Goal: Task Accomplishment & Management: Manage account settings

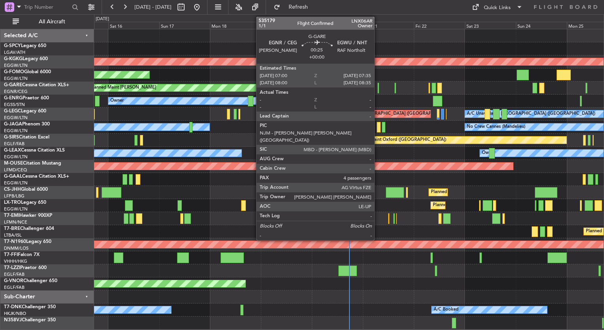
click at [378, 89] on div at bounding box center [378, 88] width 2 height 11
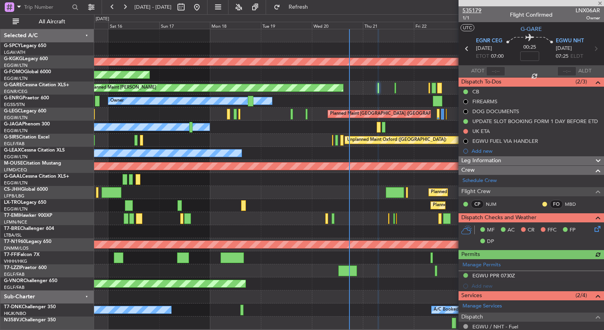
click at [476, 12] on span "535179" at bounding box center [471, 10] width 19 height 8
click at [471, 10] on span "535179" at bounding box center [471, 10] width 19 height 8
click at [601, 4] on span at bounding box center [600, 3] width 8 height 7
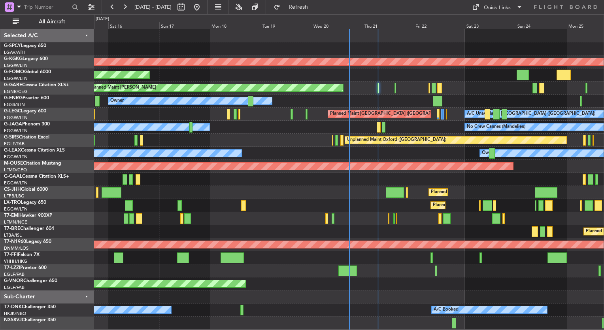
type input "0"
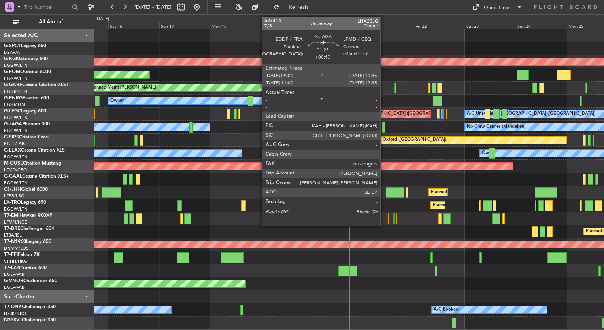
click at [384, 126] on div at bounding box center [384, 127] width 4 height 11
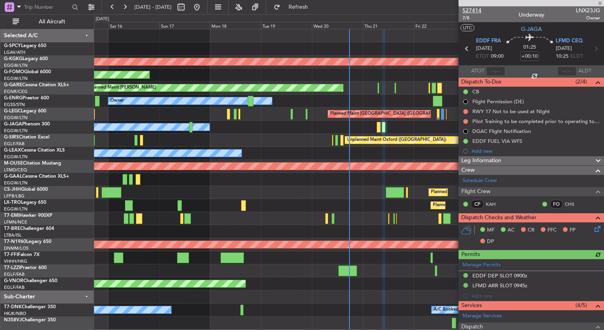
click at [476, 8] on span "527414" at bounding box center [471, 10] width 19 height 8
click at [389, 305] on div "A/C Booked A/C Booked A/C Booked" at bounding box center [348, 309] width 509 height 13
click at [593, 230] on icon at bounding box center [596, 227] width 6 height 6
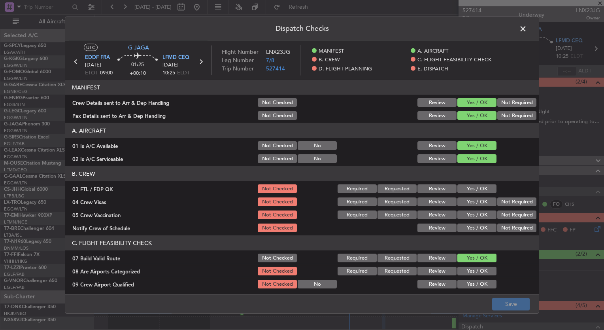
click at [527, 29] on span at bounding box center [527, 31] width 0 height 16
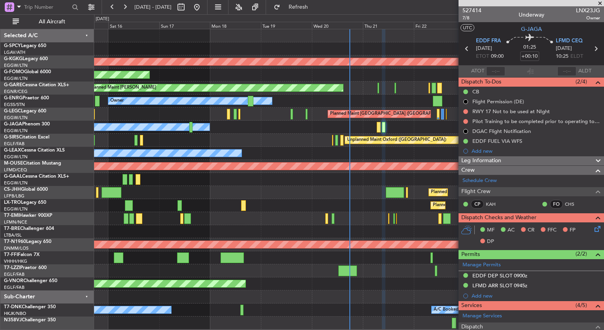
click at [598, 5] on span at bounding box center [600, 3] width 8 height 7
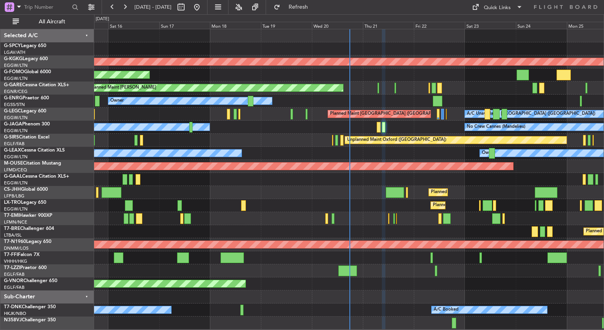
type input "0"
click at [396, 303] on div "A/C Booked A/C Booked A/C Booked" at bounding box center [348, 309] width 509 height 13
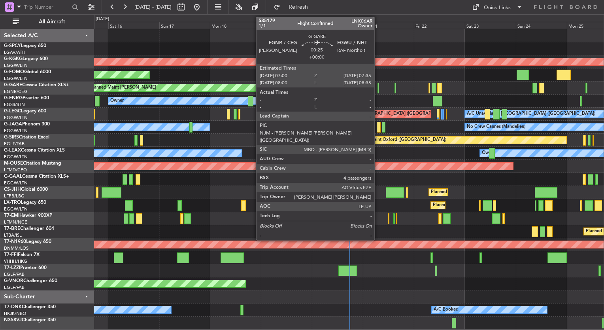
click at [378, 89] on div at bounding box center [378, 88] width 2 height 11
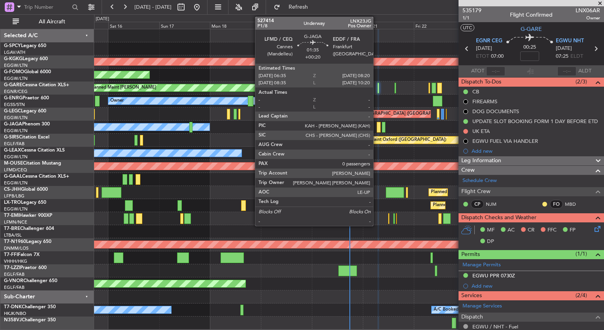
click at [377, 128] on div at bounding box center [379, 127] width 4 height 11
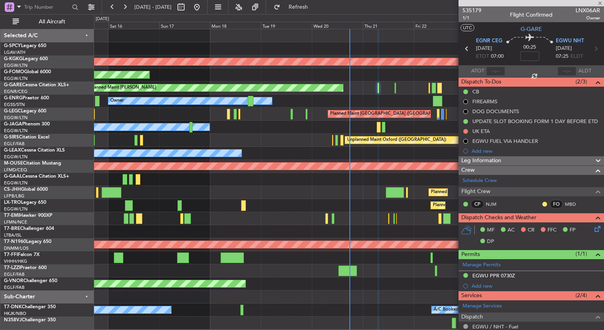
type input "+00:20"
type input "0"
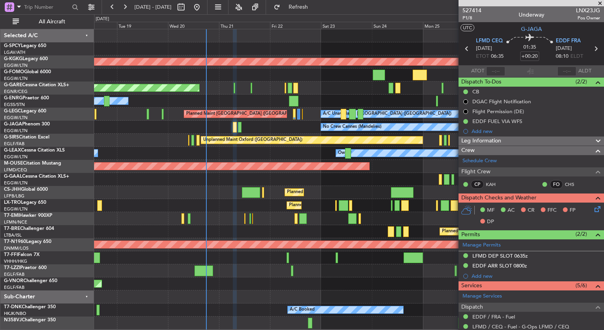
click at [192, 267] on div "AOG Maint Istanbul (Ataturk) Planned Maint Windsor Locks (Bradley Intl) Unplann…" at bounding box center [348, 179] width 509 height 300
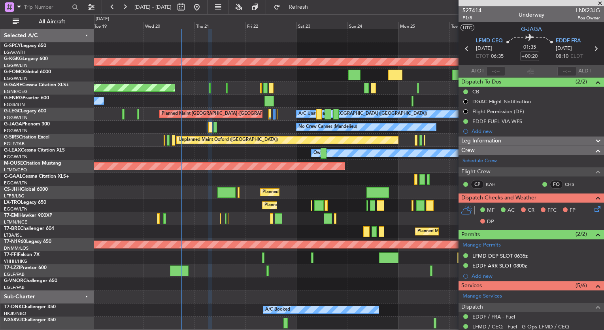
click at [210, 277] on div "Planned Maint London ([GEOGRAPHIC_DATA])" at bounding box center [348, 283] width 509 height 13
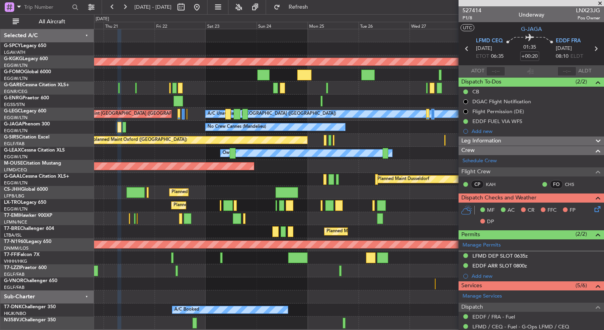
click at [177, 283] on div "AOG Maint Istanbul (Ataturk) Unplanned Maint Chester Owner Planned Maint London…" at bounding box center [348, 179] width 509 height 300
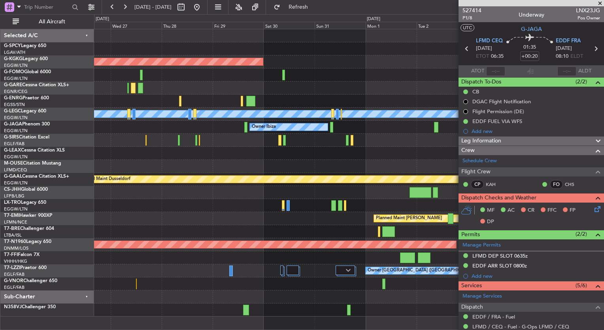
click at [132, 265] on div "AOG Maint Istanbul (Ataturk) A/C Unavailable London (Luton) Owner Ibiza Planned…" at bounding box center [348, 172] width 509 height 287
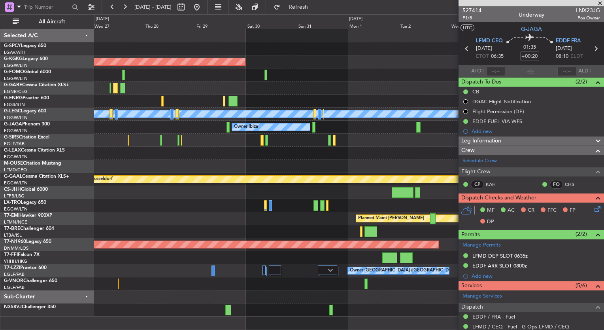
click at [474, 232] on fb-app "27 Aug 2025 - 06 Sep 2025 Refresh Quick Links All Aircraft AOG Maint Istanbul (…" at bounding box center [302, 168] width 604 height 324
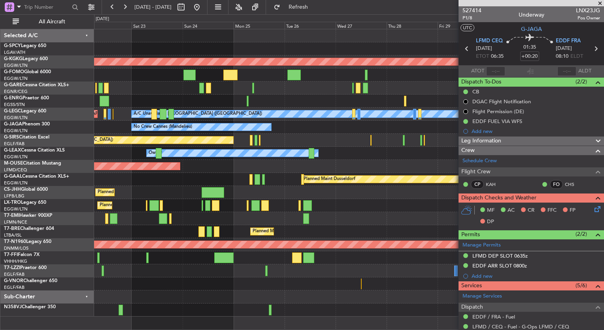
click at [380, 215] on div "Planned Maint [PERSON_NAME]" at bounding box center [348, 218] width 509 height 13
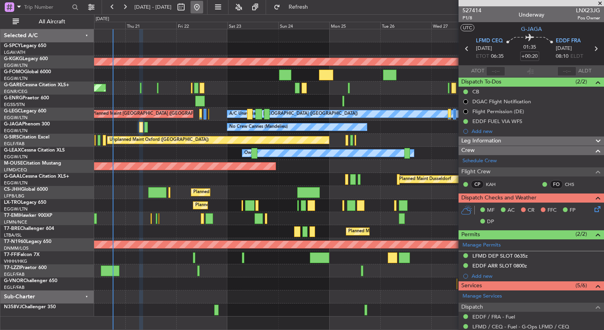
click at [203, 10] on button at bounding box center [196, 7] width 13 height 13
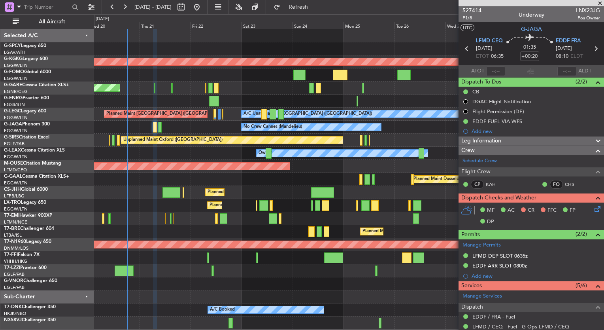
click at [45, 179] on div "AOG Maint Istanbul (Ataturk) Unplanned Maint Chester Owner Planned Maint London…" at bounding box center [302, 171] width 604 height 315
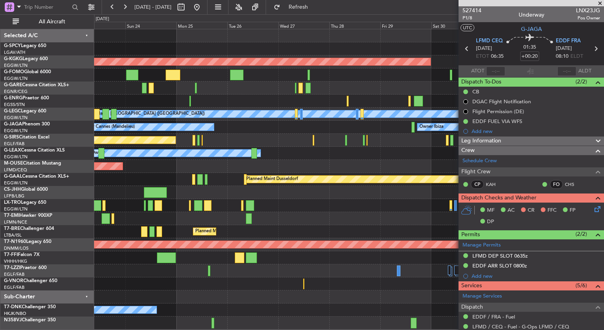
click at [179, 203] on div "Planned Maint [GEOGRAPHIC_DATA] ([GEOGRAPHIC_DATA])" at bounding box center [348, 205] width 509 height 13
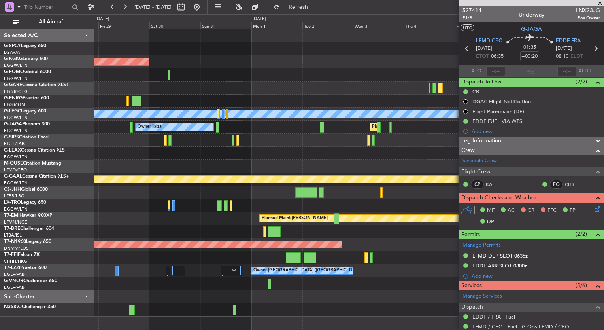
click at [81, 160] on div "AOG Maint Istanbul (Ataturk) A/C Unavailable London (Luton) Owner Ibiza Planned…" at bounding box center [302, 171] width 604 height 315
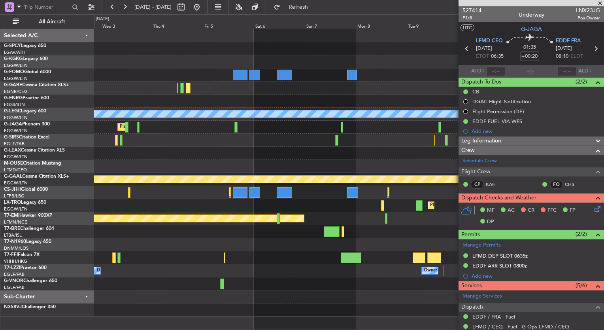
click at [49, 168] on div "A/C Unavailable London (Luton) Planned Maint London (Luton) Planned Maint Dusse…" at bounding box center [302, 171] width 604 height 315
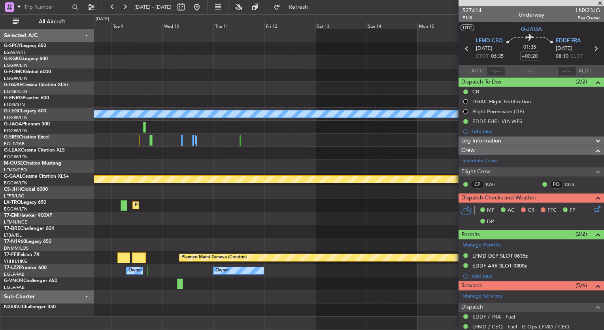
click at [186, 197] on div at bounding box center [348, 192] width 509 height 13
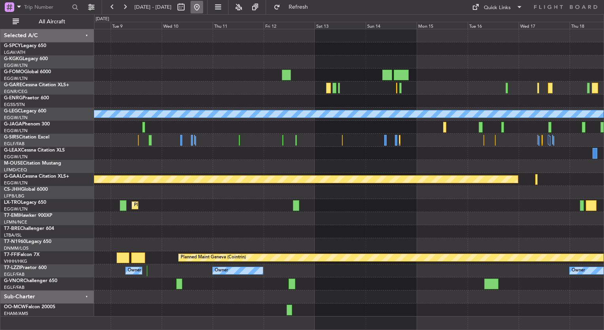
click at [203, 6] on button at bounding box center [196, 7] width 13 height 13
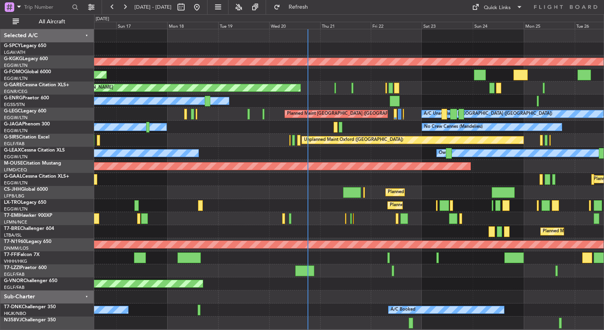
click at [325, 95] on div "Owner Planned Maint London (Stansted)" at bounding box center [348, 100] width 509 height 13
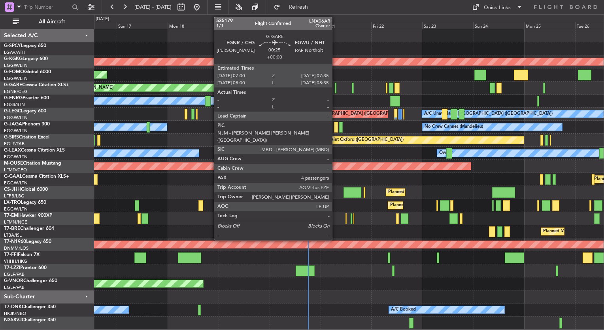
click at [335, 89] on div at bounding box center [336, 88] width 2 height 11
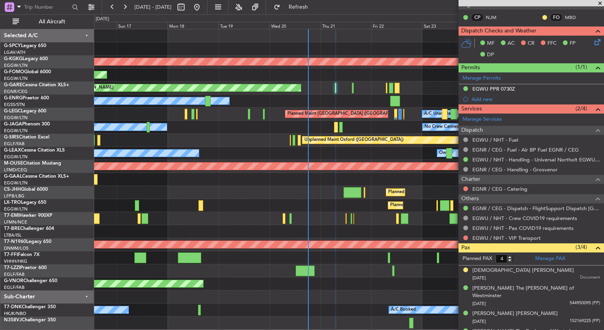
scroll to position [191, 0]
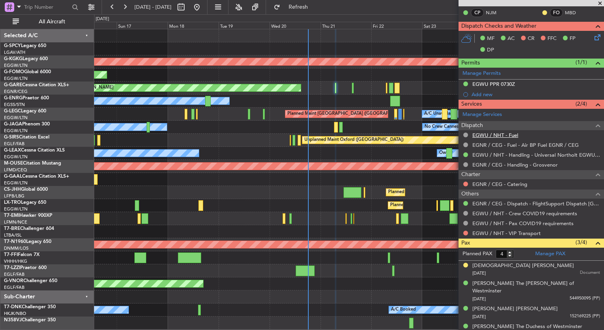
click at [513, 136] on link "EGWU / NHT - Fuel" at bounding box center [495, 135] width 46 height 7
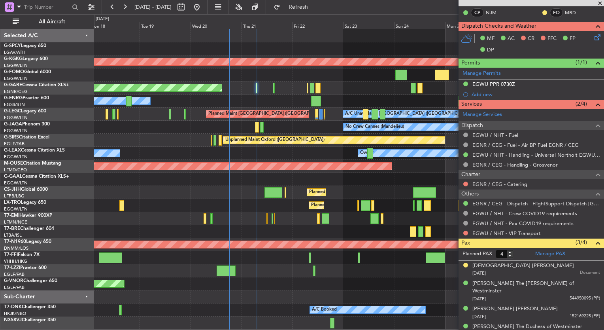
click at [211, 184] on div "AOG Maint Istanbul (Ataturk) Planned Maint Windsor Locks (Bradley Intl) Unplann…" at bounding box center [348, 179] width 509 height 300
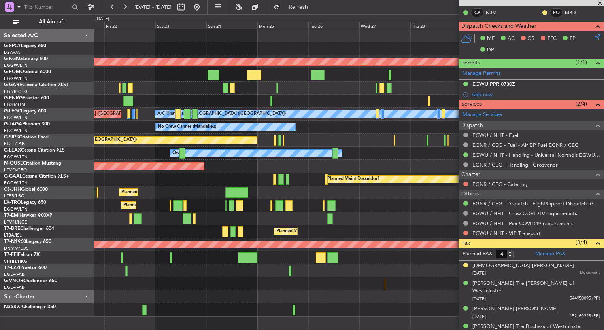
click at [165, 69] on div at bounding box center [348, 74] width 509 height 13
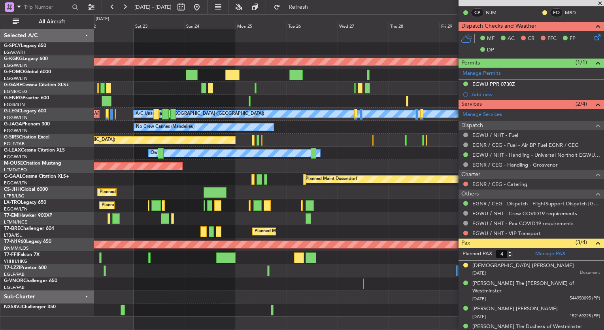
click at [189, 73] on div "AOG Maint [GEOGRAPHIC_DATA] (Ataturk) Unplanned Maint [PERSON_NAME] A/C Unavail…" at bounding box center [348, 172] width 509 height 287
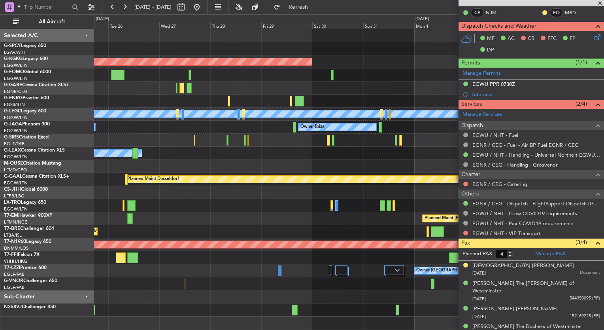
click at [237, 79] on div at bounding box center [348, 74] width 509 height 13
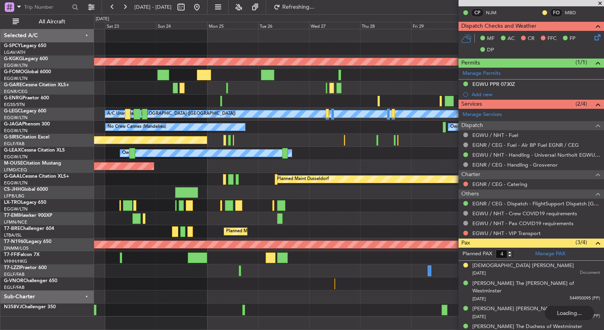
click at [397, 208] on div "AOG Maint [GEOGRAPHIC_DATA] (Ataturk) Unplanned Maint [PERSON_NAME] A/C Unavail…" at bounding box center [348, 172] width 509 height 287
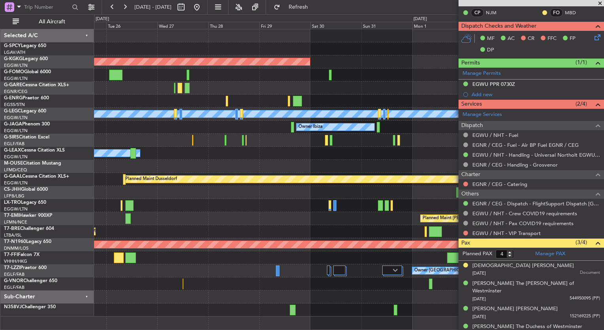
click at [136, 140] on div "Unplanned Maint Oxford ([GEOGRAPHIC_DATA])" at bounding box center [348, 140] width 509 height 13
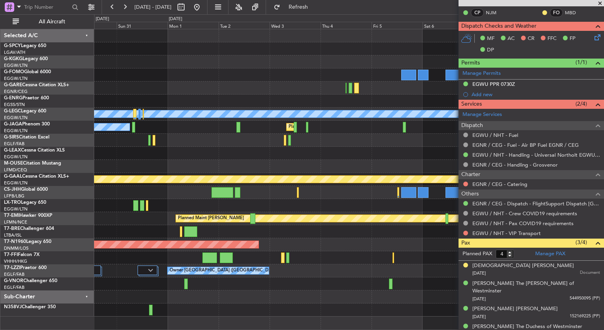
click at [60, 147] on div "AOG Maint Istanbul (Ataturk) A/C Unavailable London (Luton) Owner Ibiza Planned…" at bounding box center [302, 171] width 604 height 315
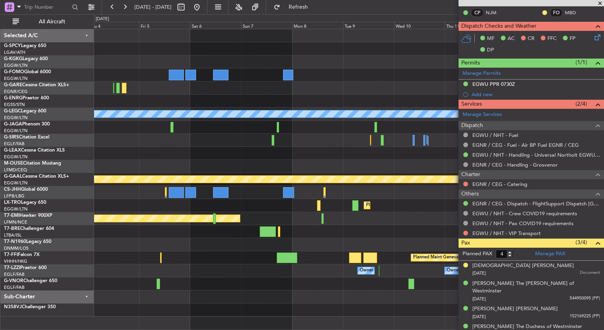
click at [0, 145] on html "22 Aug 2025 - 01 Sep 2025 Refresh Quick Links All Aircraft A/C Unavailable Lond…" at bounding box center [302, 165] width 604 height 330
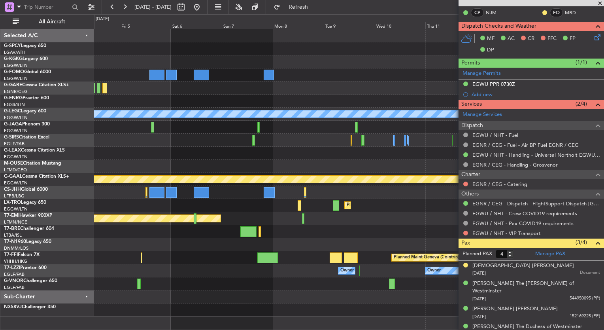
click at [5, 160] on div "A/C Unavailable London (Luton) Planned Maint London (Luton) Planned Maint Dusse…" at bounding box center [302, 171] width 604 height 315
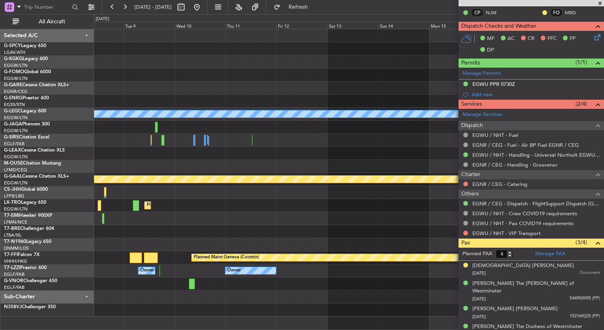
click at [155, 168] on div "A/C Unavailable London (Luton) Planned Maint Dusseldorf Planned Maint Dusseldor…" at bounding box center [348, 172] width 509 height 287
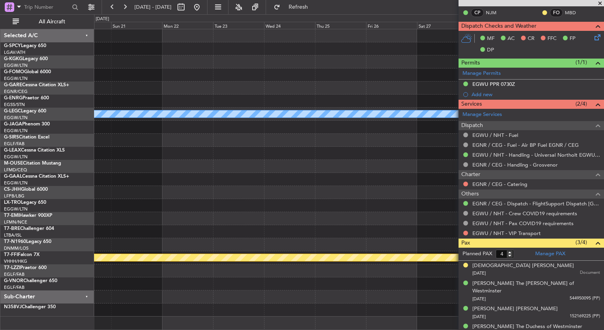
click at [74, 184] on div "A/C Unavailable London (Luton) Planned Maint Geneva (Cointrin) Selected A/C G-S…" at bounding box center [302, 171] width 604 height 315
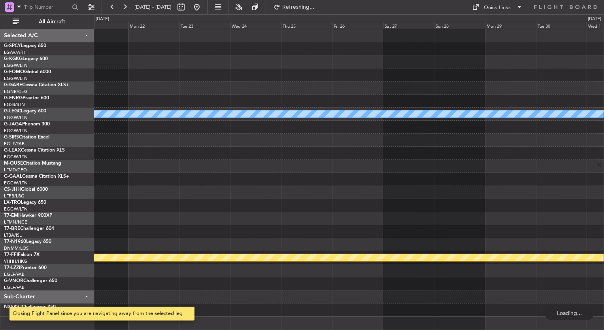
scroll to position [0, 0]
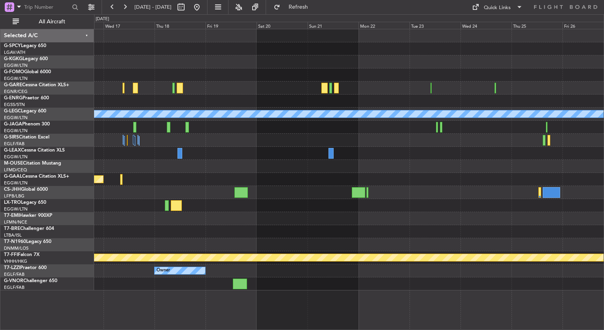
click at [485, 228] on div "A/C Unavailable London (Luton) Planned Maint Dusseldorf Planned Maint Geneva (C…" at bounding box center [348, 159] width 509 height 261
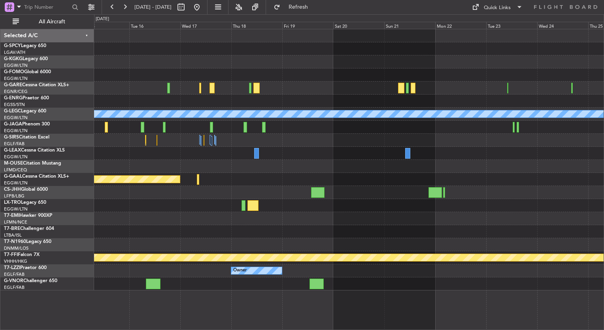
click at [320, 266] on div "Owner" at bounding box center [348, 270] width 509 height 13
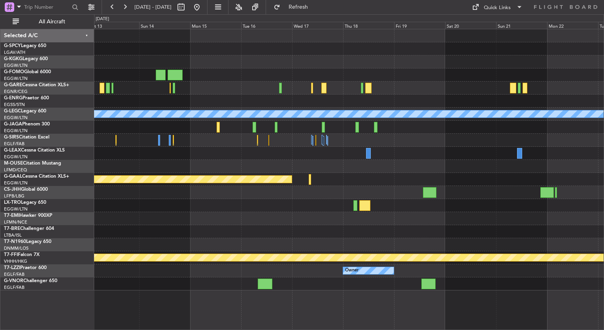
click at [370, 273] on div "A/C Unavailable London (Luton) Planned Maint Dusseldorf Planned Maint Geneva (C…" at bounding box center [348, 159] width 509 height 261
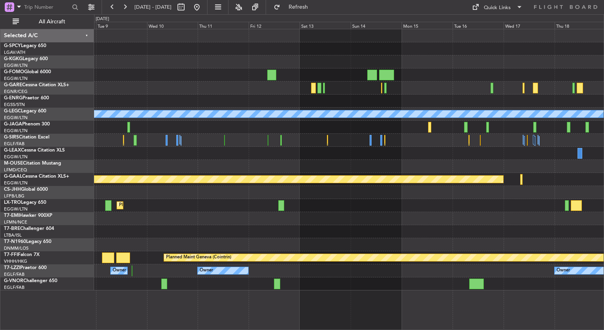
click at [362, 277] on div at bounding box center [348, 283] width 509 height 13
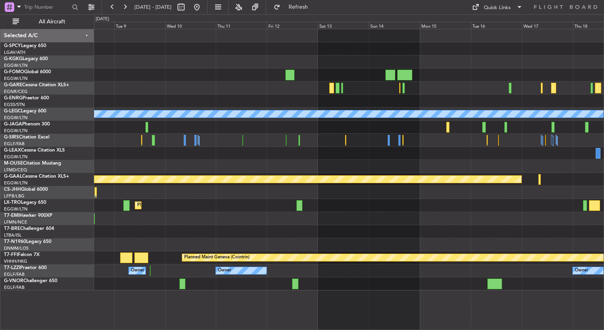
click at [215, 275] on div "Owner Owner Owner" at bounding box center [348, 270] width 509 height 13
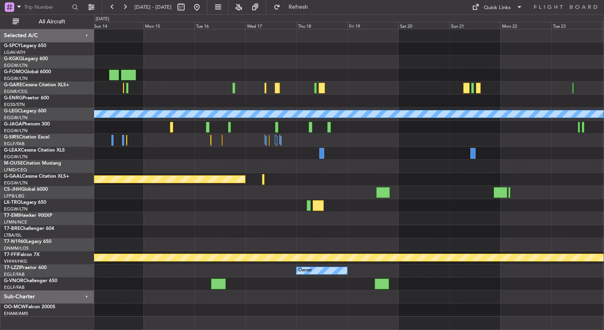
click at [54, 223] on div "A/C Unavailable London (Luton) Planned Maint Dusseldorf Planned Maint Geneva (C…" at bounding box center [302, 171] width 604 height 315
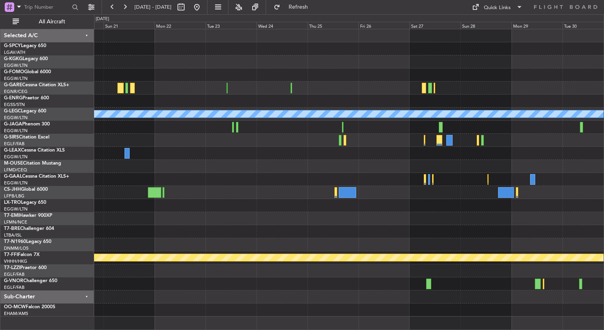
click at [64, 223] on div "A/C Unavailable London (Luton) Planned Maint Geneva (Cointrin) Owner Selected A…" at bounding box center [302, 171] width 604 height 315
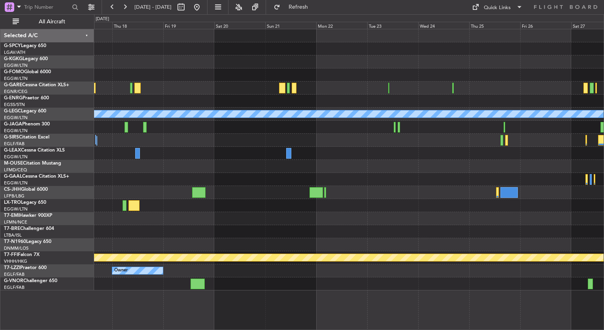
click at [439, 143] on div at bounding box center [348, 140] width 509 height 13
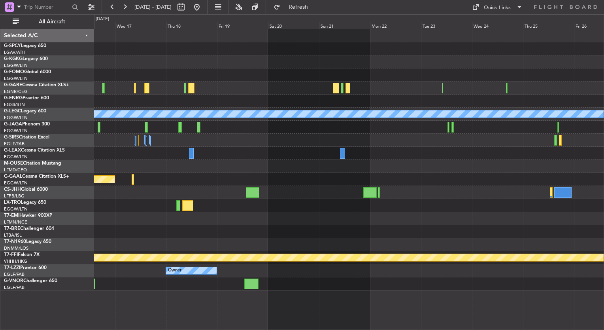
click at [277, 145] on div at bounding box center [348, 140] width 509 height 13
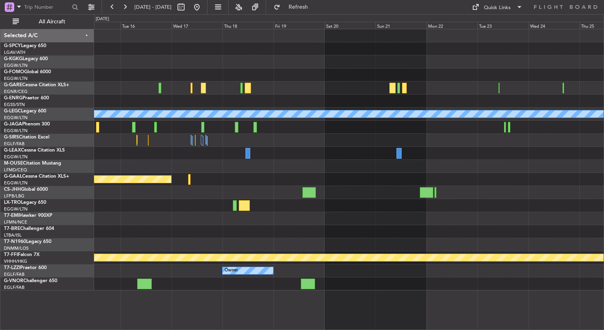
click at [260, 145] on div at bounding box center [348, 140] width 509 height 13
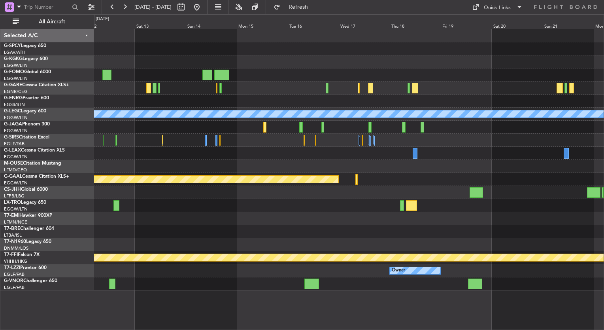
click at [230, 147] on div at bounding box center [348, 153] width 509 height 13
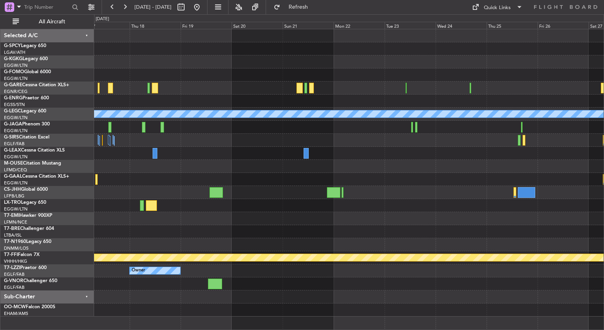
click at [199, 179] on div "Planned Maint Dusseldorf" at bounding box center [348, 179] width 509 height 13
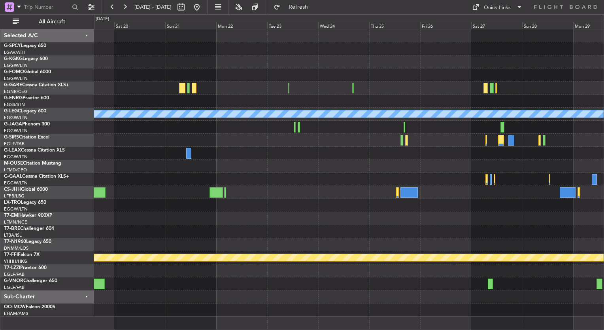
click at [260, 181] on div at bounding box center [348, 179] width 509 height 13
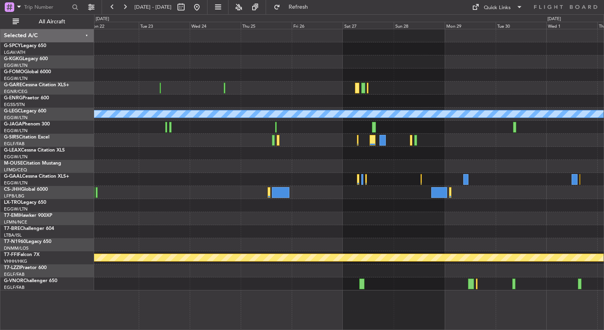
click at [127, 144] on div "A/C Unavailable [GEOGRAPHIC_DATA] ([GEOGRAPHIC_DATA]) Planned Maint Geneva ([GE…" at bounding box center [348, 159] width 509 height 261
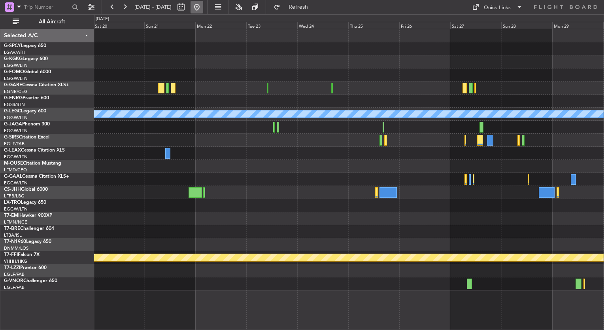
click at [203, 11] on button at bounding box center [196, 7] width 13 height 13
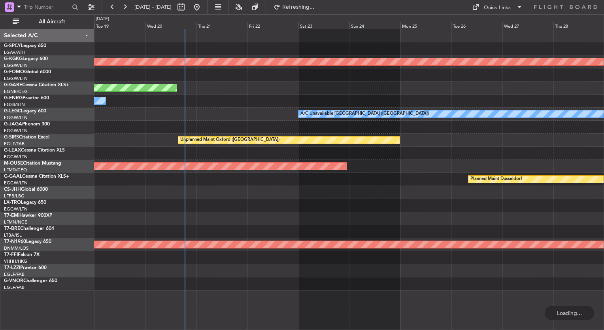
click at [262, 188] on div "AOG Maint Istanbul (Ataturk) Planned Maint Windsor Locks (Bradley Intl) Unplann…" at bounding box center [348, 159] width 509 height 261
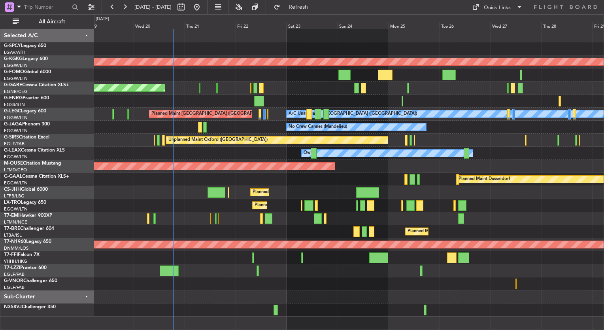
click at [330, 232] on div "Planned Maint [GEOGRAPHIC_DATA] ([GEOGRAPHIC_DATA])" at bounding box center [348, 231] width 509 height 13
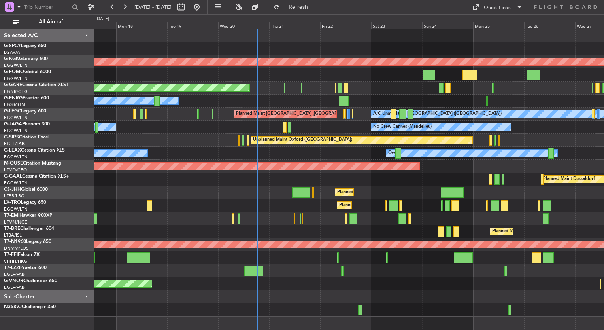
click at [384, 223] on div "AOG Maint Istanbul (Ataturk) Planned Maint Windsor Locks (Bradley Intl) Unplann…" at bounding box center [348, 172] width 509 height 287
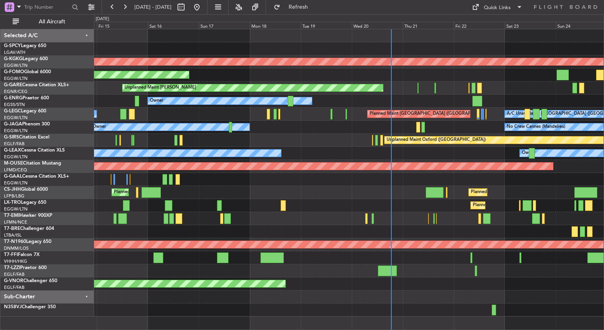
click at [406, 231] on div "AOG Maint Istanbul (Ataturk) Planned Maint Windsor Locks (Bradley Intl) Unplann…" at bounding box center [348, 172] width 509 height 287
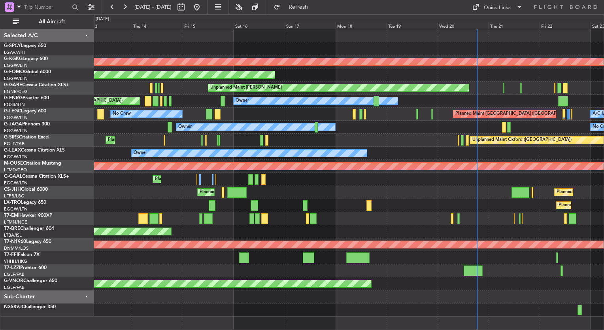
click at [316, 235] on div "AOG Maint Istanbul (Ataturk) Planned Maint Windsor Locks (Bradley Intl) Unplann…" at bounding box center [348, 172] width 509 height 287
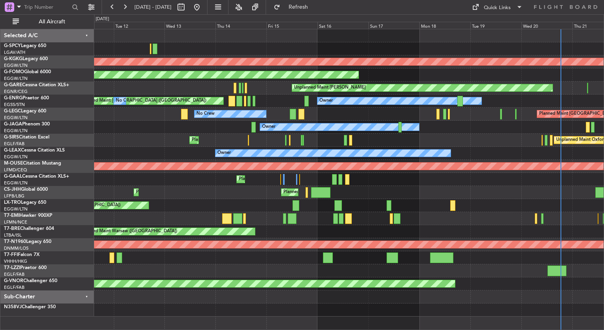
click at [322, 232] on div "Planned Maint Warsaw ([GEOGRAPHIC_DATA])" at bounding box center [348, 231] width 509 height 13
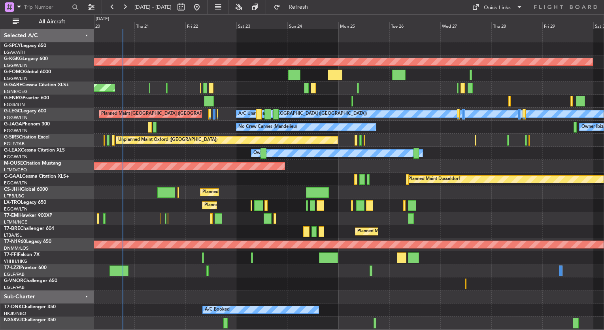
click at [131, 147] on div "Owner Owner" at bounding box center [348, 153] width 509 height 13
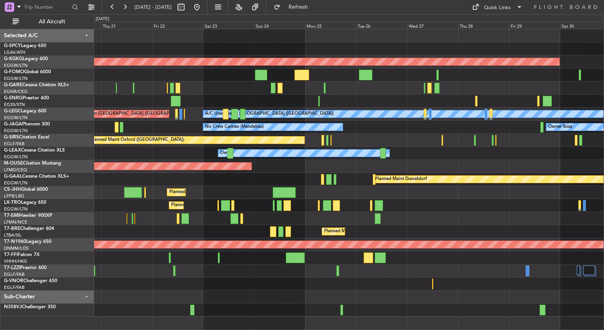
click at [256, 170] on div "Planned Maint Bournemouth" at bounding box center [348, 166] width 509 height 13
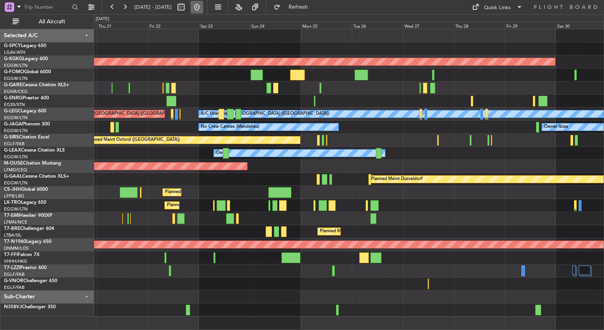
click at [203, 7] on button at bounding box center [196, 7] width 13 height 13
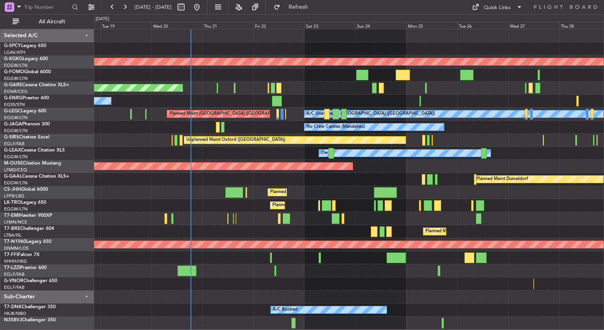
click at [196, 225] on div "Planned Maint [GEOGRAPHIC_DATA] ([GEOGRAPHIC_DATA])" at bounding box center [348, 231] width 509 height 13
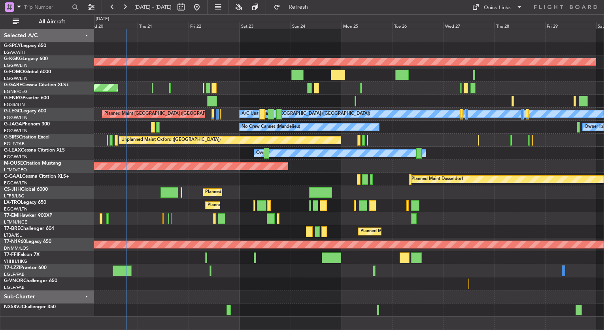
click at [248, 230] on div "Planned Maint [GEOGRAPHIC_DATA] ([GEOGRAPHIC_DATA])" at bounding box center [348, 231] width 509 height 13
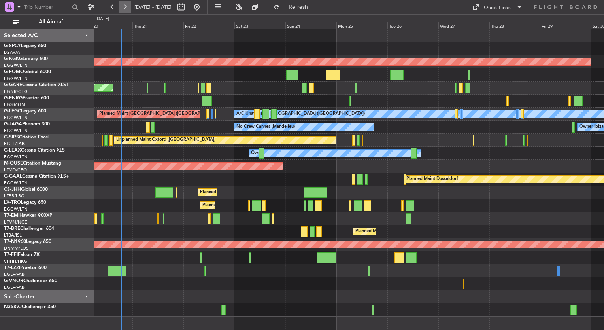
click at [127, 9] on button at bounding box center [125, 7] width 13 height 13
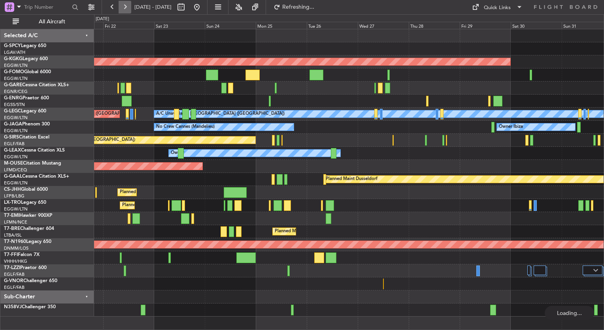
click at [127, 9] on button at bounding box center [125, 7] width 13 height 13
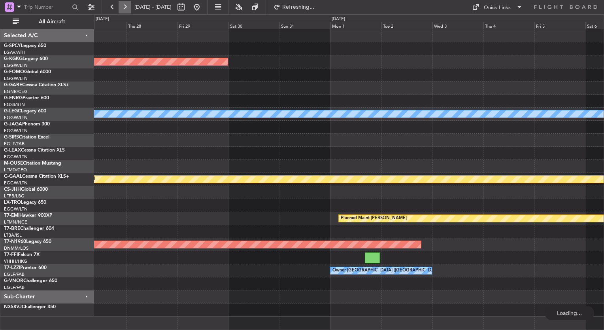
click at [127, 9] on button at bounding box center [125, 7] width 13 height 13
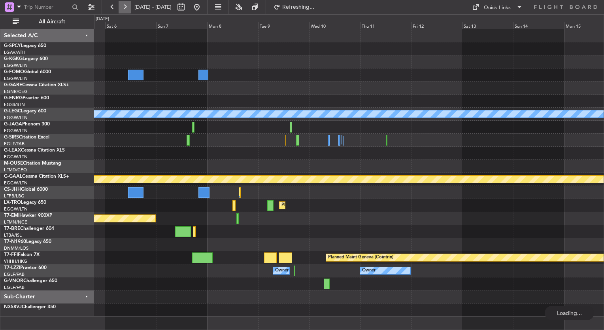
click at [127, 9] on button at bounding box center [125, 7] width 13 height 13
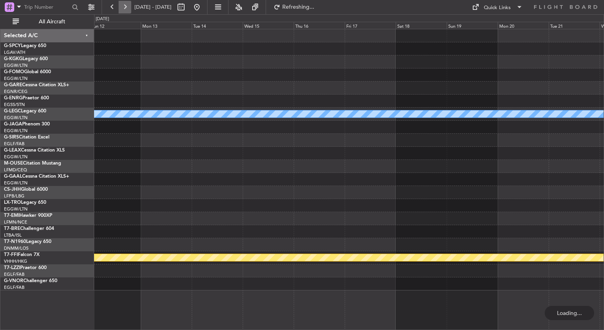
click at [127, 9] on button at bounding box center [125, 7] width 13 height 13
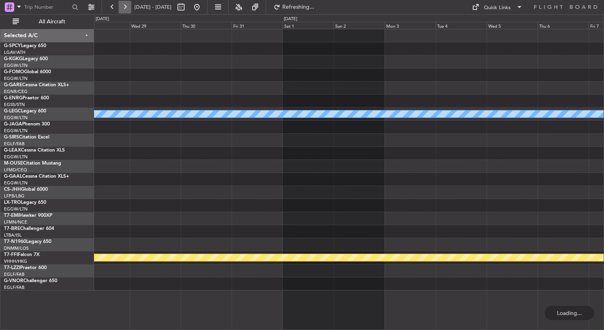
click at [127, 9] on button at bounding box center [125, 7] width 13 height 13
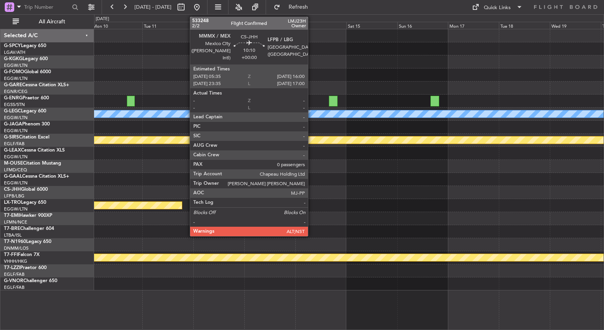
click at [334, 231] on div at bounding box center [348, 231] width 509 height 13
click at [157, 169] on div at bounding box center [348, 166] width 509 height 13
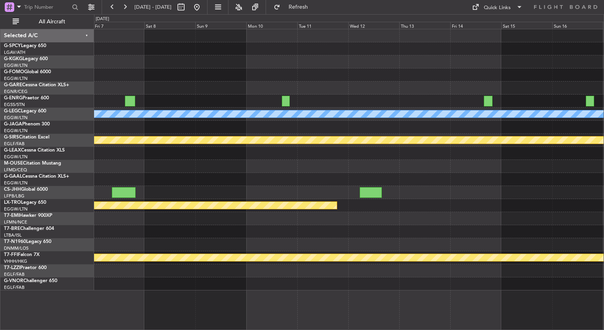
click at [384, 243] on div "A/C Unavailable London (Luton) Planned Maint Bournemouth Planned Maint Bournemo…" at bounding box center [348, 159] width 509 height 261
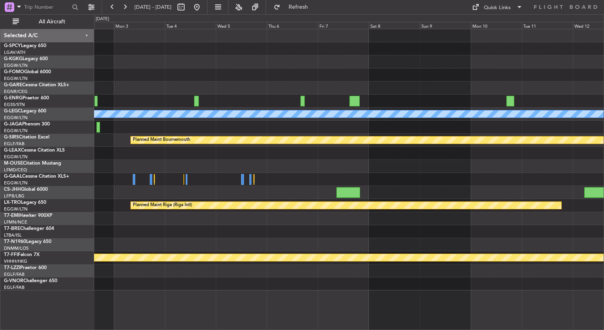
click at [348, 235] on div at bounding box center [348, 231] width 509 height 13
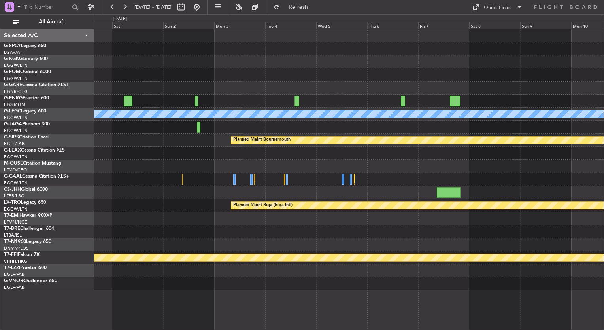
click at [322, 236] on div at bounding box center [348, 231] width 509 height 13
click at [335, 236] on div at bounding box center [348, 231] width 509 height 13
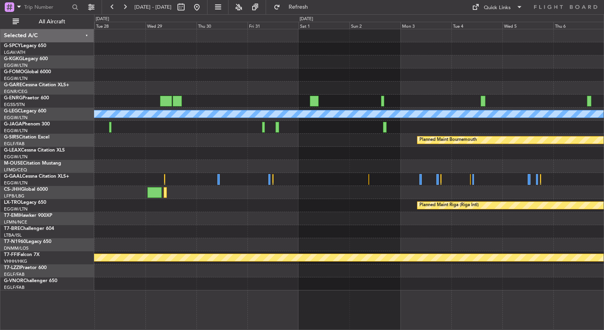
click at [325, 239] on div at bounding box center [348, 244] width 509 height 13
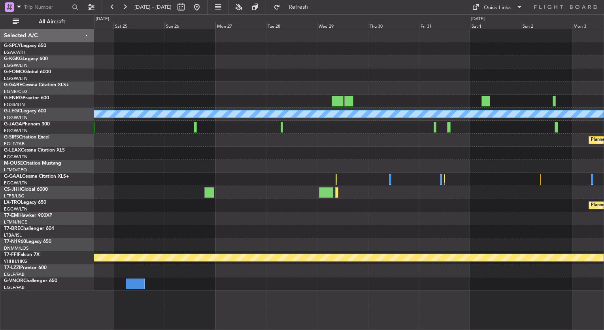
click at [327, 238] on div "A/C Unavailable London (Luton) Planned Maint Bournemouth Planned Maint Bournemo…" at bounding box center [348, 159] width 509 height 261
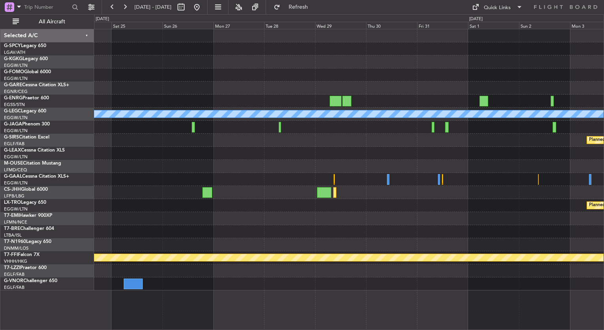
click at [343, 237] on div "A/C Unavailable London (Luton) Planned Maint Bournemouth Planned Maint Bournemo…" at bounding box center [348, 159] width 509 height 261
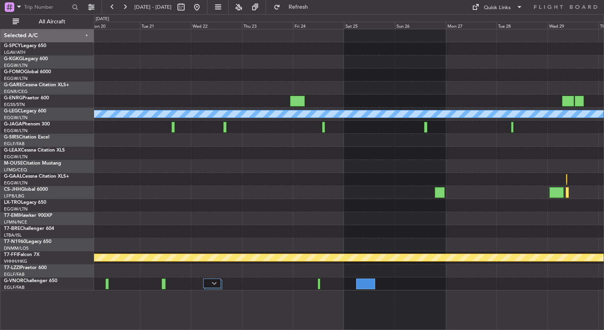
click at [334, 234] on div at bounding box center [348, 231] width 509 height 13
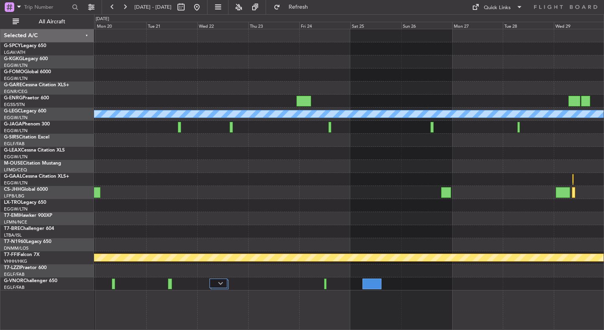
click at [357, 233] on div at bounding box center [348, 231] width 509 height 13
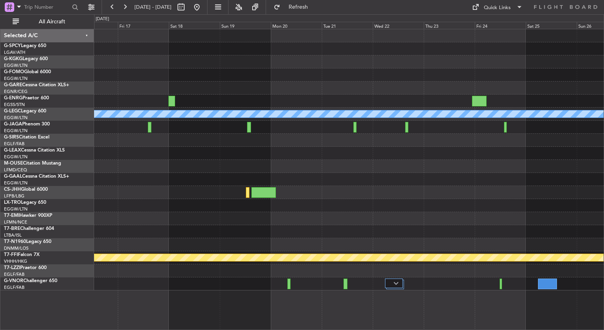
click at [344, 231] on div at bounding box center [348, 231] width 509 height 13
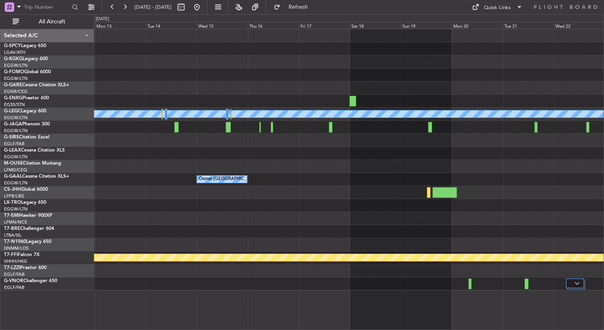
click at [326, 228] on div at bounding box center [348, 231] width 509 height 13
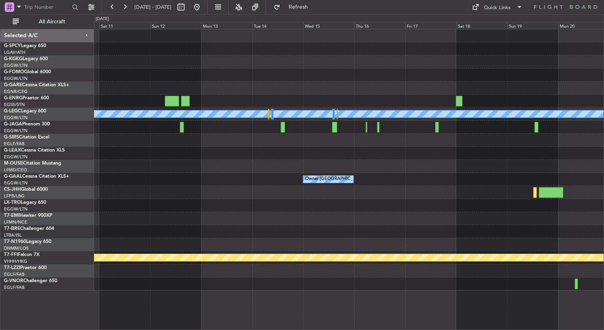
click at [318, 230] on div at bounding box center [348, 231] width 509 height 13
click at [322, 241] on div "A/C Unavailable London (Luton) Owner London (Luton) Planned Maint Geneva (Coint…" at bounding box center [348, 159] width 509 height 261
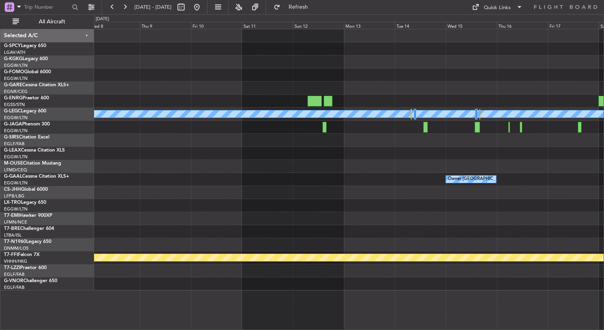
click at [282, 245] on div at bounding box center [348, 244] width 509 height 13
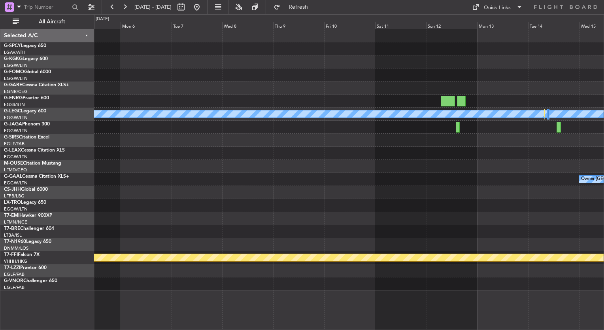
click at [301, 245] on div at bounding box center [348, 244] width 509 height 13
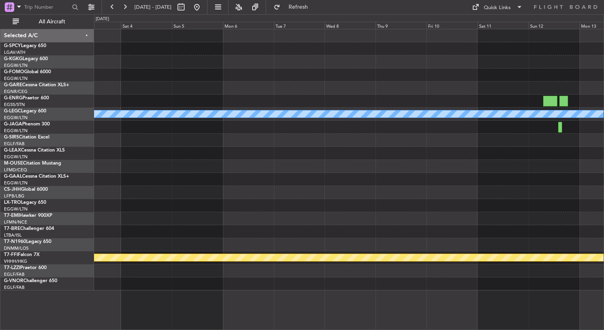
click at [301, 238] on div at bounding box center [348, 244] width 509 height 13
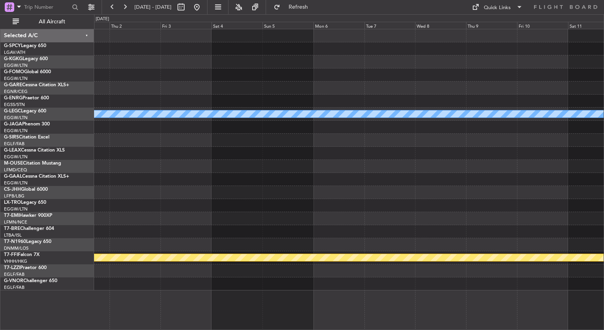
click at [279, 235] on div at bounding box center [348, 231] width 509 height 13
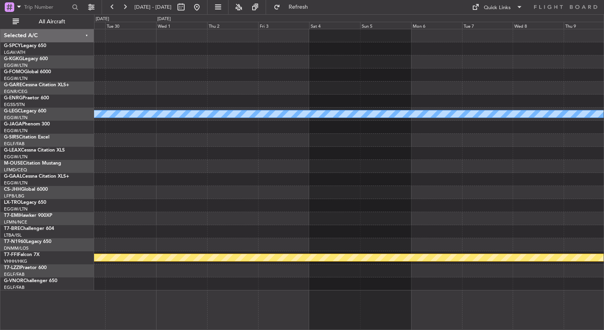
click at [339, 238] on div "A/C Unavailable [GEOGRAPHIC_DATA] ([GEOGRAPHIC_DATA]) Planned Maint Geneva ([GE…" at bounding box center [348, 159] width 509 height 261
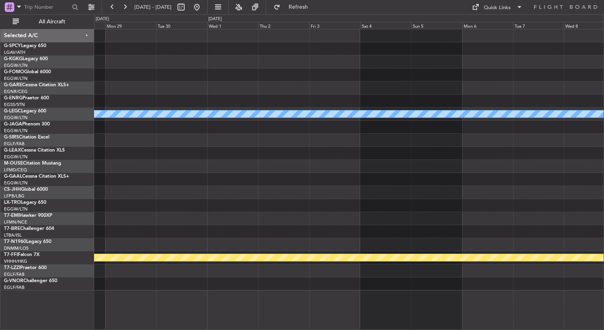
click at [299, 235] on div at bounding box center [348, 231] width 509 height 13
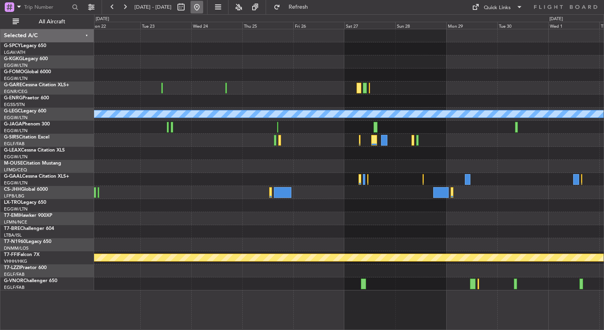
click at [203, 8] on button at bounding box center [196, 7] width 13 height 13
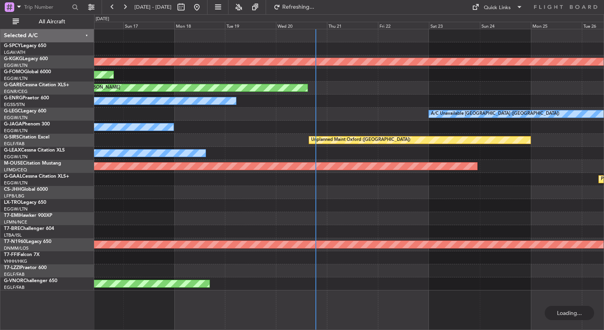
click at [351, 132] on div "AOG Maint Istanbul (Ataturk) Planned Maint Windsor Locks (Bradley Intl) Unplann…" at bounding box center [348, 159] width 509 height 261
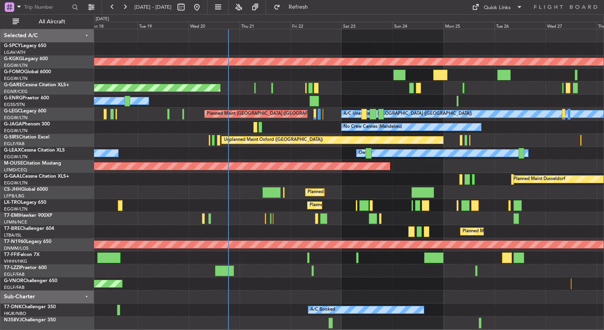
click at [233, 151] on div "Owner Owner" at bounding box center [348, 153] width 509 height 13
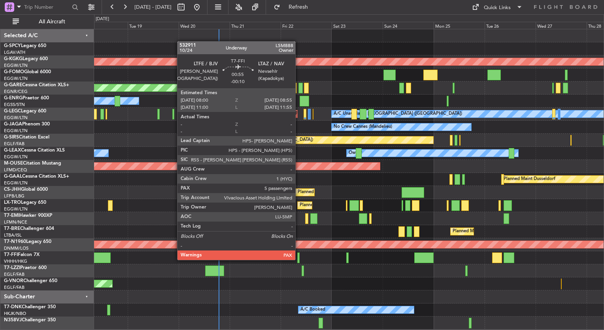
click at [299, 259] on div at bounding box center [298, 257] width 2 height 11
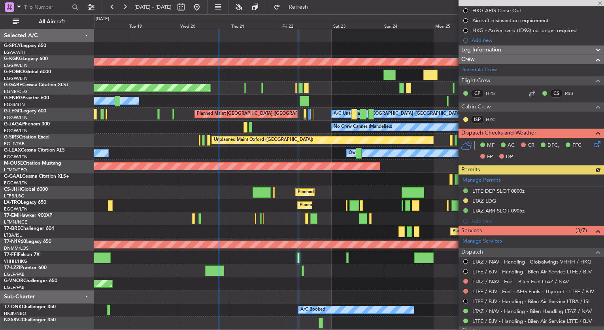
scroll to position [198, 0]
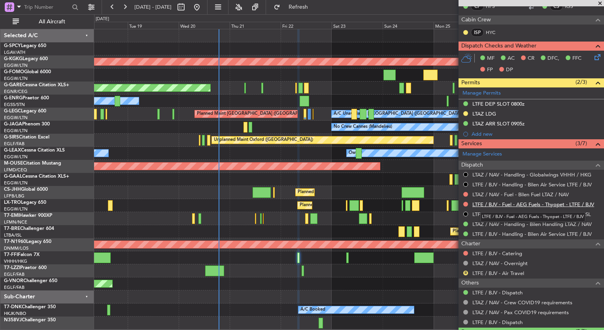
click at [534, 204] on link "LTFE / BJV - Fuel - AEG Fuels - Thyopet - LTFE / BJV" at bounding box center [533, 204] width 122 height 7
click at [315, 12] on button "Refresh" at bounding box center [293, 7] width 47 height 13
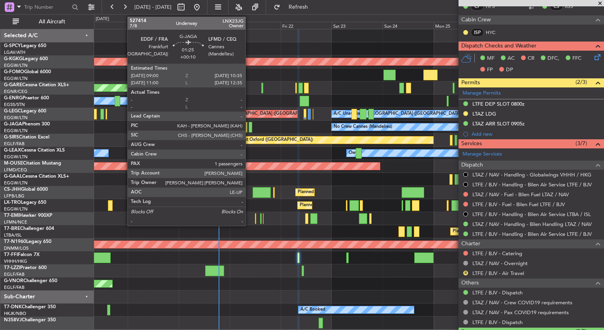
click at [249, 129] on div at bounding box center [251, 127] width 4 height 11
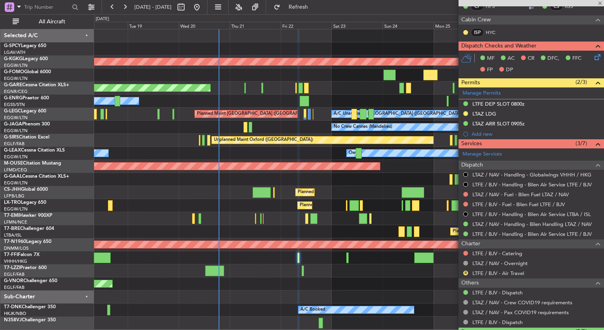
type input "+00:10"
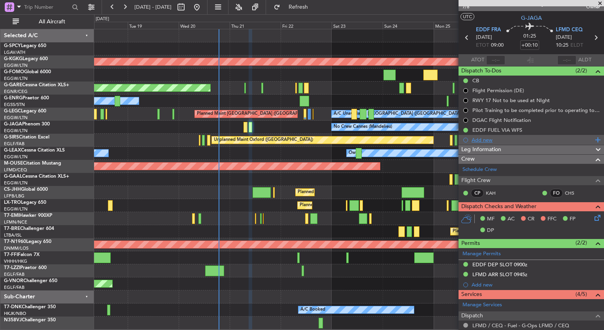
scroll to position [0, 0]
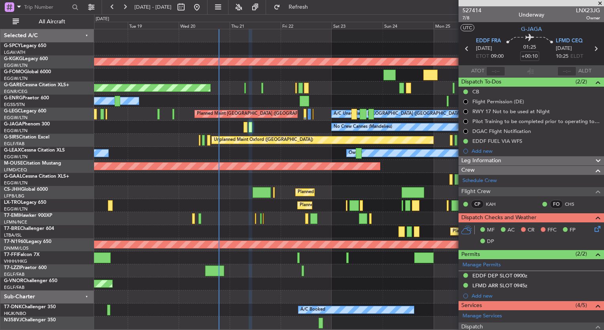
click at [601, 3] on span at bounding box center [600, 3] width 8 height 7
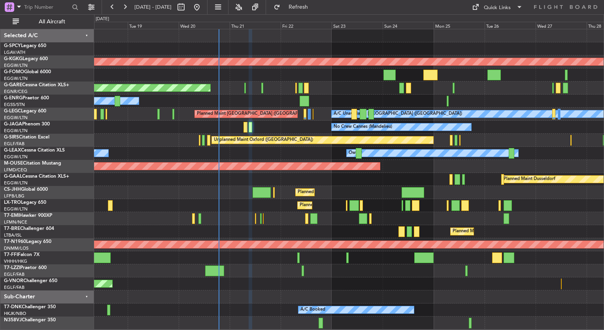
type input "0"
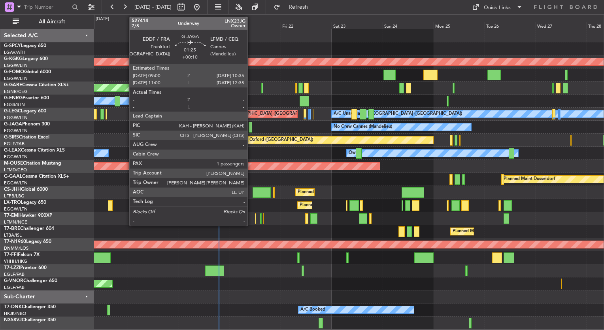
click at [251, 128] on div at bounding box center [251, 127] width 4 height 11
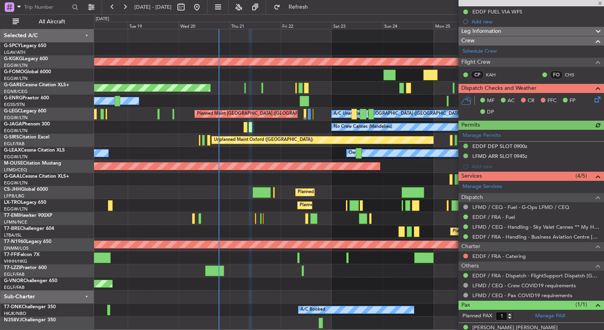
scroll to position [138, 0]
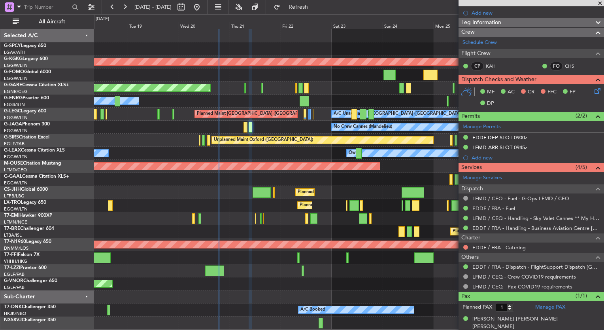
click at [602, 1] on span at bounding box center [600, 3] width 8 height 7
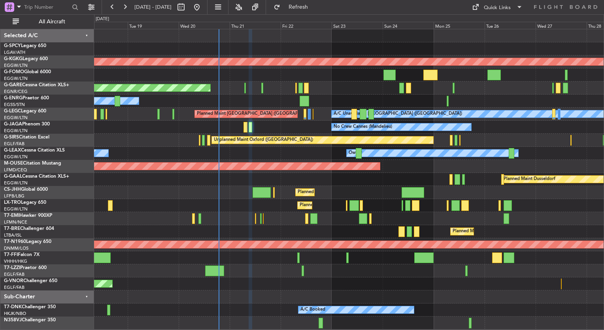
type input "0"
click at [582, 224] on div at bounding box center [348, 218] width 509 height 13
click at [588, 215] on div at bounding box center [348, 218] width 509 height 13
click at [577, 212] on div at bounding box center [348, 218] width 509 height 13
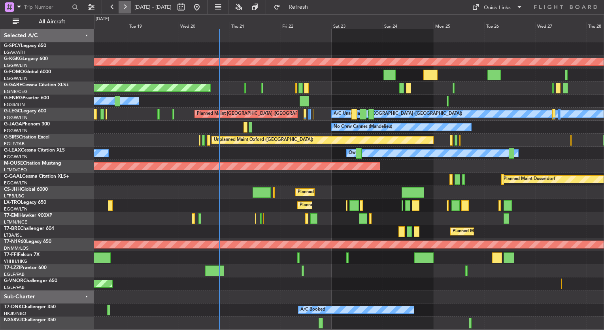
click at [128, 8] on button at bounding box center [125, 7] width 13 height 13
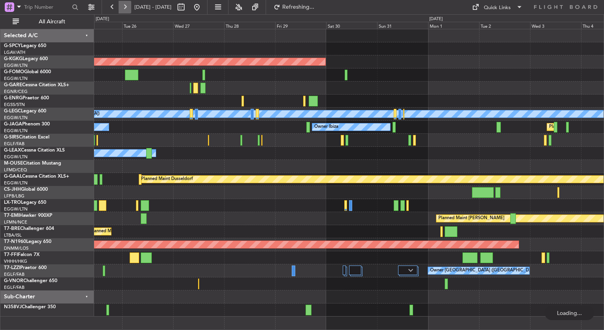
click at [128, 8] on button at bounding box center [125, 7] width 13 height 13
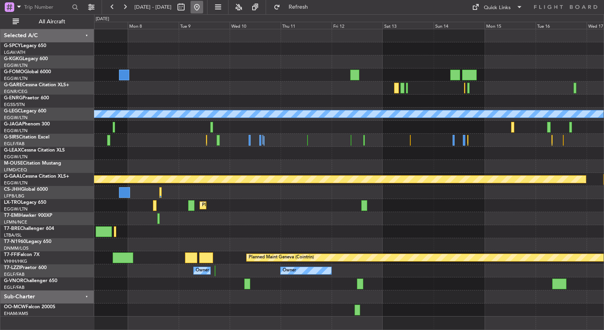
click at [203, 10] on button at bounding box center [196, 7] width 13 height 13
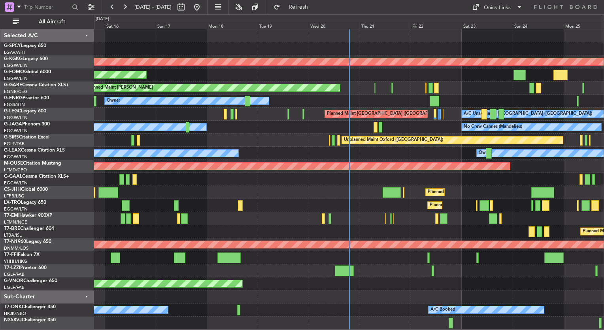
click at [111, 175] on div "AOG Maint Istanbul (Ataturk) Planned Maint Windsor Locks (Bradley Intl) Unplann…" at bounding box center [348, 179] width 509 height 300
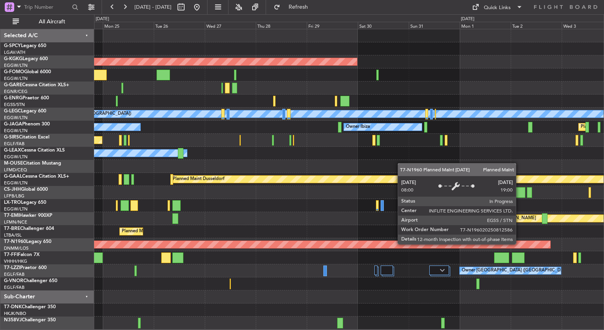
click at [259, 220] on div "AOG Maint Istanbul (Ataturk) A/C Unavailable London (Luton) No Crew Cannes (Man…" at bounding box center [348, 179] width 509 height 300
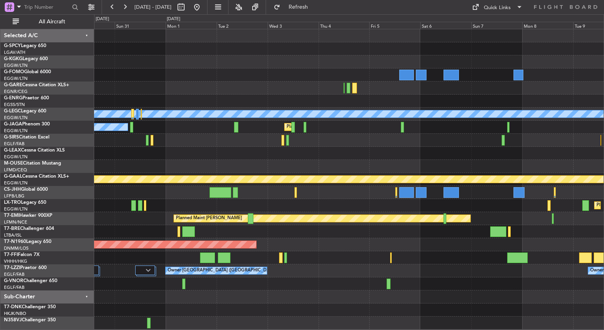
click at [235, 211] on div "AOG Maint Istanbul (Ataturk) A/C Unavailable London (Luton) Owner Ibiza Planned…" at bounding box center [348, 179] width 509 height 300
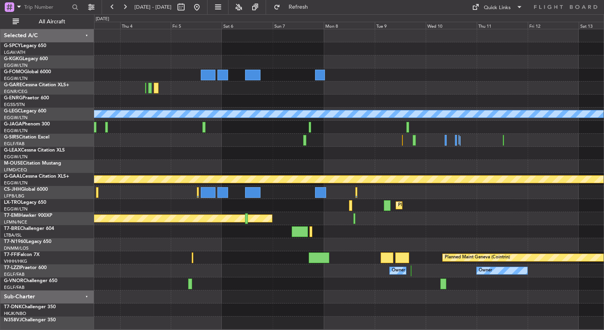
click at [368, 230] on div at bounding box center [348, 231] width 509 height 13
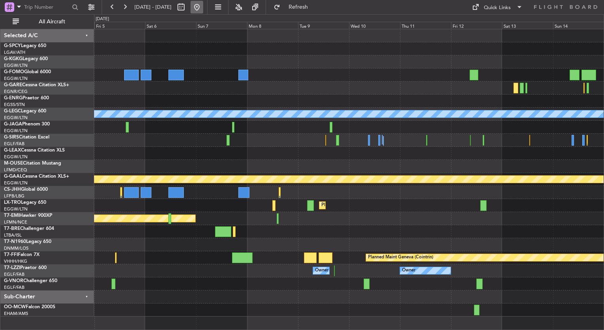
click at [203, 8] on button at bounding box center [196, 7] width 13 height 13
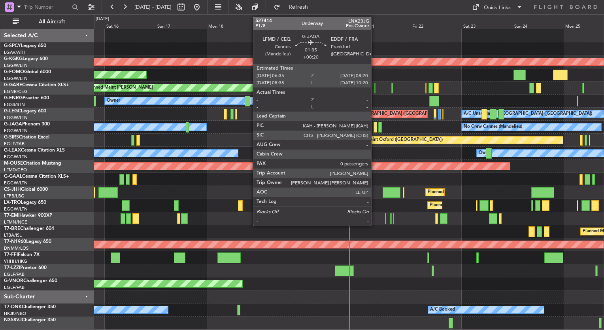
click at [375, 128] on div at bounding box center [375, 127] width 4 height 11
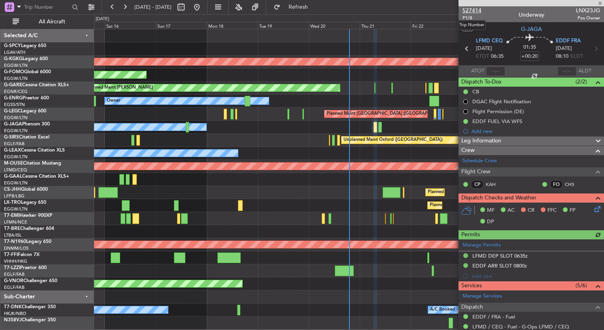
click at [469, 11] on span "527414" at bounding box center [471, 10] width 19 height 8
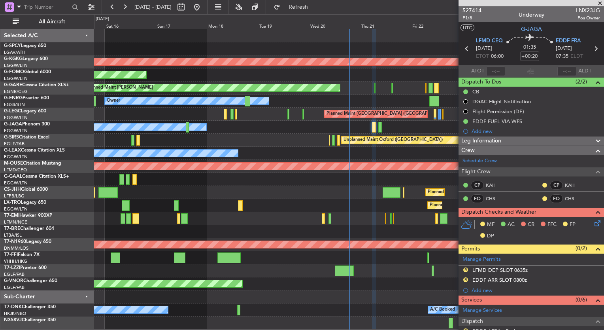
click at [90, 123] on div "AOG Maint Istanbul (Ataturk) Planned Maint Windsor Locks (Bradley Intl) Unplann…" at bounding box center [302, 171] width 604 height 315
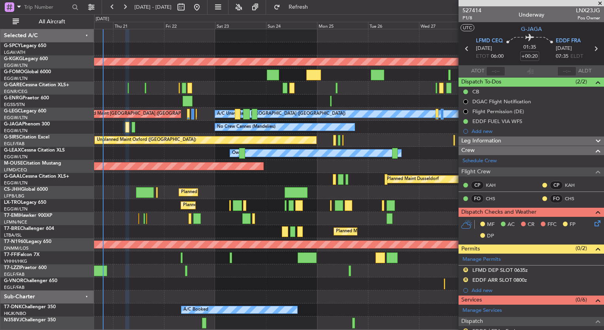
click at [53, 164] on div "AOG Maint Istanbul (Ataturk) Unplanned Maint Chester Owner A/C Unavailable Lond…" at bounding box center [302, 171] width 604 height 315
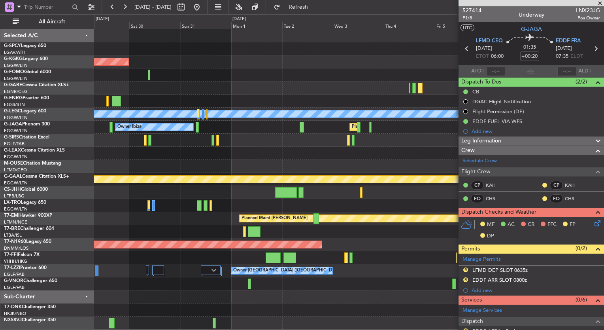
click at [90, 172] on div "AOG Maint Istanbul (Ataturk) A/C Unavailable London (Luton) Owner Ibiza Planned…" at bounding box center [302, 171] width 604 height 315
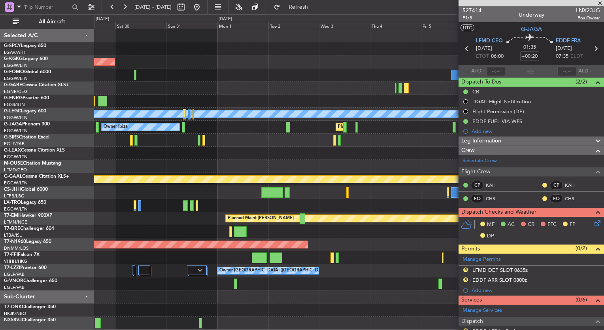
click at [117, 179] on div "AOG Maint Istanbul (Ataturk) A/C Unavailable London (Luton) Owner Ibiza Planned…" at bounding box center [348, 179] width 509 height 300
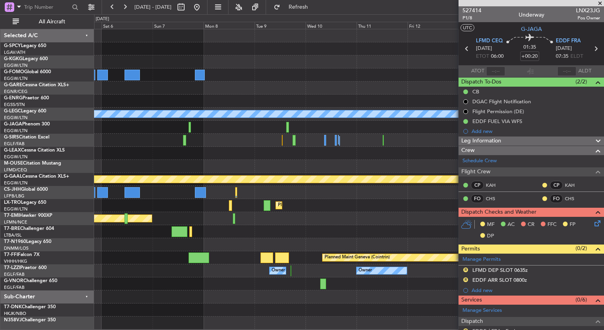
click at [149, 198] on div "A/C Unavailable London (Luton) Planned Maint London (Luton) Planned Maint Dusse…" at bounding box center [348, 179] width 509 height 300
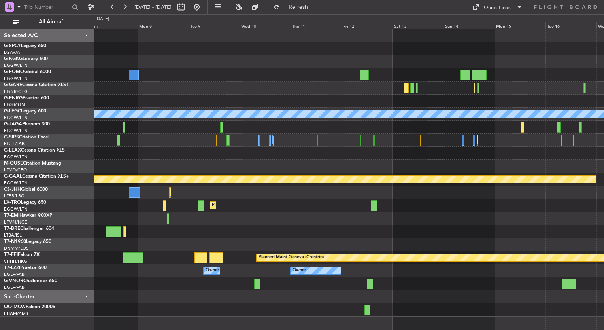
click at [203, 222] on div "A/C Unavailable London (Luton) Planned Maint Dusseldorf Planned Maint Dusseldor…" at bounding box center [348, 172] width 509 height 287
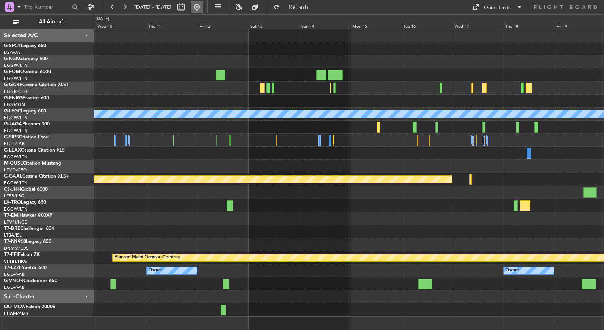
click at [203, 9] on button at bounding box center [196, 7] width 13 height 13
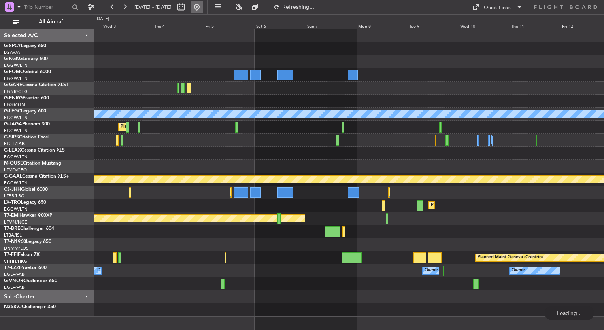
click at [203, 6] on button at bounding box center [196, 7] width 13 height 13
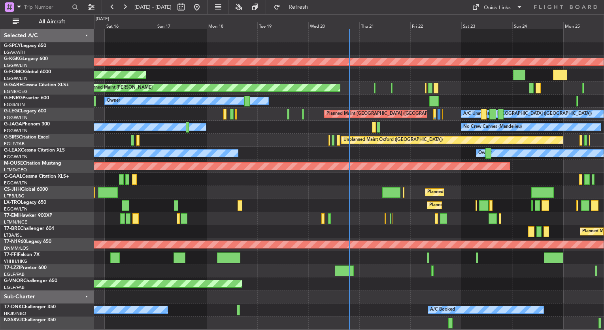
click at [361, 105] on div "Owner Planned Maint [GEOGRAPHIC_DATA] ([GEOGRAPHIC_DATA])" at bounding box center [348, 100] width 509 height 13
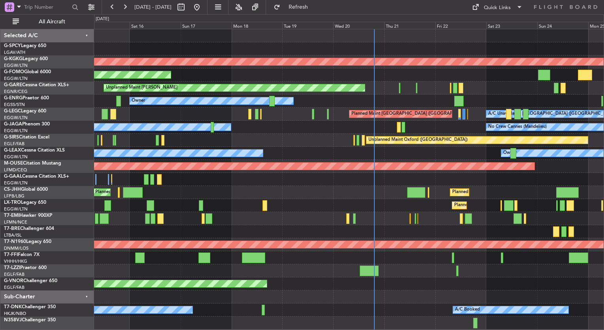
click at [303, 139] on div "AOG Maint Istanbul (Ataturk) Planned Maint Windsor Locks (Bradley Intl) Unplann…" at bounding box center [348, 179] width 509 height 300
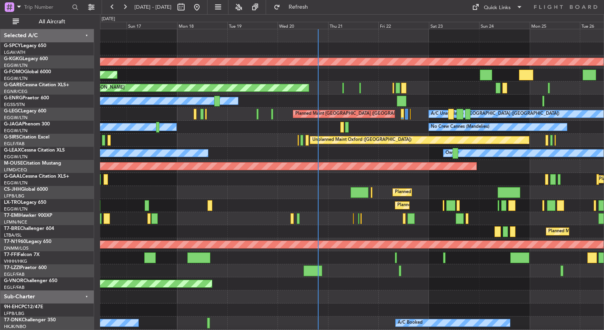
click at [323, 104] on div "Owner Planned Maint [GEOGRAPHIC_DATA] ([GEOGRAPHIC_DATA])" at bounding box center [351, 100] width 503 height 13
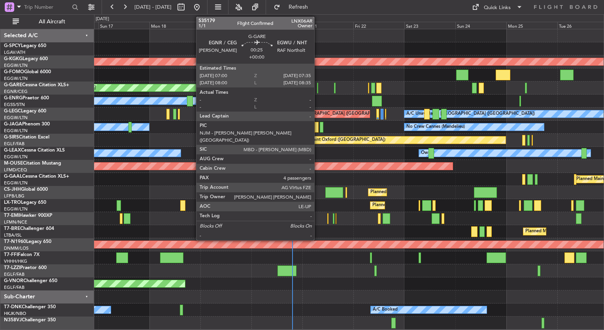
click at [318, 91] on div at bounding box center [318, 88] width 2 height 11
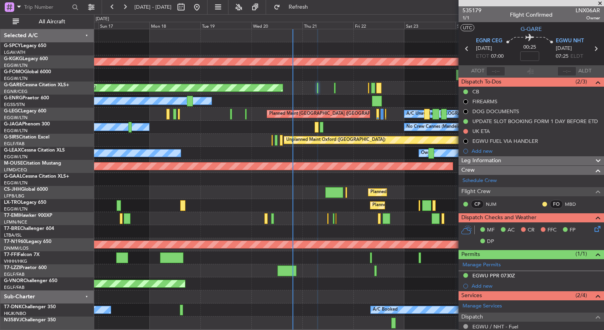
click at [593, 227] on icon at bounding box center [596, 227] width 6 height 6
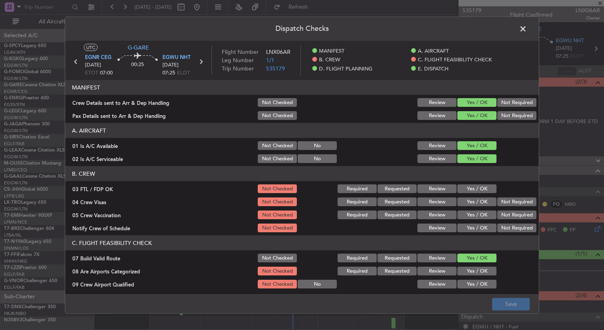
click at [464, 186] on button "Yes / OK" at bounding box center [476, 188] width 39 height 9
click at [468, 198] on button "Yes / OK" at bounding box center [476, 201] width 39 height 9
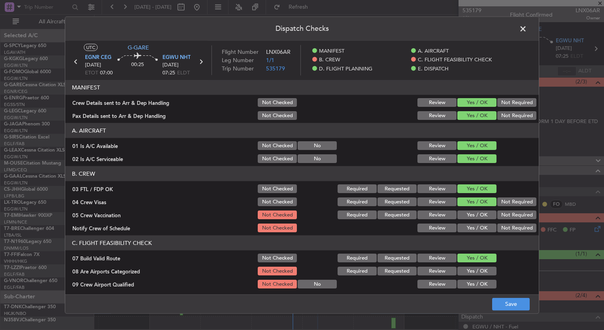
click at [465, 212] on button "Yes / OK" at bounding box center [476, 214] width 39 height 9
click at [465, 224] on button "Yes / OK" at bounding box center [476, 227] width 39 height 9
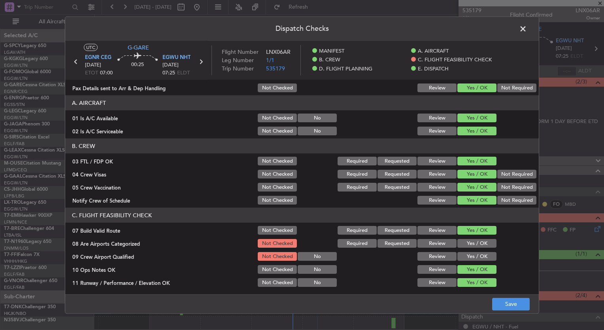
scroll to position [40, 0]
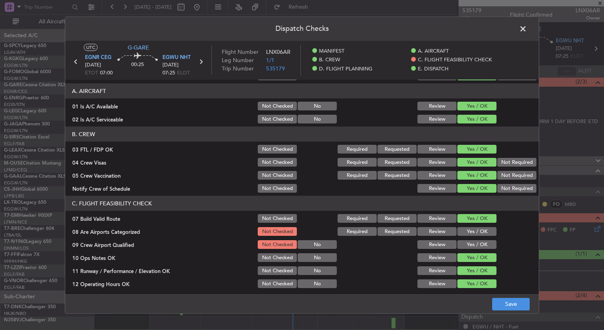
click at [471, 229] on button "Yes / OK" at bounding box center [476, 231] width 39 height 9
click at [467, 246] on button "Yes / OK" at bounding box center [476, 244] width 39 height 9
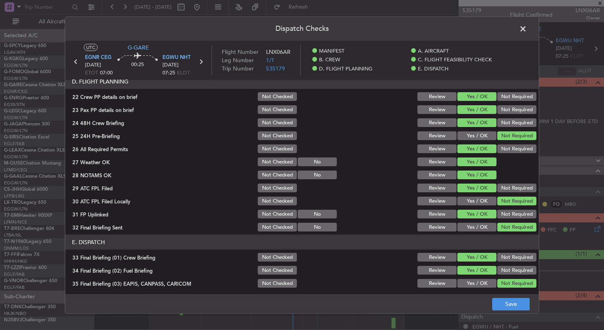
scroll to position [216, 0]
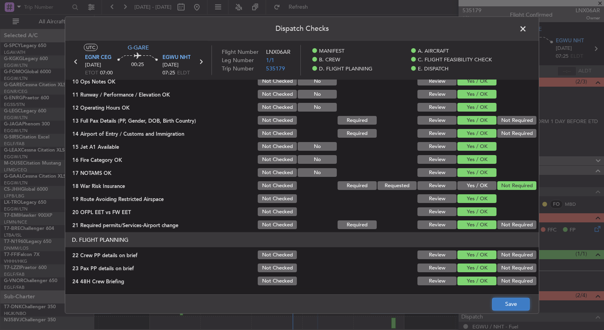
click at [518, 307] on button "Save" at bounding box center [511, 303] width 38 height 13
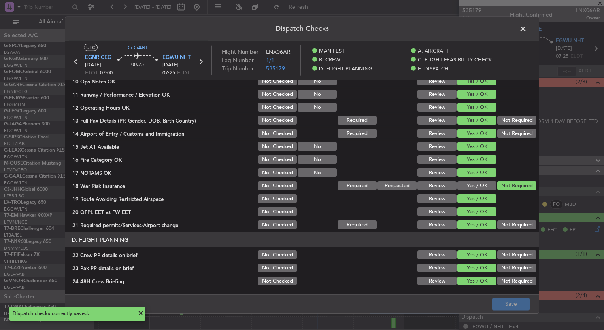
click at [527, 26] on span at bounding box center [527, 31] width 0 height 16
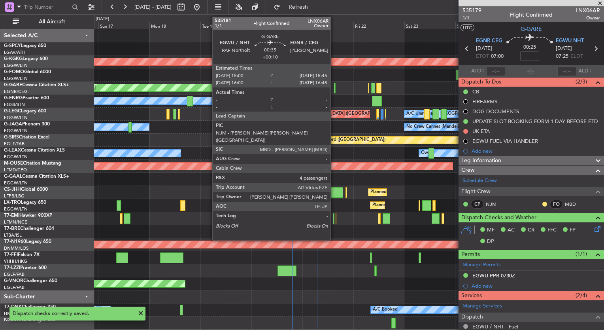
click at [334, 88] on div at bounding box center [335, 88] width 2 height 11
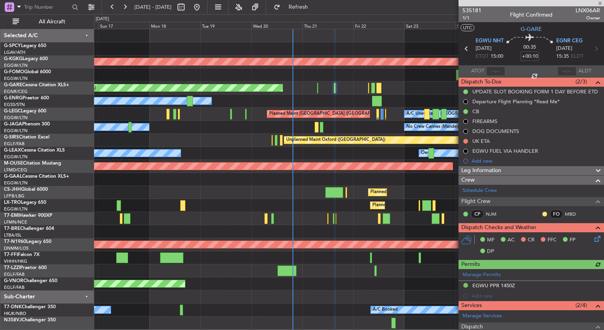
click at [593, 240] on icon at bounding box center [596, 237] width 6 height 6
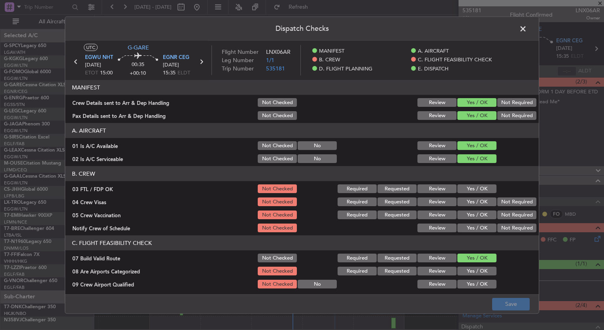
click at [477, 186] on button "Yes / OK" at bounding box center [476, 188] width 39 height 9
click at [474, 198] on button "Yes / OK" at bounding box center [476, 201] width 39 height 9
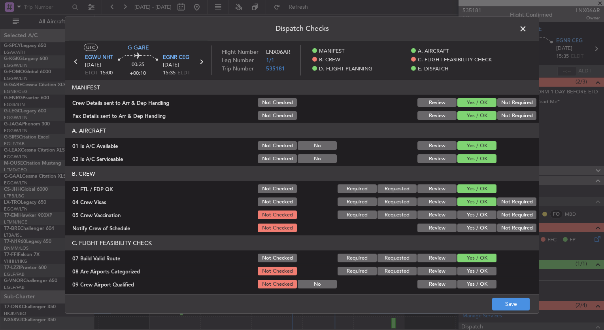
click at [475, 211] on button "Yes / OK" at bounding box center [476, 214] width 39 height 9
click at [475, 224] on button "Yes / OK" at bounding box center [476, 227] width 39 height 9
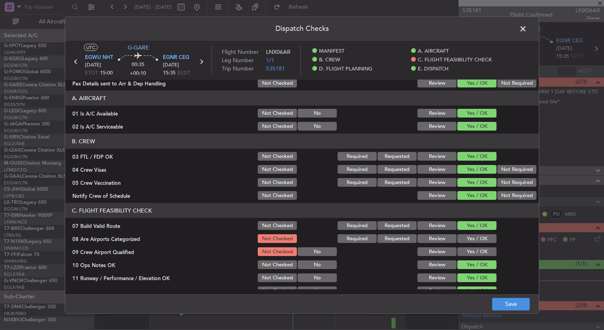
scroll to position [79, 0]
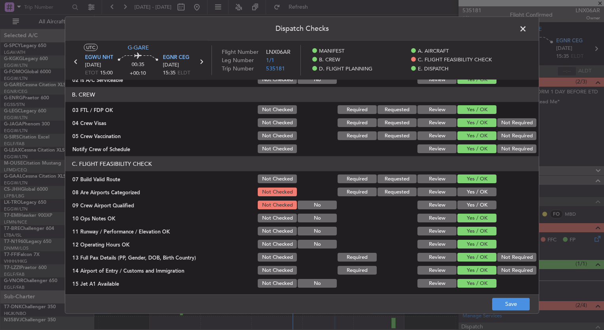
click at [472, 192] on button "Yes / OK" at bounding box center [476, 191] width 39 height 9
click at [473, 202] on button "Yes / OK" at bounding box center [476, 204] width 39 height 9
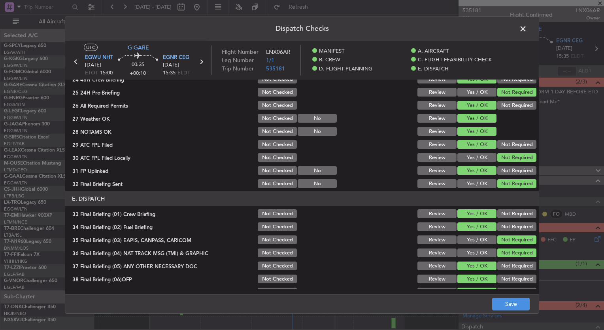
scroll to position [492, 0]
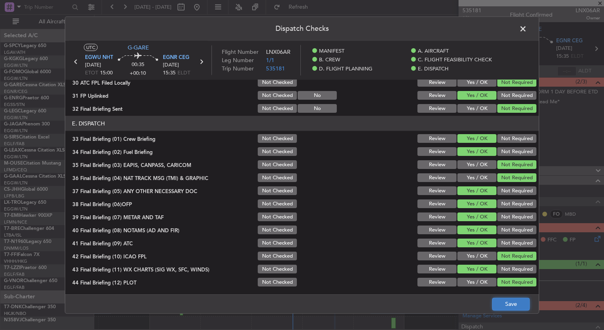
click at [507, 300] on button "Save" at bounding box center [511, 303] width 38 height 13
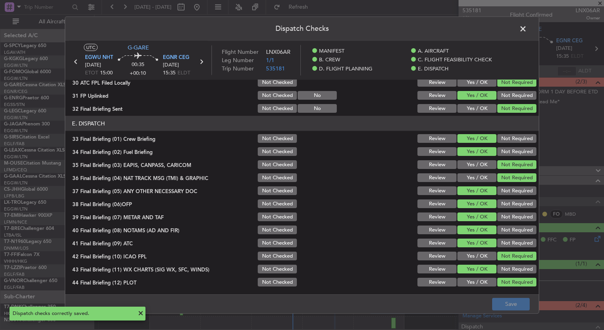
click at [527, 30] on span at bounding box center [527, 31] width 0 height 16
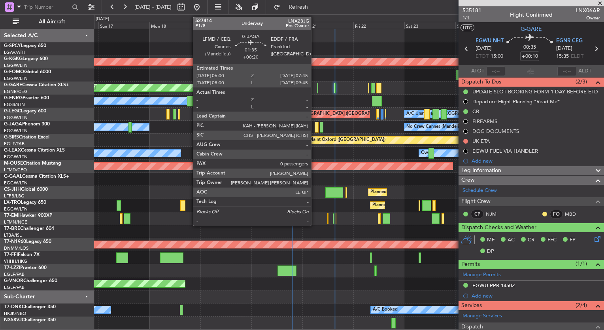
click at [315, 127] on div at bounding box center [317, 127] width 4 height 11
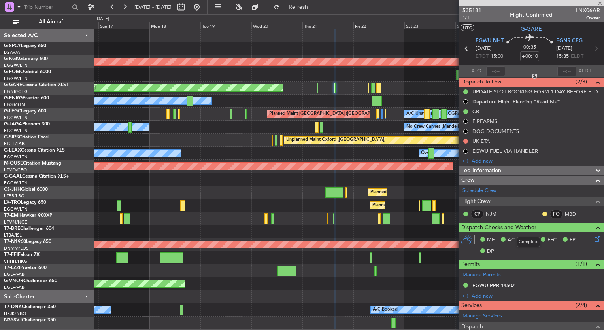
type input "+00:20"
type input "0"
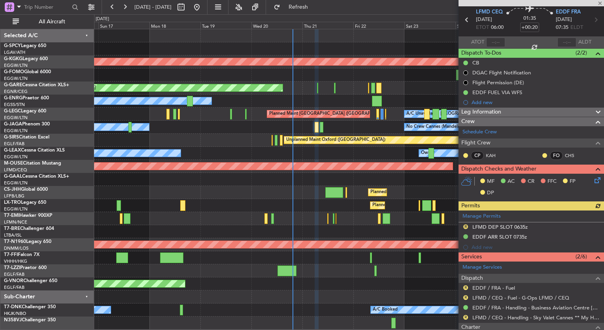
scroll to position [40, 0]
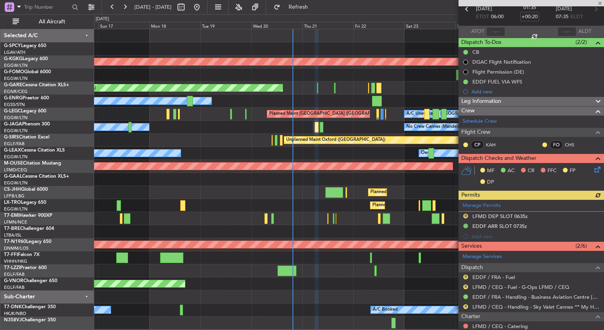
click at [593, 169] on icon at bounding box center [596, 168] width 6 height 6
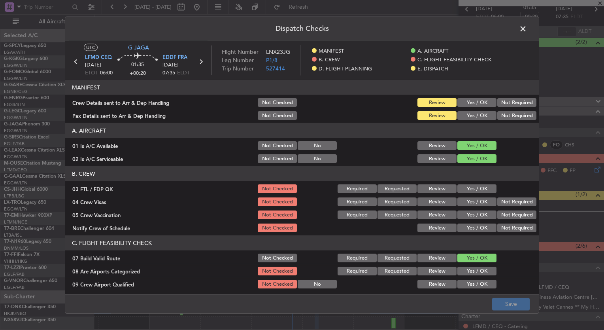
click at [477, 190] on button "Yes / OK" at bounding box center [476, 188] width 39 height 9
click at [476, 200] on button "Yes / OK" at bounding box center [476, 201] width 39 height 9
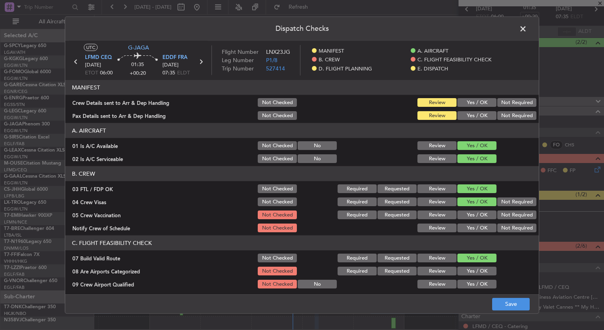
click at [476, 212] on button "Yes / OK" at bounding box center [476, 214] width 39 height 9
click at [476, 224] on button "Yes / OK" at bounding box center [476, 227] width 39 height 9
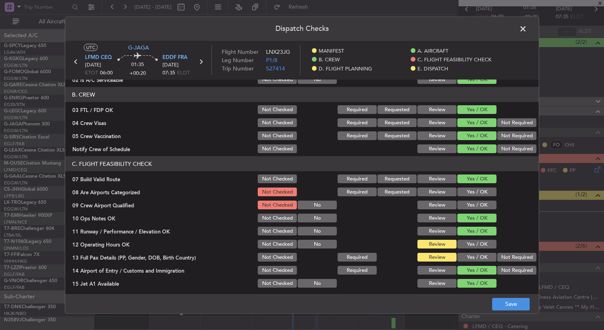
click at [476, 193] on button "Yes / OK" at bounding box center [476, 191] width 39 height 9
click at [477, 202] on button "Yes / OK" at bounding box center [476, 204] width 39 height 9
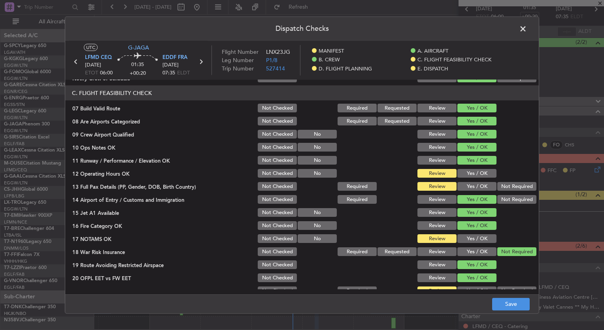
scroll to position [158, 0]
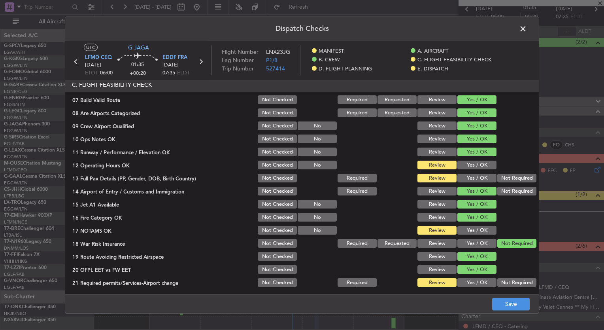
click at [459, 164] on button "Yes / OK" at bounding box center [476, 164] width 39 height 9
click at [513, 303] on button "Save" at bounding box center [511, 303] width 38 height 13
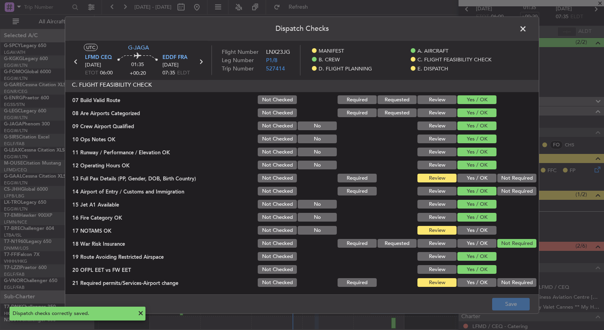
click at [527, 26] on span at bounding box center [527, 31] width 0 height 16
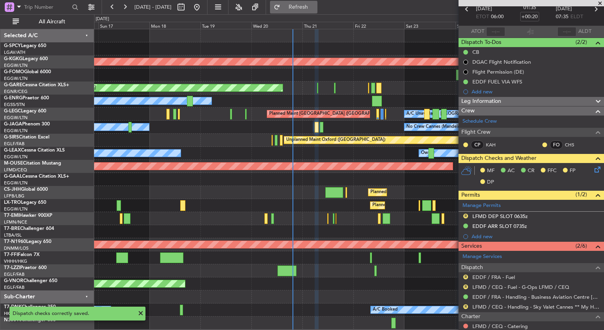
click at [317, 1] on button "Refresh" at bounding box center [293, 7] width 47 height 13
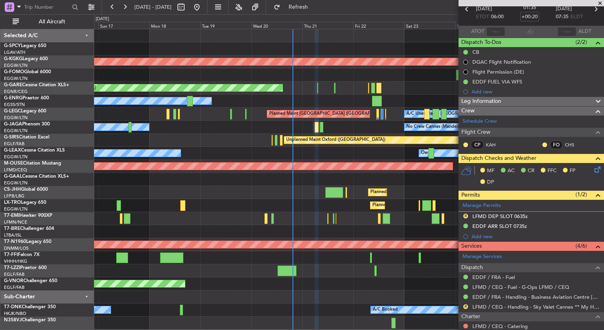
click at [593, 169] on icon at bounding box center [596, 168] width 6 height 6
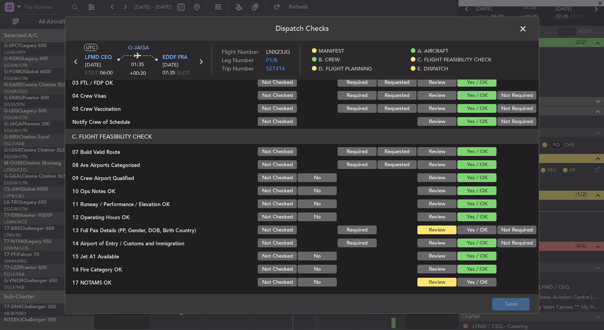
scroll to position [119, 0]
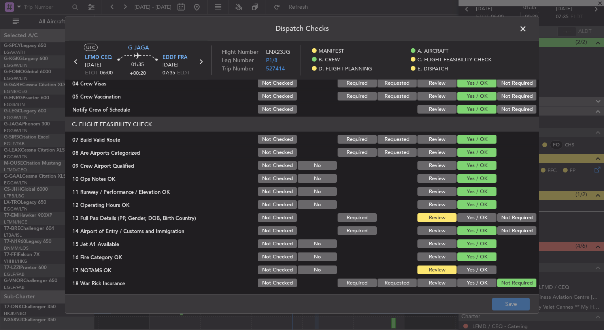
click at [430, 202] on button "Review" at bounding box center [436, 204] width 39 height 9
click at [518, 303] on button "Save" at bounding box center [511, 303] width 38 height 13
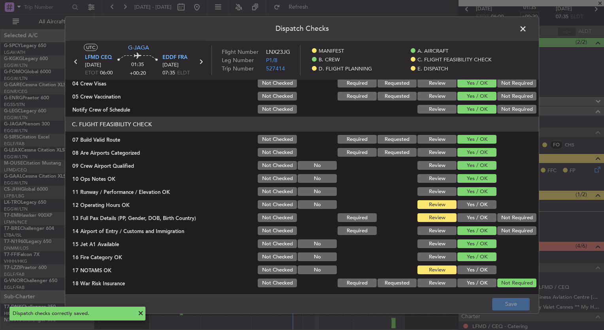
click at [527, 32] on span at bounding box center [527, 31] width 0 height 16
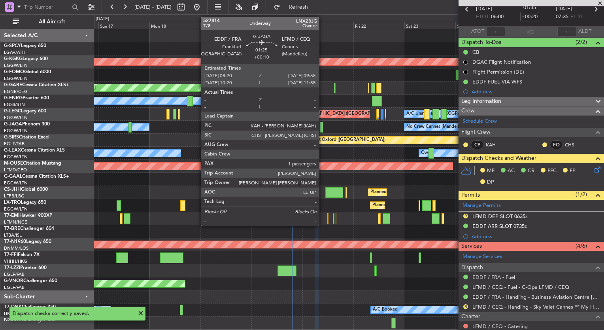
click at [322, 128] on div at bounding box center [322, 127] width 4 height 11
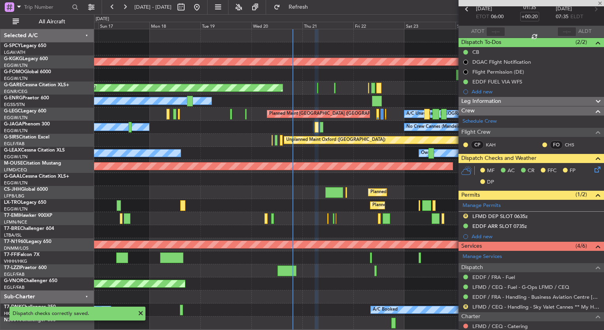
type input "+00:10"
type input "1"
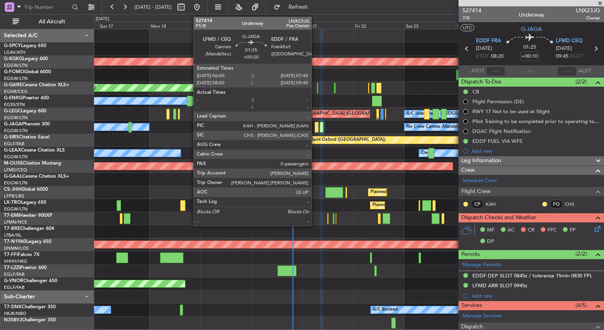
click at [315, 129] on div at bounding box center [317, 127] width 4 height 11
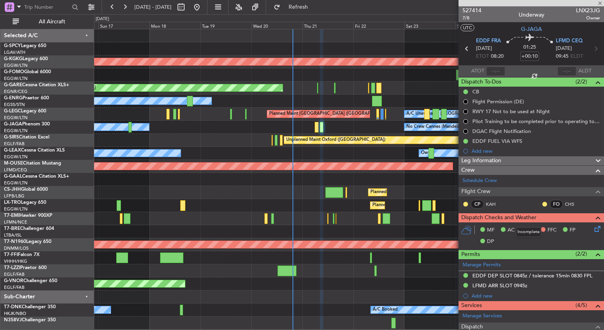
type input "+00:20"
type input "0"
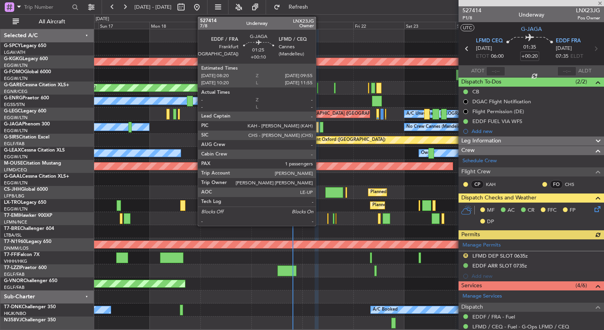
click at [320, 124] on div at bounding box center [322, 127] width 4 height 11
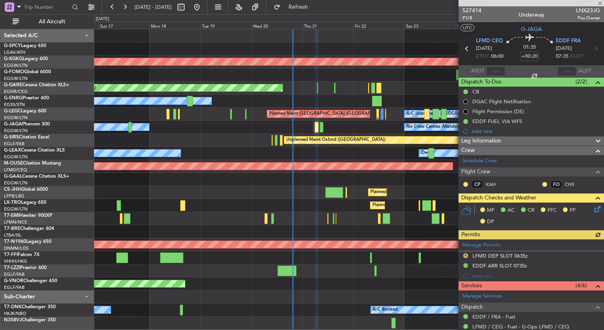
type input "+00:10"
type input "1"
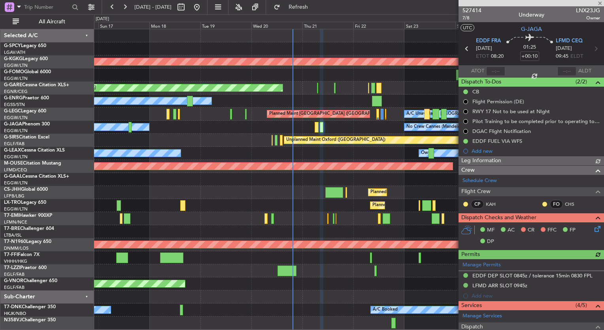
scroll to position [79, 0]
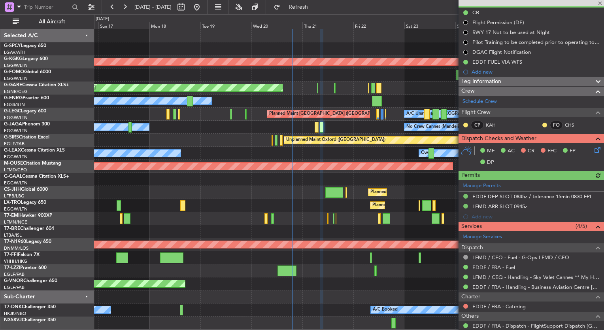
click at [593, 149] on icon at bounding box center [596, 148] width 6 height 6
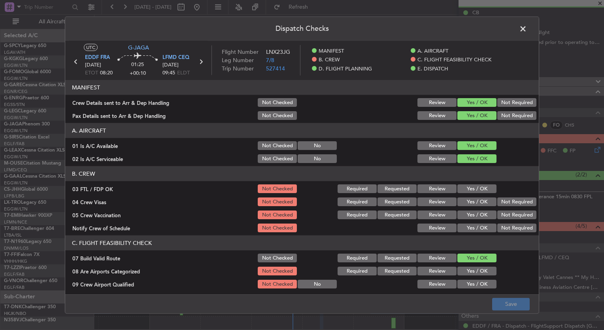
click at [469, 186] on button "Yes / OK" at bounding box center [476, 188] width 39 height 9
click at [470, 199] on button "Yes / OK" at bounding box center [476, 201] width 39 height 9
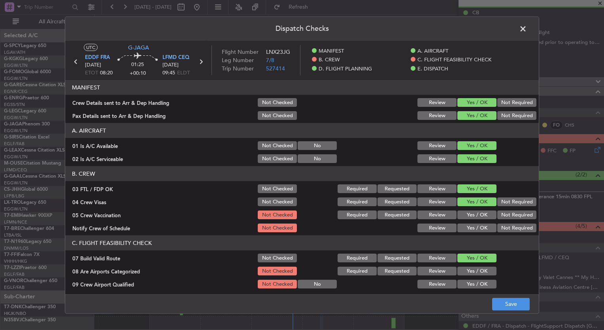
click at [474, 215] on button "Yes / OK" at bounding box center [476, 214] width 39 height 9
click at [469, 228] on button "Yes / OK" at bounding box center [476, 227] width 39 height 9
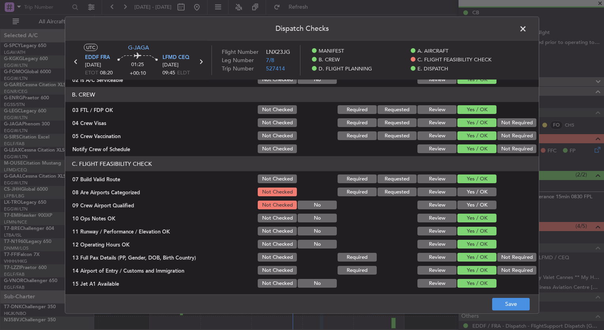
click at [475, 195] on button "Yes / OK" at bounding box center [476, 191] width 39 height 9
click at [475, 204] on button "Yes / OK" at bounding box center [476, 204] width 39 height 9
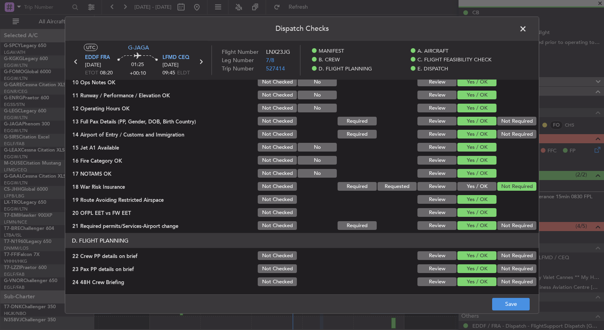
scroll to position [216, 0]
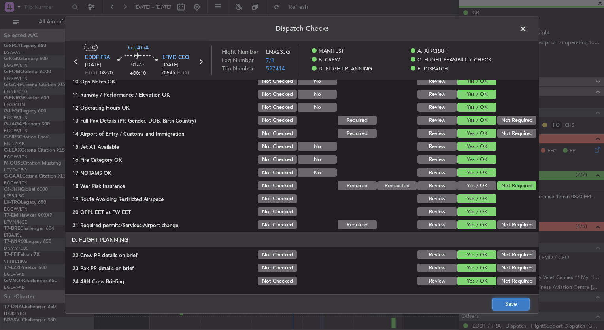
click at [519, 298] on button "Save" at bounding box center [511, 303] width 38 height 13
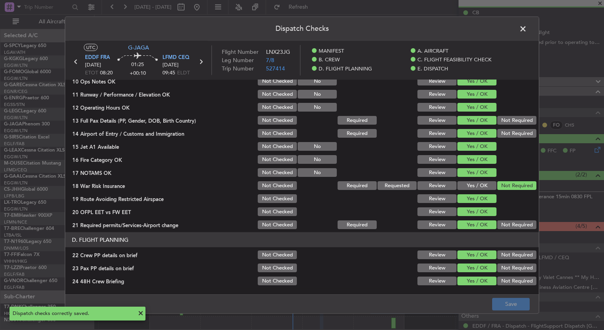
click at [527, 29] on span at bounding box center [527, 31] width 0 height 16
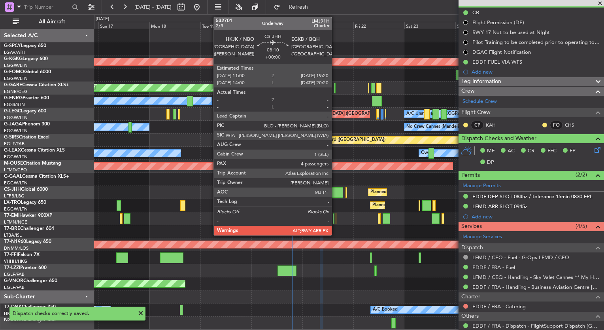
click at [335, 197] on div at bounding box center [334, 192] width 18 height 11
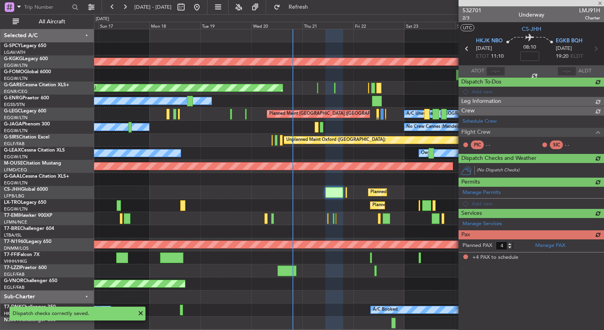
scroll to position [0, 0]
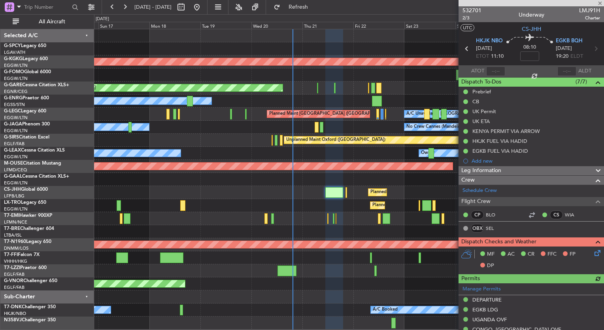
click at [593, 252] on icon at bounding box center [596, 251] width 6 height 6
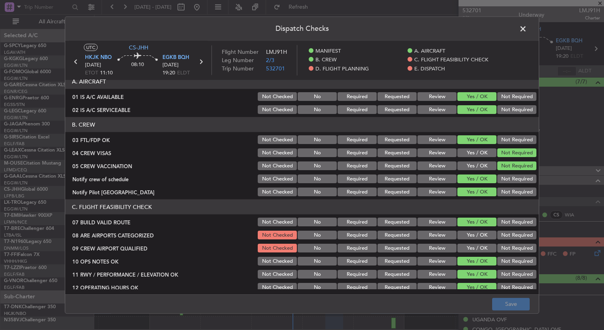
scroll to position [79, 0]
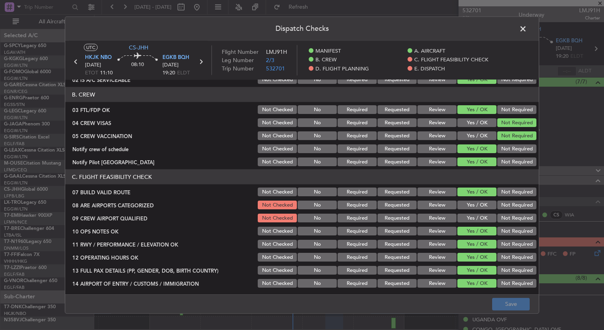
click at [466, 205] on button "Yes / OK" at bounding box center [476, 204] width 39 height 9
click at [467, 213] on div "Yes / OK" at bounding box center [476, 217] width 40 height 11
click at [478, 218] on button "Yes / OK" at bounding box center [476, 217] width 39 height 9
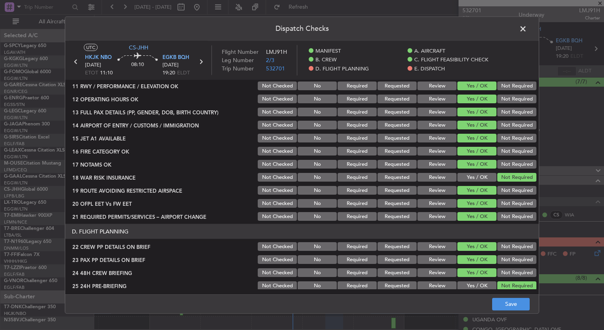
scroll to position [395, 0]
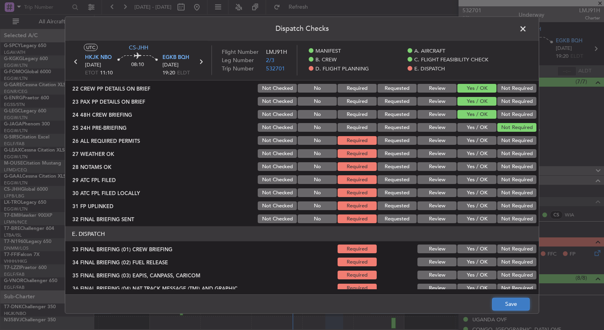
click at [504, 300] on button "Save" at bounding box center [511, 303] width 38 height 13
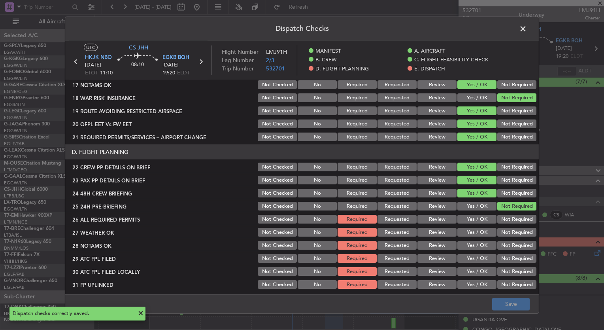
scroll to position [308, 0]
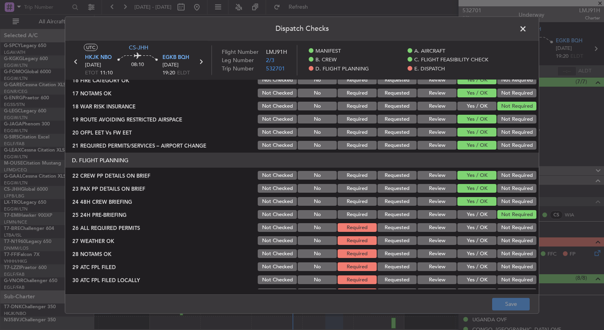
click at [527, 30] on span at bounding box center [527, 31] width 0 height 16
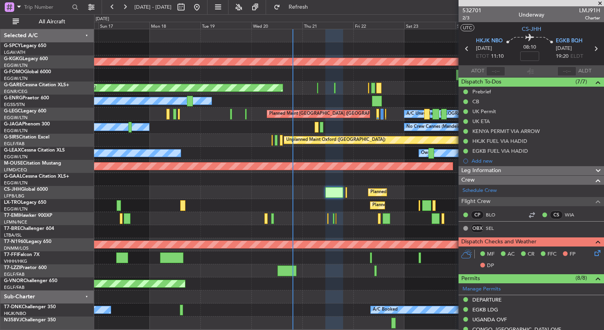
click at [345, 194] on div "Planned Maint London (Luton) Planned Maint Paris (Le Bourget)" at bounding box center [348, 192] width 509 height 13
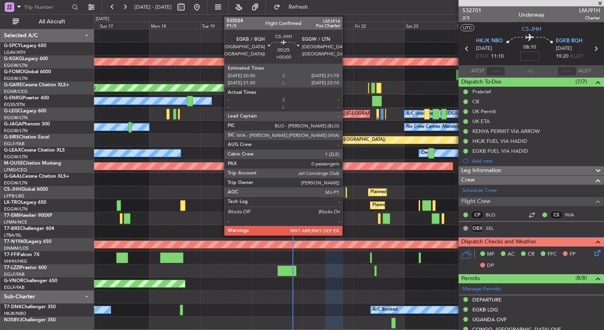
click at [346, 192] on div at bounding box center [346, 192] width 2 height 11
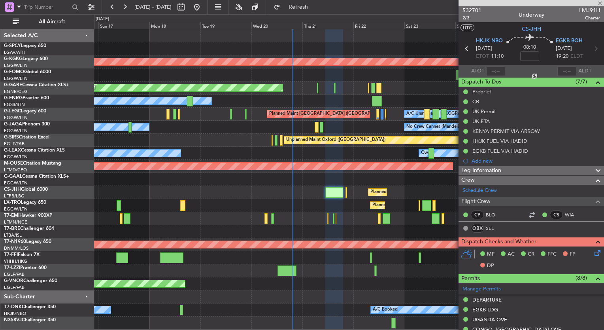
type input "0"
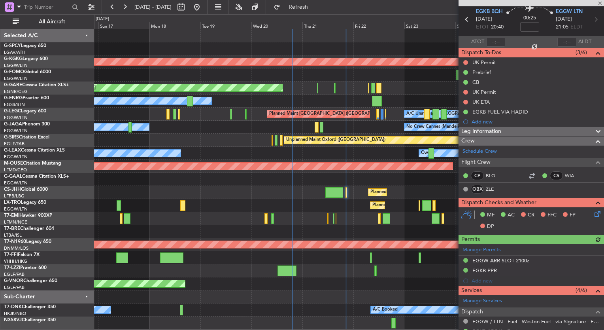
scroll to position [40, 0]
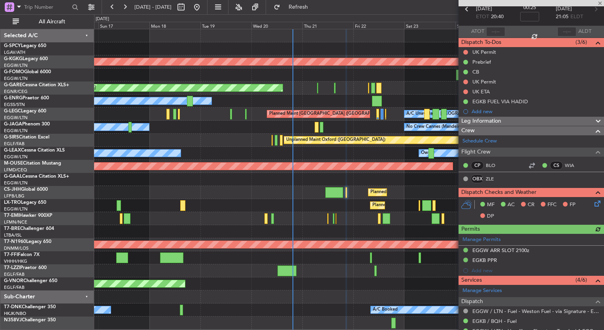
click at [593, 203] on icon at bounding box center [596, 202] width 6 height 6
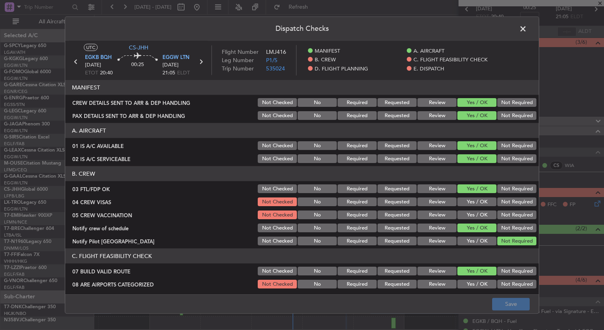
click at [468, 200] on button "Yes / OK" at bounding box center [476, 201] width 39 height 9
click at [468, 211] on button "Yes / OK" at bounding box center [476, 214] width 39 height 9
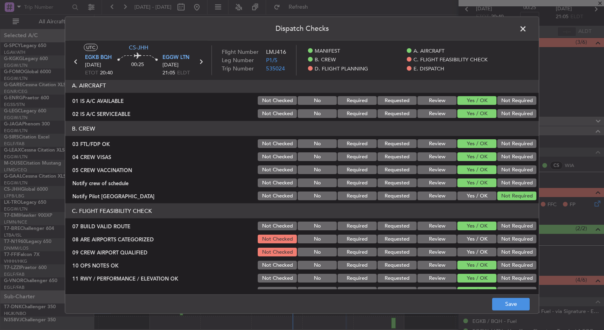
scroll to position [79, 0]
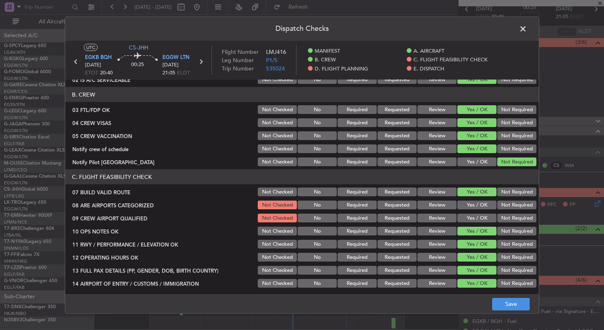
click at [469, 205] on button "Yes / OK" at bounding box center [476, 204] width 39 height 9
click at [471, 216] on button "Yes / OK" at bounding box center [476, 217] width 39 height 9
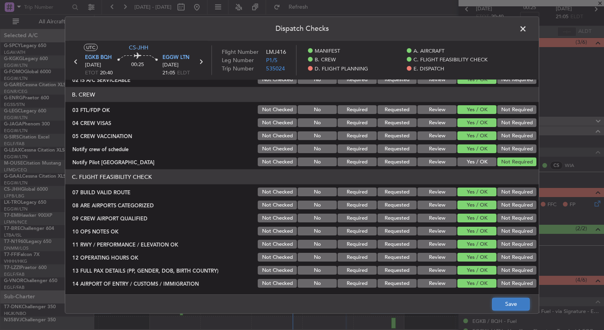
click at [511, 302] on button "Save" at bounding box center [511, 303] width 38 height 13
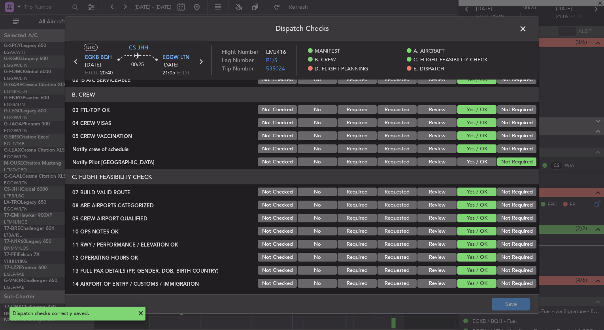
click at [527, 23] on span at bounding box center [527, 31] width 0 height 16
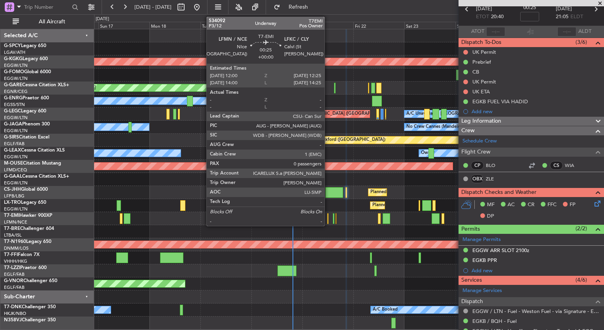
click at [328, 219] on div at bounding box center [327, 218] width 1 height 11
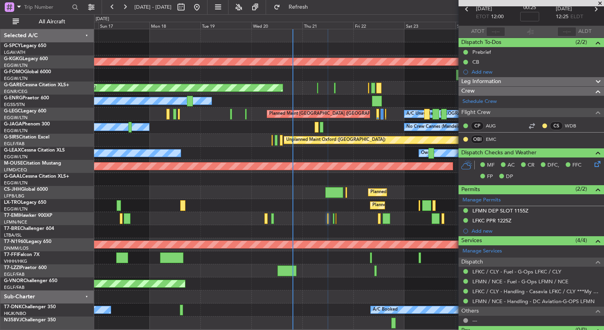
scroll to position [0, 0]
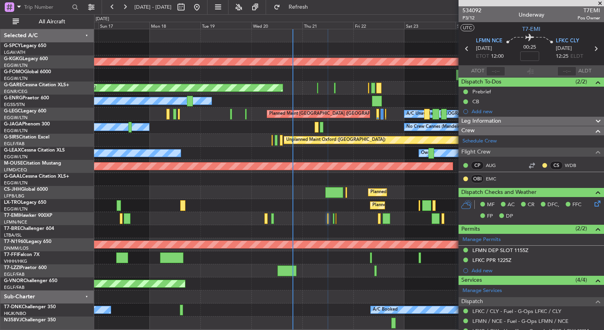
click at [593, 204] on icon at bounding box center [596, 202] width 6 height 6
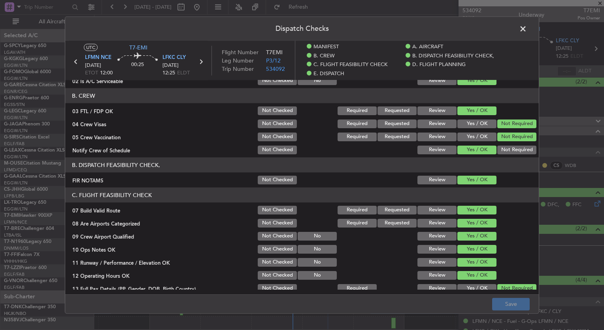
scroll to position [79, 0]
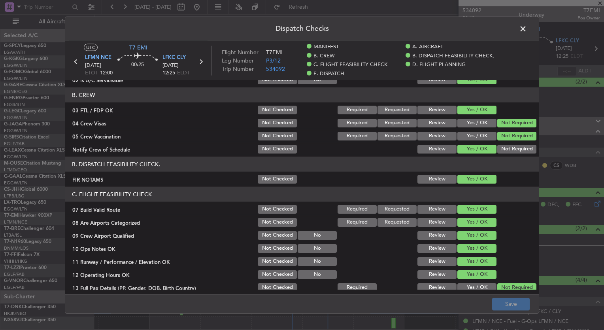
click at [527, 33] on span at bounding box center [527, 31] width 0 height 16
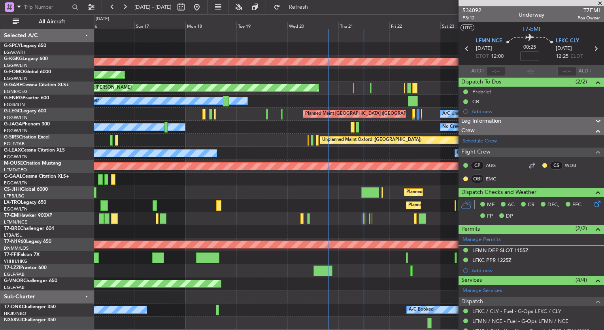
click at [357, 181] on div "Planned Maint Planned Maint Dusseldorf" at bounding box center [348, 179] width 509 height 13
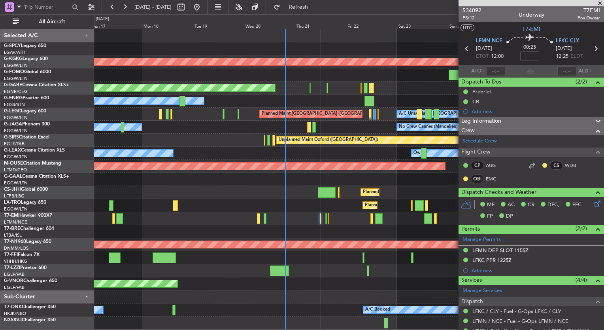
click at [13, 109] on div "AOG Maint Istanbul (Ataturk) Planned Maint Windsor Locks (Bradley Intl) Unplann…" at bounding box center [302, 171] width 604 height 315
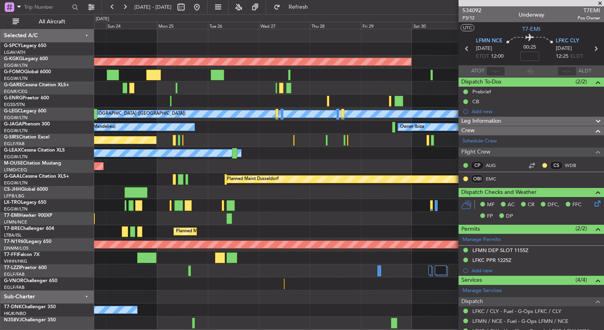
click at [49, 117] on div "AOG Maint Istanbul (Ataturk) A/C Unavailable London (Luton) Planned Maint Londo…" at bounding box center [302, 171] width 604 height 315
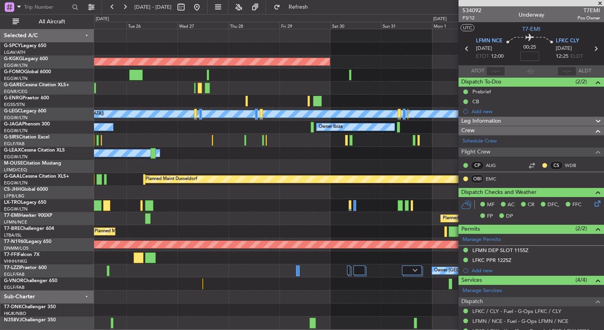
click at [213, 141] on div "Unplanned Maint Oxford ([GEOGRAPHIC_DATA])" at bounding box center [348, 140] width 509 height 13
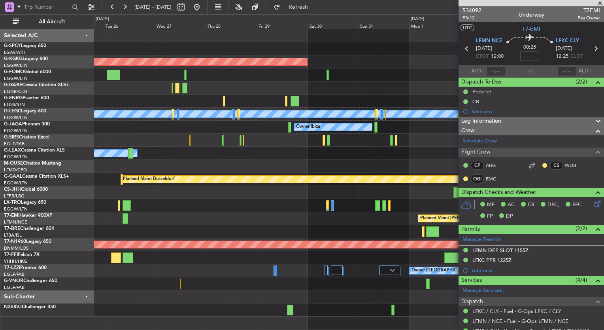
click at [602, 4] on span at bounding box center [600, 3] width 8 height 7
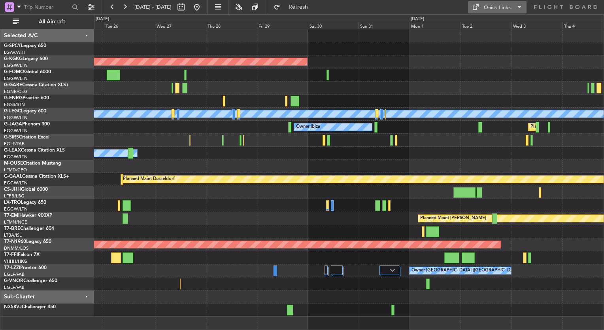
click at [506, 9] on div "Quick Links" at bounding box center [497, 8] width 27 height 8
click at [485, 30] on button "Trip Builder" at bounding box center [497, 26] width 59 height 19
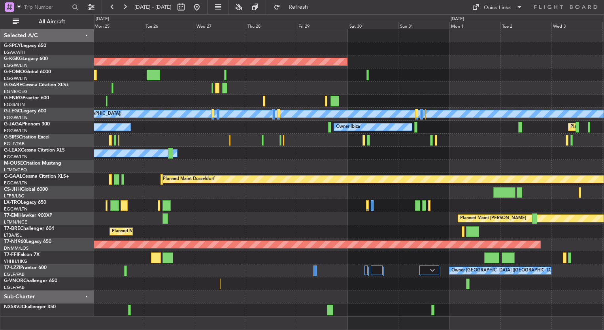
click at [256, 130] on div "Planned Maint London (Luton) Owner Ibiza No Crew Cannes (Mandelieu)" at bounding box center [348, 127] width 509 height 13
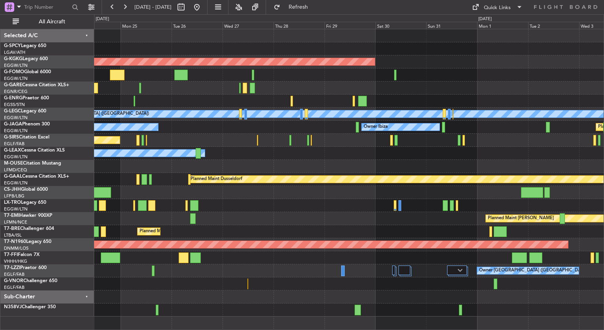
click at [321, 128] on div "Planned Maint London (Luton) Owner Ibiza No Crew Cannes (Mandelieu)" at bounding box center [348, 127] width 509 height 13
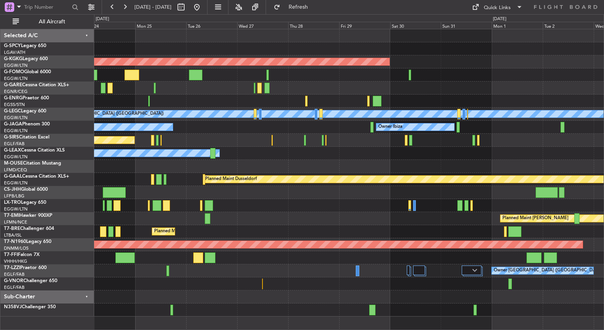
click at [287, 123] on div "Owner Ibiza No Crew Cannes (Mandelieu) Planned Maint London (Luton)" at bounding box center [348, 127] width 509 height 13
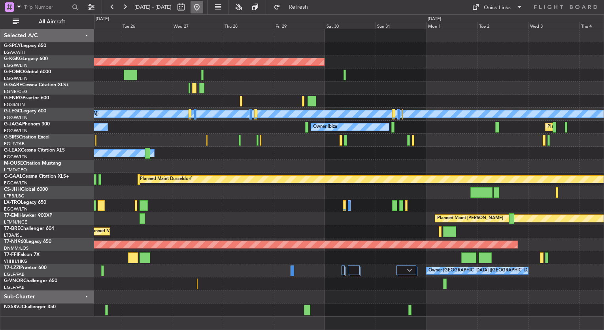
click at [203, 9] on button at bounding box center [196, 7] width 13 height 13
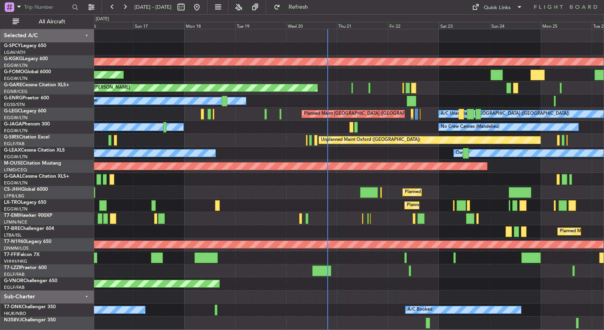
click at [365, 129] on div "No Crew Cannes (Mandelieu) Owner" at bounding box center [348, 127] width 509 height 13
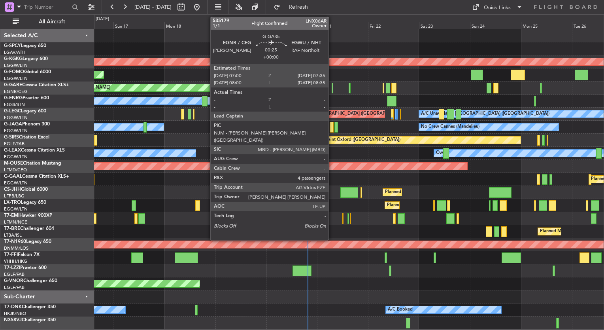
click at [332, 91] on div at bounding box center [332, 88] width 2 height 11
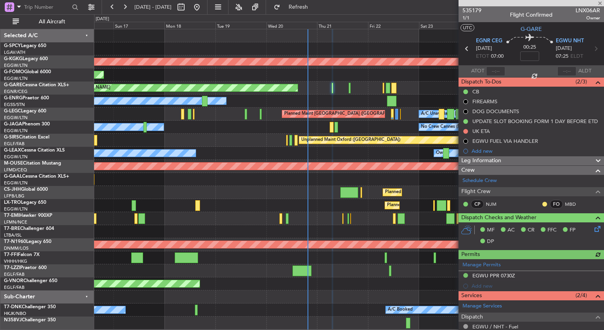
click at [348, 88] on div "Unplanned Maint [PERSON_NAME]" at bounding box center [348, 87] width 509 height 13
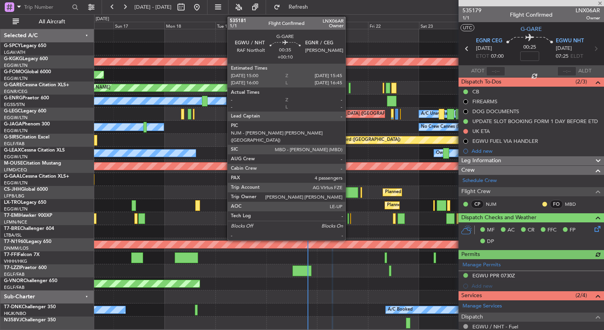
click at [349, 88] on div at bounding box center [349, 88] width 2 height 11
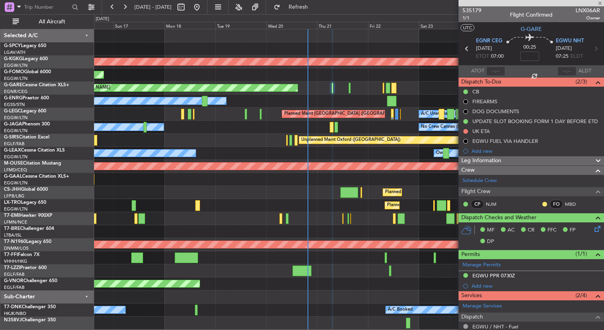
type input "+00:10"
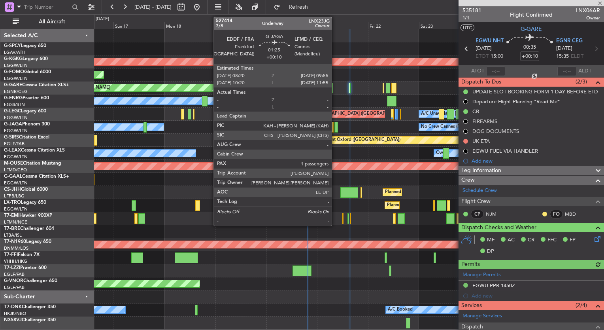
click at [335, 130] on div at bounding box center [336, 127] width 4 height 11
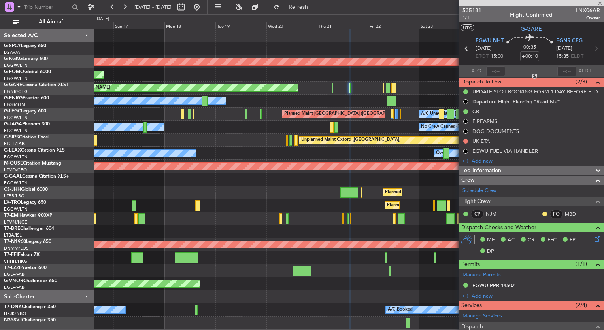
type input "1"
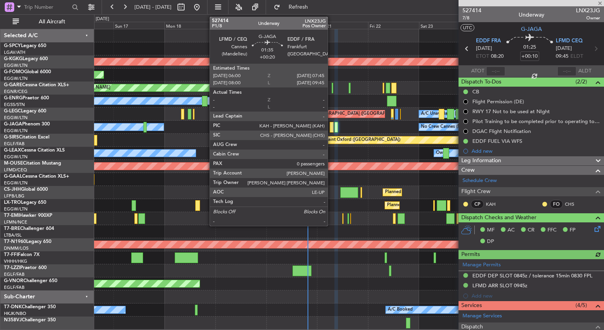
click at [331, 129] on div at bounding box center [332, 127] width 4 height 11
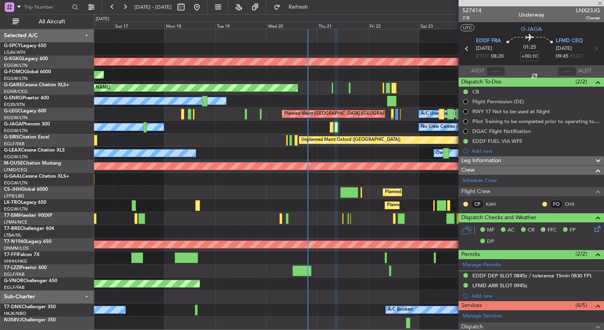
type input "+00:20"
type input "0"
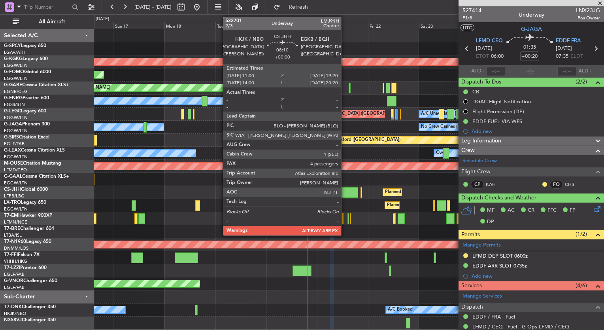
click at [345, 191] on div at bounding box center [349, 192] width 18 height 11
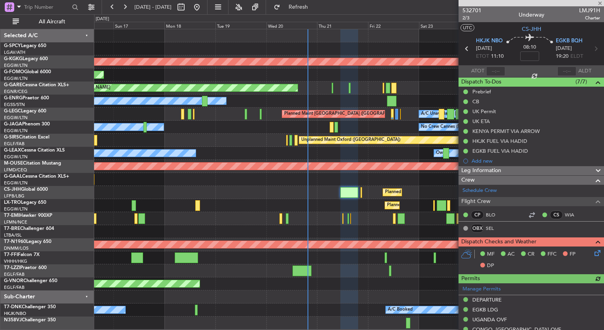
click at [362, 194] on div "Planned Maint London (Luton) Planned Maint Paris (Le Bourget)" at bounding box center [348, 192] width 509 height 13
click at [358, 192] on div "Planned Maint London (Luton) Planned Maint Paris (Le Bourget)" at bounding box center [348, 192] width 509 height 13
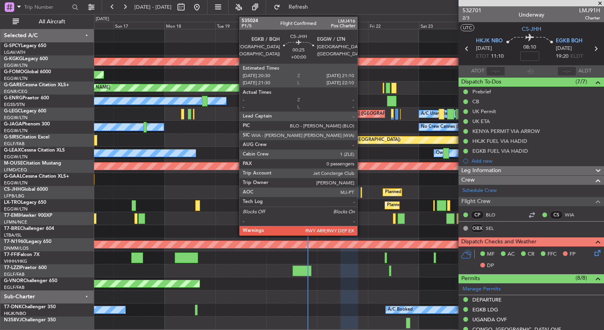
click at [361, 190] on div at bounding box center [361, 192] width 2 height 11
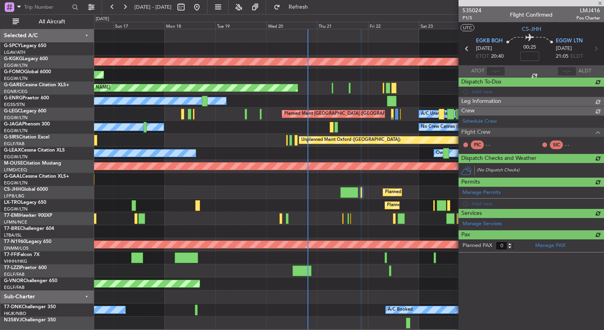
scroll to position [0, 0]
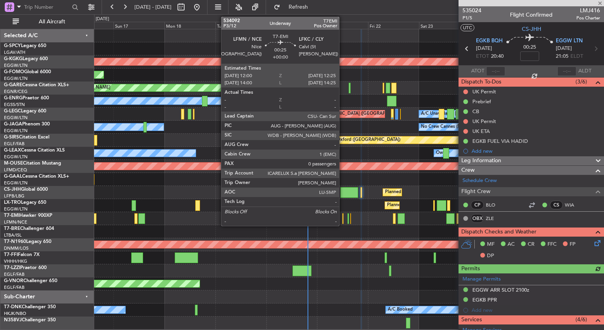
click at [343, 219] on div at bounding box center [342, 218] width 1 height 11
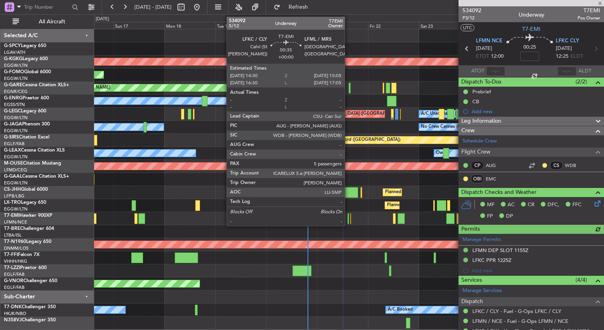
click at [348, 220] on div at bounding box center [348, 218] width 2 height 11
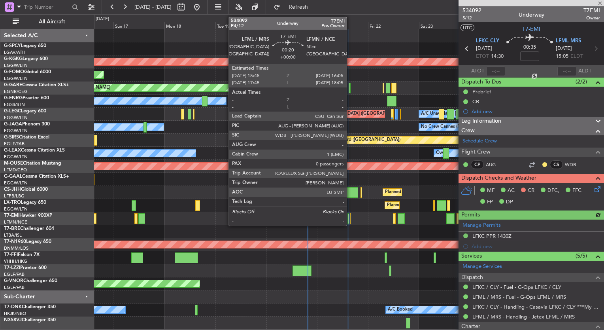
click at [350, 220] on div at bounding box center [350, 218] width 1 height 11
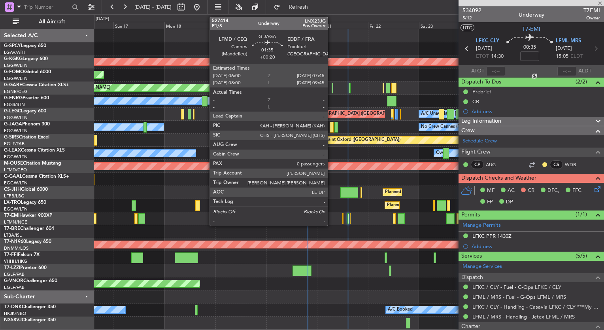
type input "0"
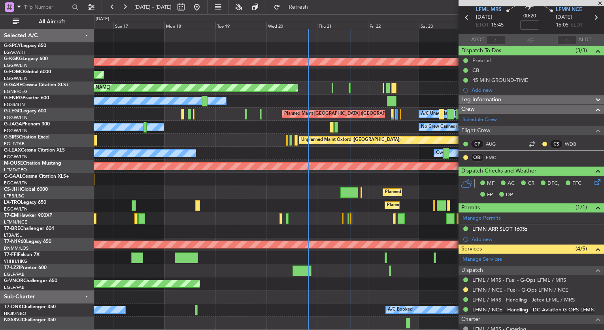
scroll to position [75, 0]
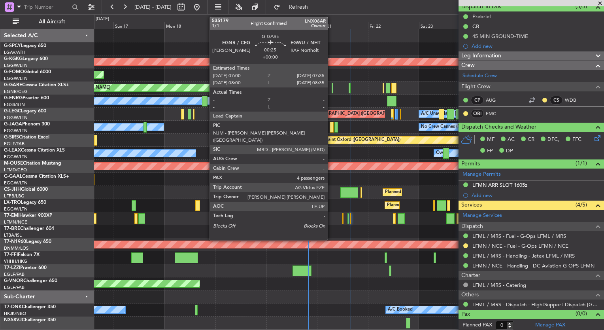
click at [331, 90] on div at bounding box center [332, 88] width 2 height 11
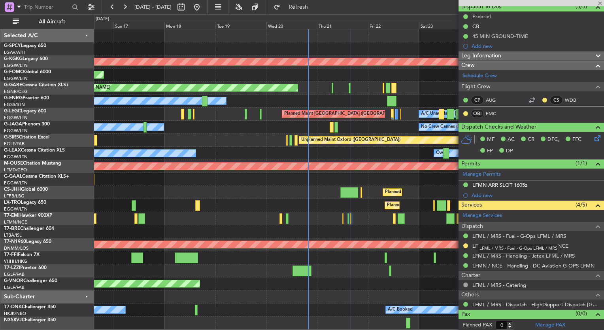
type input "4"
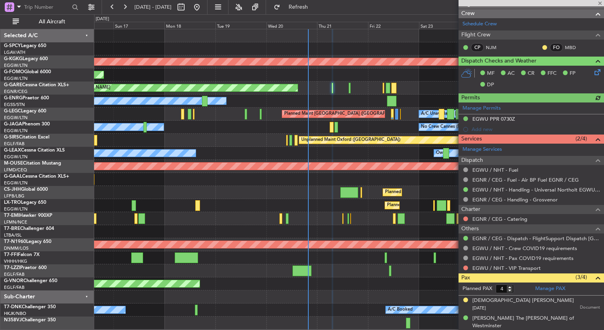
scroll to position [158, 0]
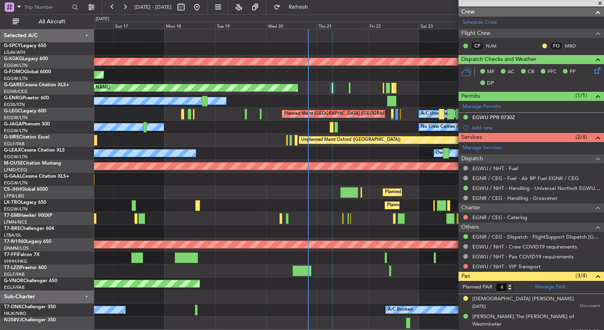
click at [348, 90] on div "Unplanned Maint [PERSON_NAME]" at bounding box center [348, 87] width 509 height 13
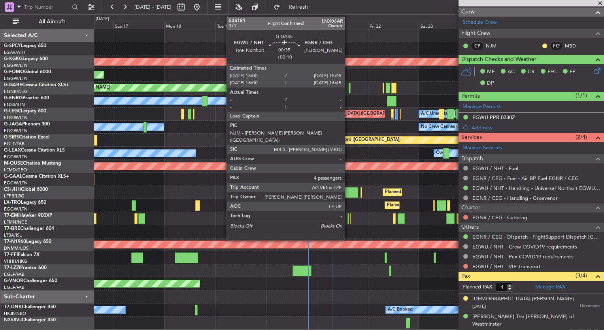
click at [348, 90] on div at bounding box center [349, 88] width 2 height 11
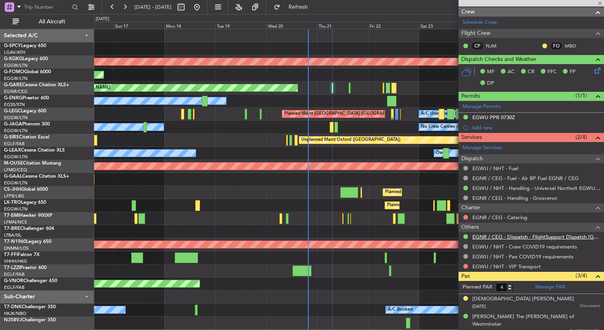
type input "+00:10"
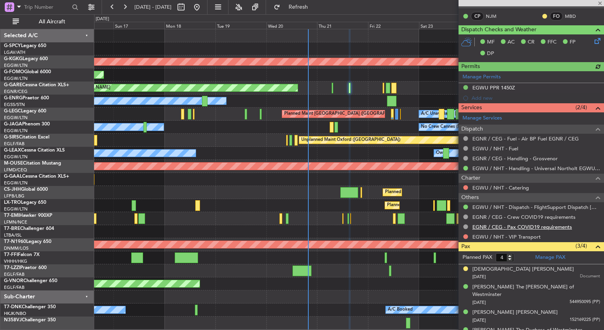
scroll to position [201, 0]
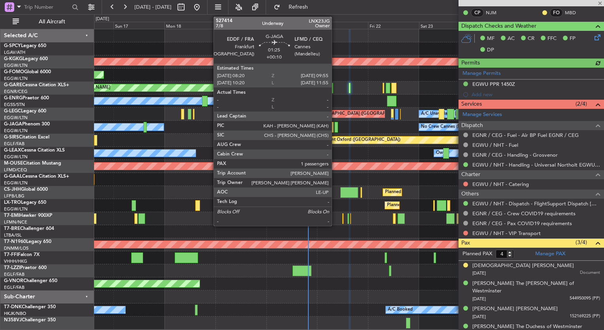
click at [335, 127] on div at bounding box center [336, 127] width 4 height 11
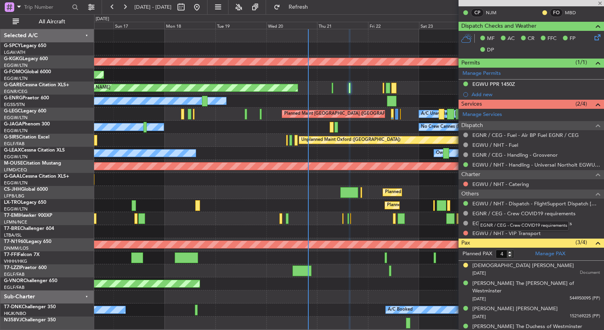
type input "1"
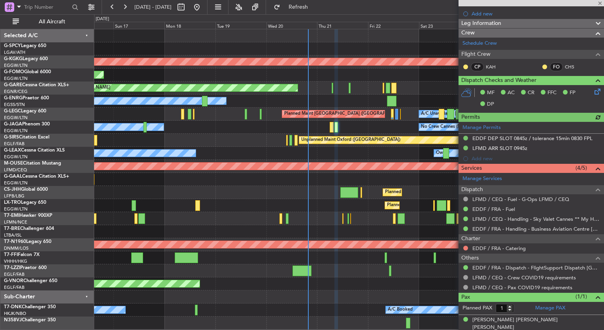
scroll to position [138, 0]
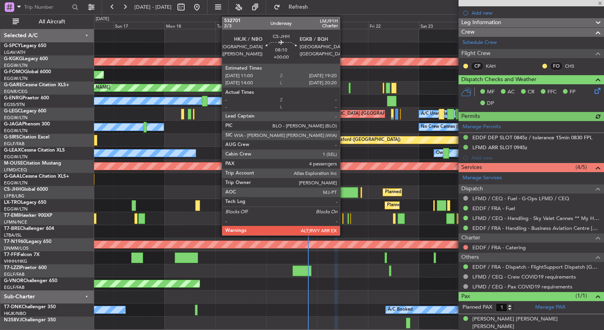
click at [343, 194] on div at bounding box center [349, 192] width 18 height 11
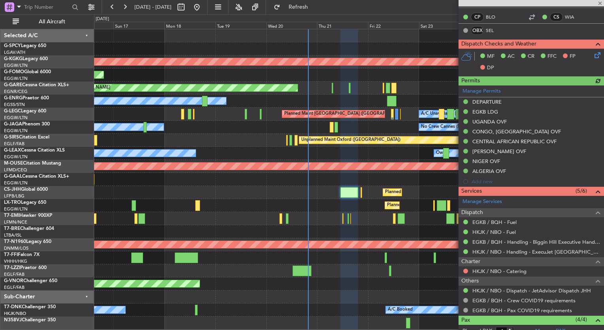
scroll to position [275, 0]
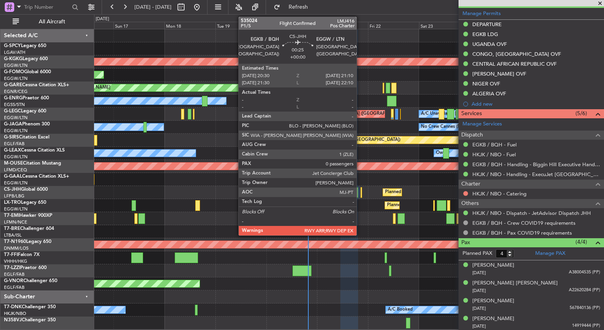
click at [360, 194] on div at bounding box center [361, 192] width 2 height 11
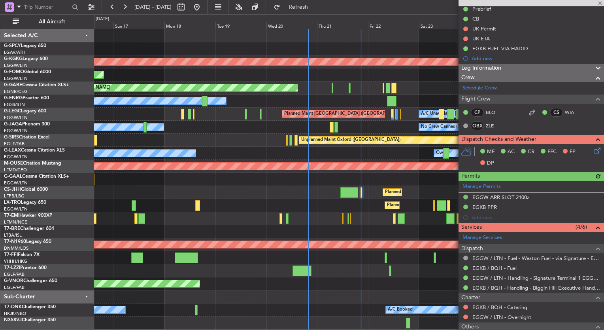
scroll to position [154, 0]
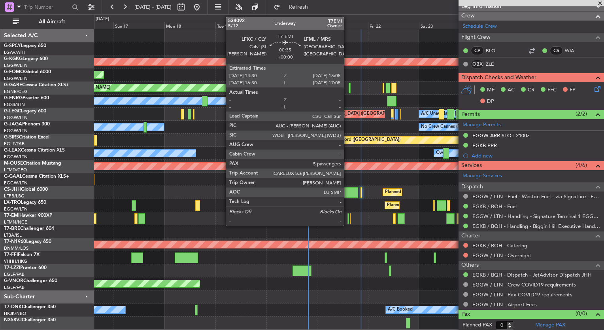
click at [347, 219] on div at bounding box center [348, 218] width 2 height 11
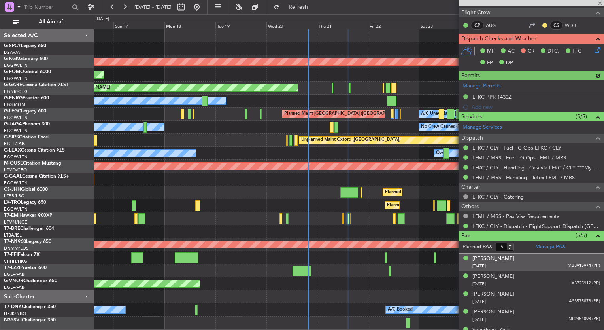
scroll to position [150, 0]
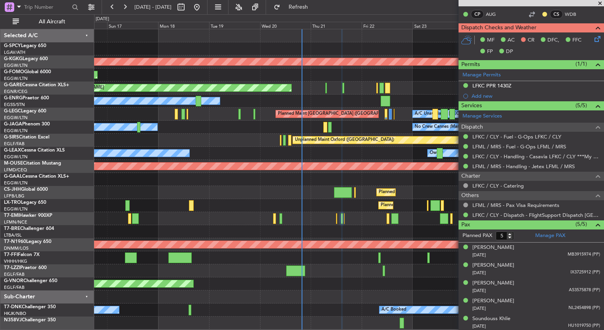
click at [323, 176] on div "AOG Maint [GEOGRAPHIC_DATA] (Ataturk) Planned Maint Windsor Locks ([PERSON_NAME…" at bounding box center [348, 179] width 509 height 300
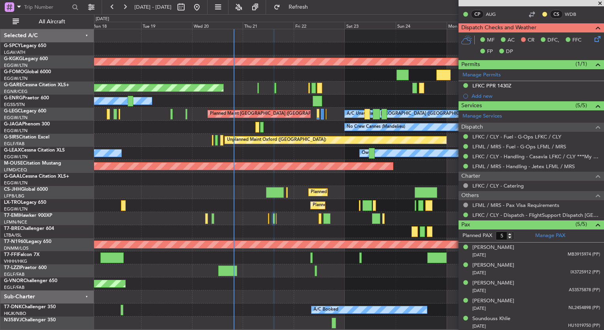
click at [601, 2] on span at bounding box center [600, 3] width 8 height 7
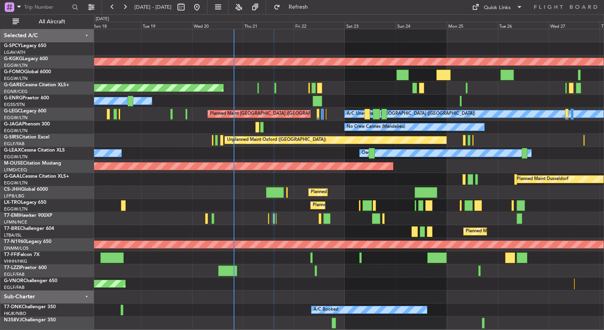
type input "0"
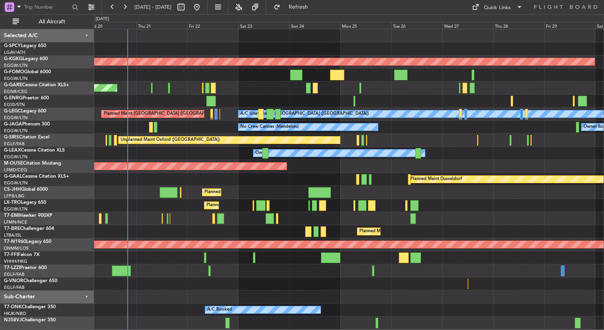
click at [163, 217] on div "AOG Maint [GEOGRAPHIC_DATA] (Ataturk) Unplanned Maint [PERSON_NAME] Owner A/C U…" at bounding box center [348, 179] width 509 height 300
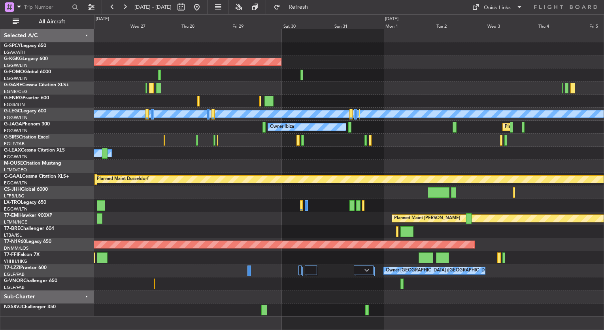
click at [156, 205] on div "AOG Maint [GEOGRAPHIC_DATA] (Ataturk) A/C Unavailable [GEOGRAPHIC_DATA] ([GEOGR…" at bounding box center [348, 172] width 509 height 287
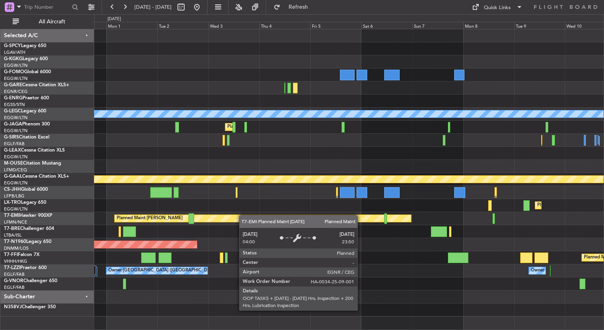
click at [201, 218] on div "Planned Maint [PERSON_NAME]" at bounding box center [348, 218] width 509 height 13
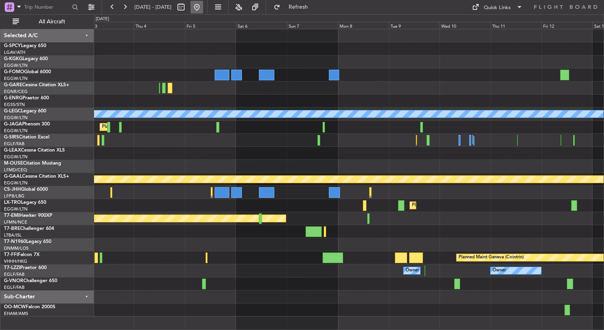
click at [203, 11] on button at bounding box center [196, 7] width 13 height 13
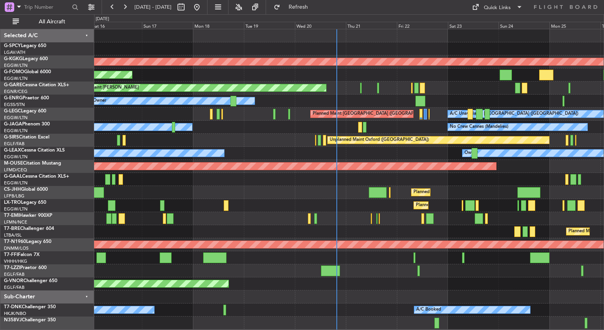
click at [248, 173] on div "AOG Maint [GEOGRAPHIC_DATA] (Ataturk) Planned Maint Windsor Locks ([PERSON_NAME…" at bounding box center [348, 179] width 509 height 300
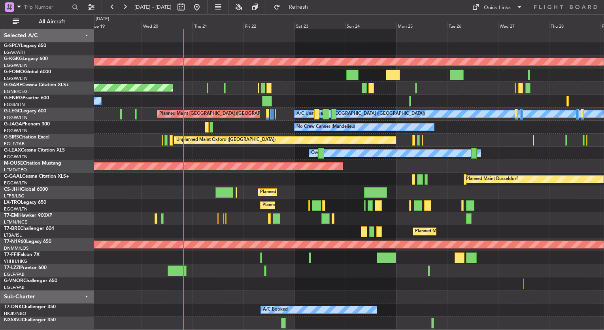
click at [235, 119] on div "AOG Maint [GEOGRAPHIC_DATA] (Ataturk) Planned Maint Windsor Locks ([PERSON_NAME…" at bounding box center [348, 179] width 509 height 300
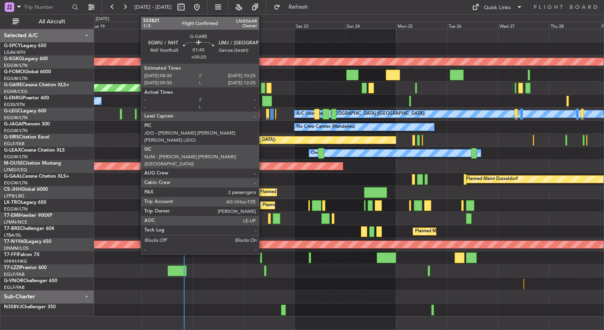
click at [262, 87] on div at bounding box center [263, 88] width 4 height 11
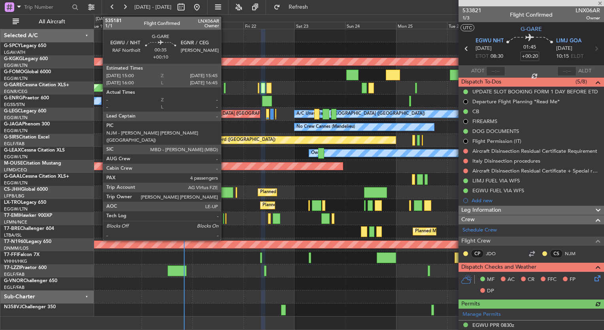
click at [224, 87] on div at bounding box center [225, 88] width 2 height 11
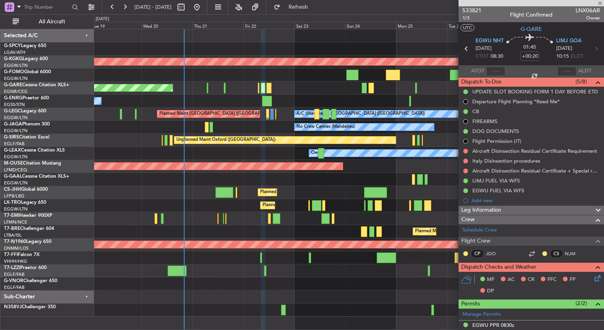
type input "+00:10"
type input "4"
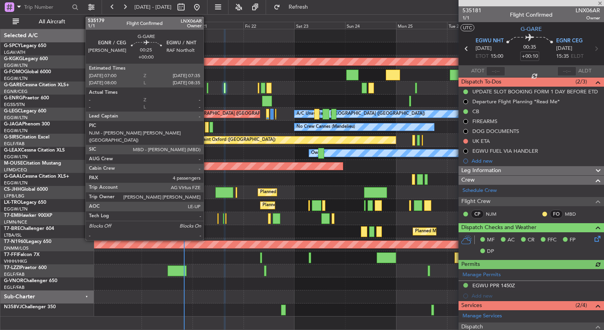
click at [207, 89] on div at bounding box center [208, 88] width 2 height 11
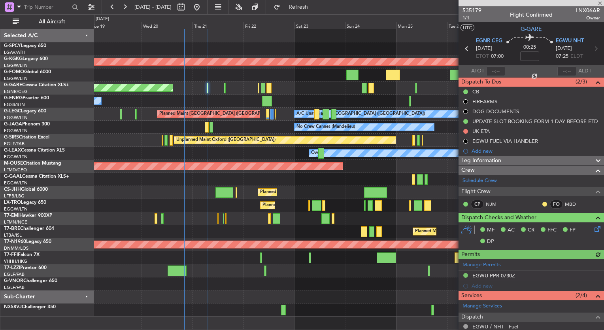
click at [213, 126] on div "No Crew Cannes (Mandelieu) Owner Ibiza Owner" at bounding box center [348, 127] width 509 height 13
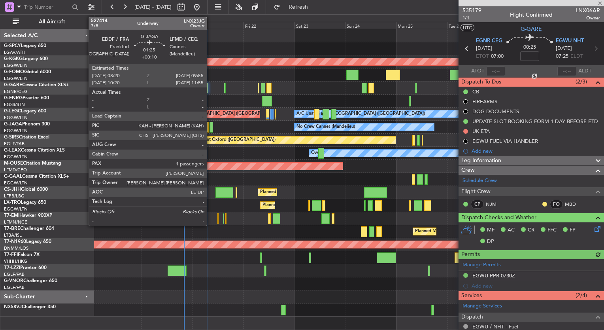
click at [209, 126] on div at bounding box center [211, 127] width 4 height 11
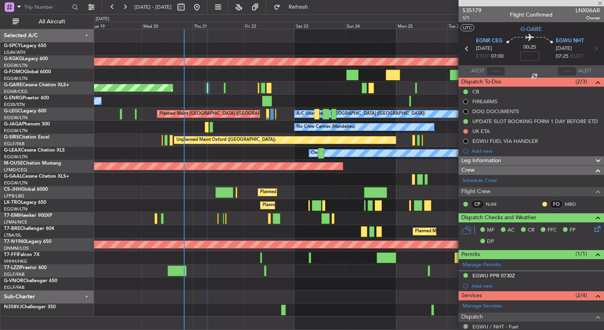
type input "+00:10"
type input "1"
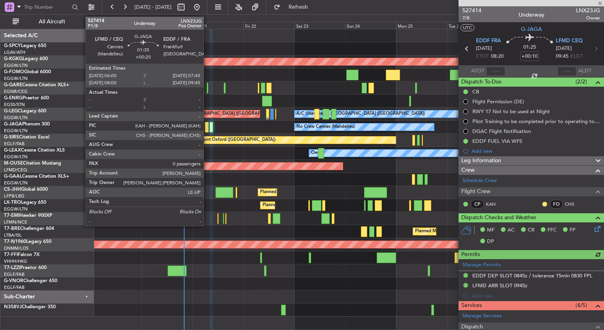
click at [207, 128] on div at bounding box center [207, 127] width 4 height 11
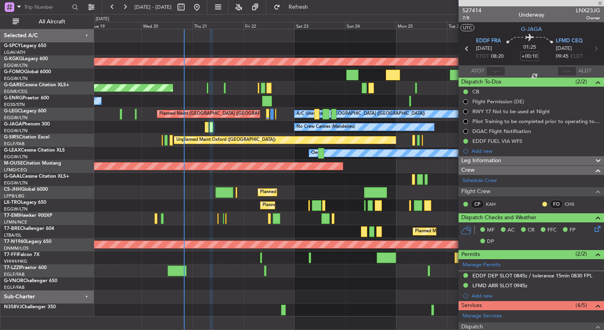
type input "+00:20"
type input "0"
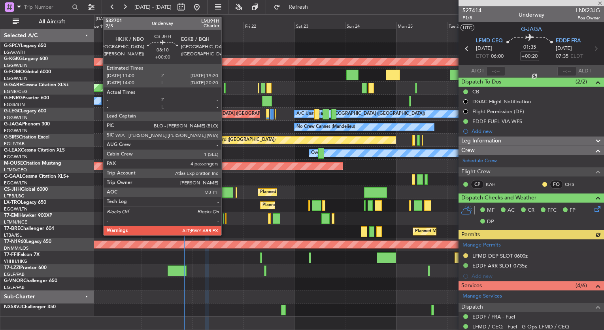
click at [225, 197] on div at bounding box center [224, 192] width 18 height 11
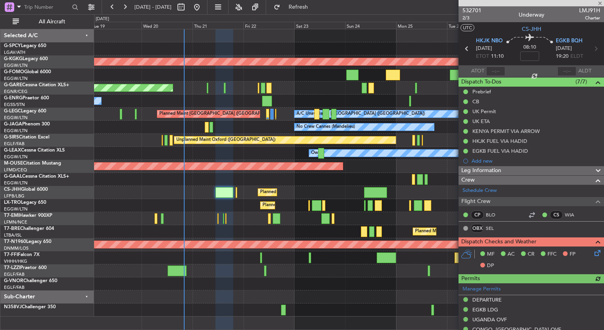
click at [593, 254] on icon at bounding box center [596, 251] width 6 height 6
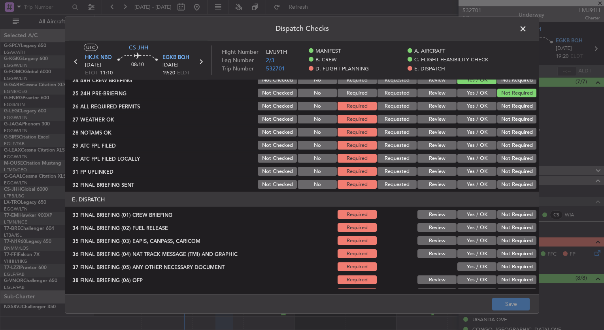
scroll to position [505, 0]
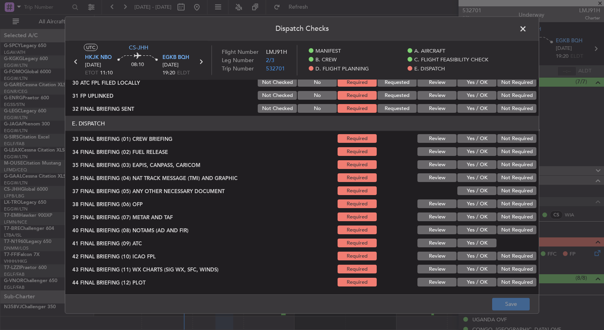
click at [527, 25] on span at bounding box center [527, 31] width 0 height 16
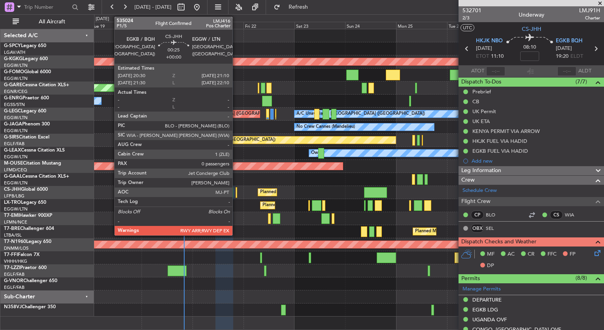
click at [235, 195] on div at bounding box center [236, 192] width 2 height 11
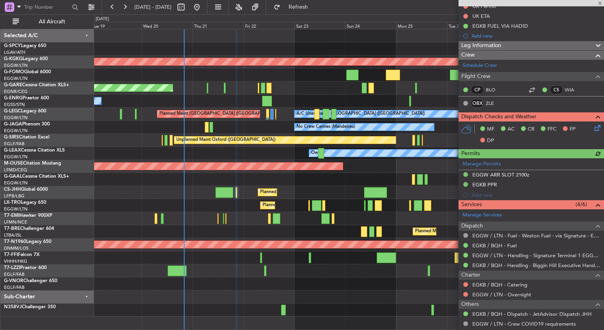
scroll to position [119, 0]
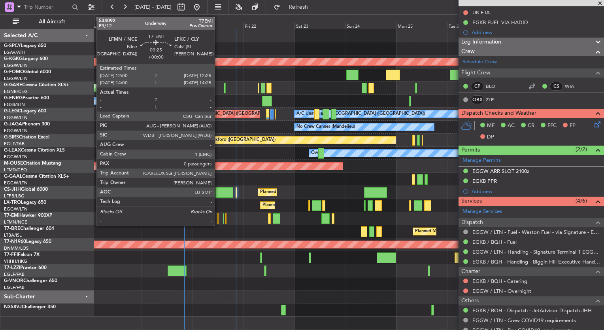
click at [218, 218] on div at bounding box center [217, 218] width 1 height 11
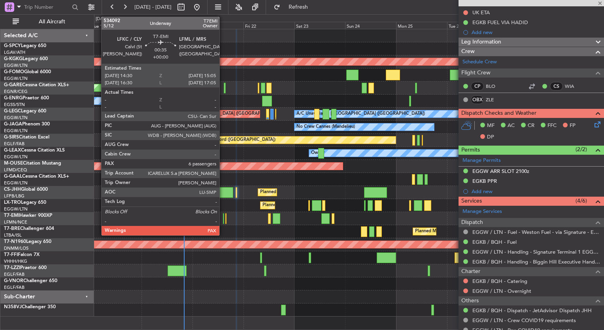
scroll to position [0, 0]
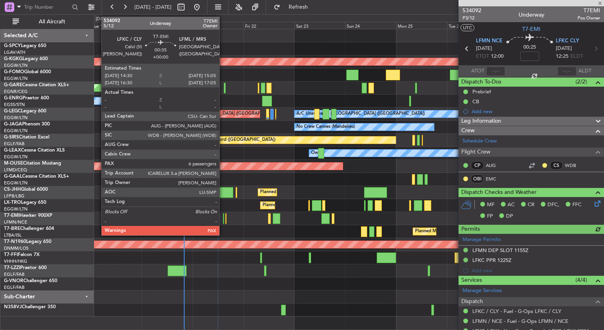
click at [223, 220] on div at bounding box center [224, 218] width 2 height 11
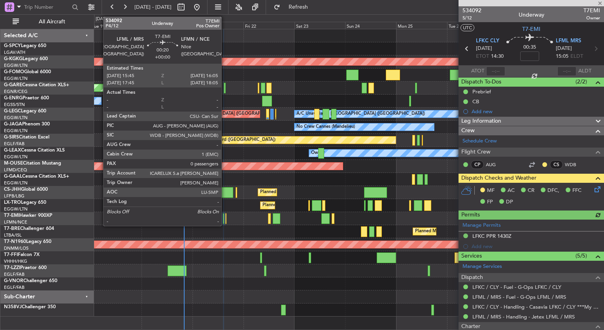
click at [225, 221] on div at bounding box center [225, 218] width 1 height 11
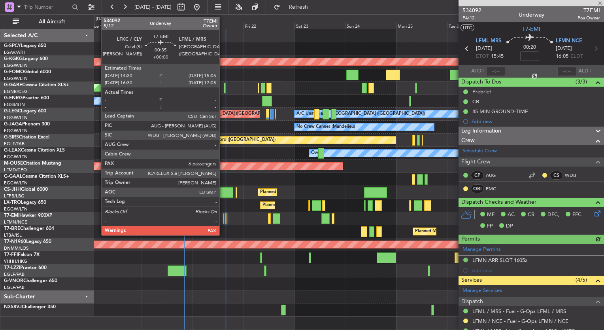
click at [223, 220] on div at bounding box center [224, 218] width 2 height 11
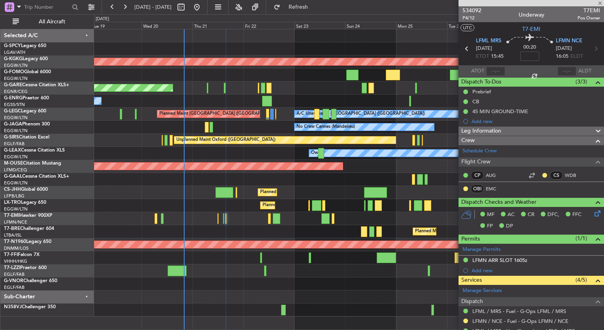
type input "6"
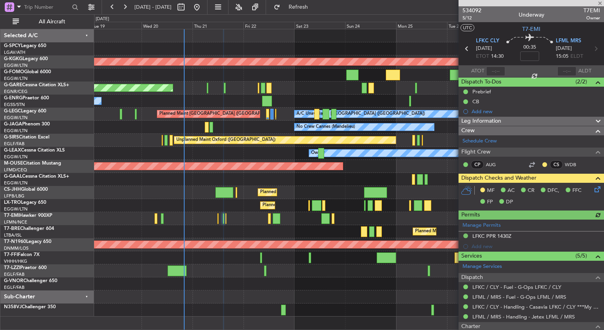
click at [593, 190] on icon at bounding box center [596, 188] width 6 height 6
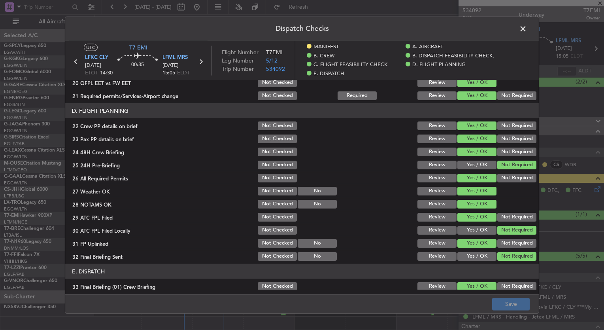
scroll to position [395, 0]
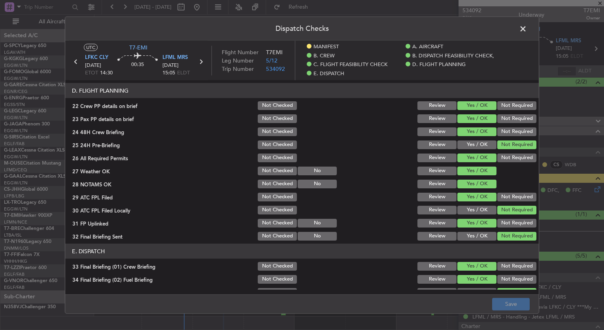
click at [527, 24] on span at bounding box center [527, 31] width 0 height 16
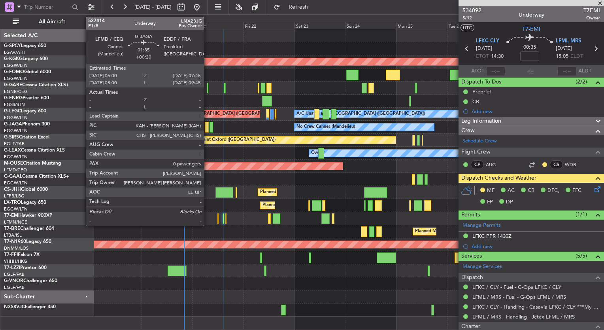
click at [207, 130] on div at bounding box center [207, 127] width 4 height 11
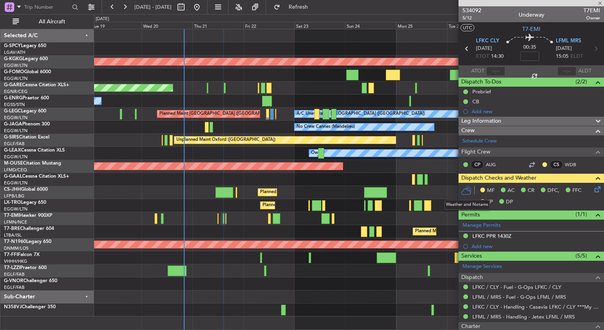
type input "+00:20"
type input "0"
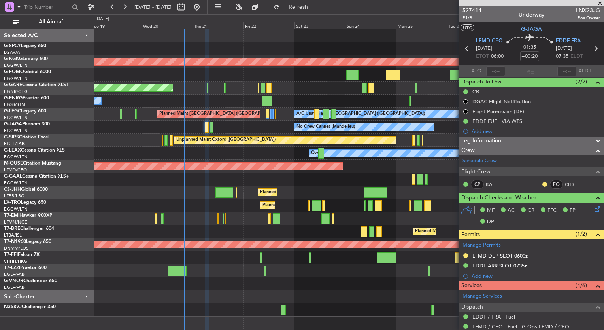
click at [593, 208] on icon at bounding box center [596, 207] width 6 height 6
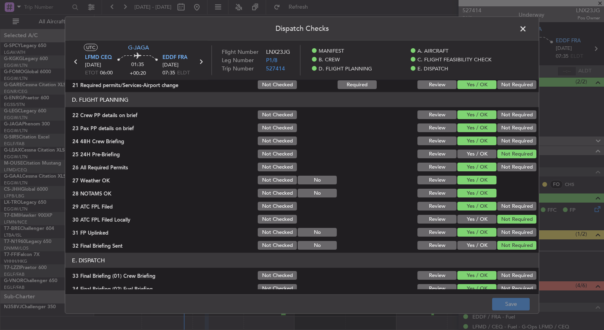
scroll to position [198, 0]
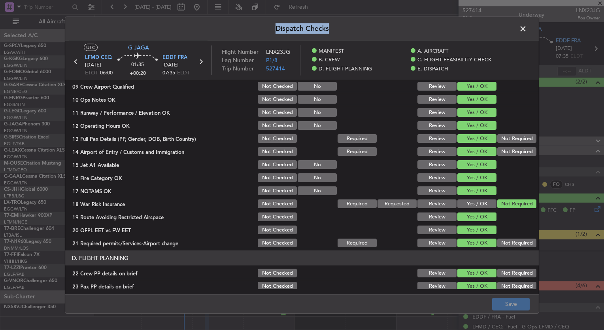
click at [527, 26] on div "Dispatch Checks UTC G-JAGA LFMD CEQ [DATE] ETOT 06:00 01:35 +00:20 EDDF FRA [DA…" at bounding box center [302, 165] width 474 height 297
click at [527, 28] on span at bounding box center [527, 31] width 0 height 16
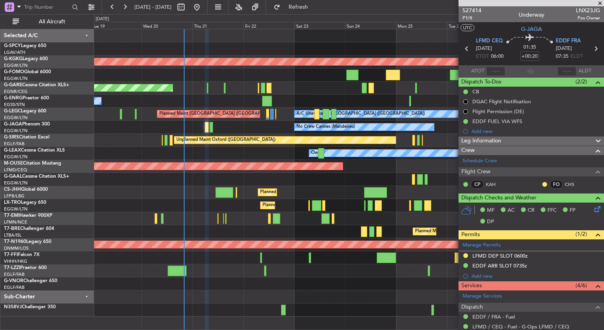
click at [215, 197] on div at bounding box center [224, 192] width 18 height 11
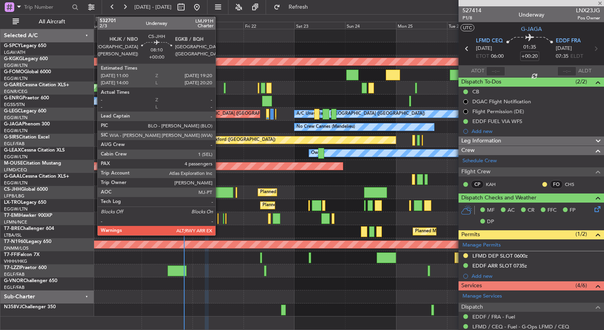
type input "4"
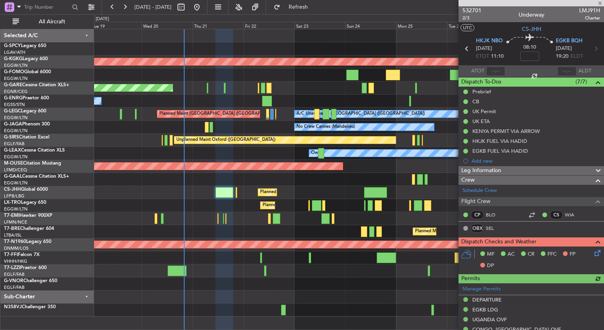
click at [593, 250] on icon at bounding box center [596, 251] width 6 height 6
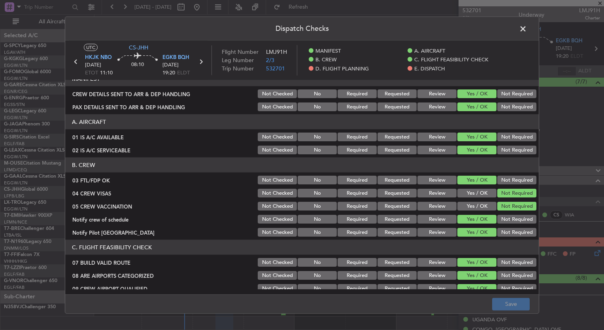
scroll to position [0, 0]
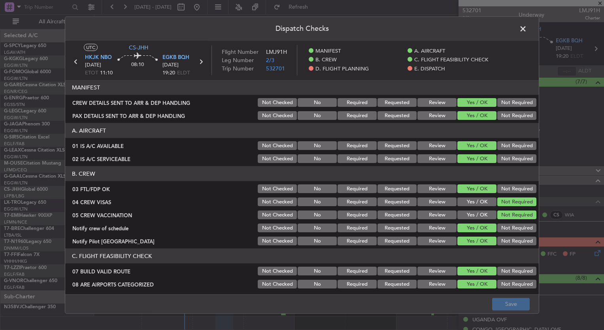
click at [521, 22] on header "Dispatch Checks" at bounding box center [301, 29] width 473 height 24
click at [527, 29] on span at bounding box center [527, 31] width 0 height 16
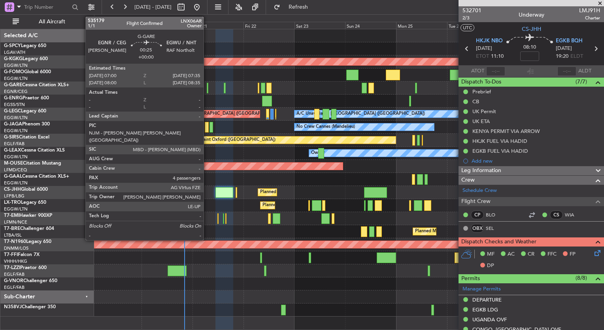
click at [207, 89] on div at bounding box center [208, 88] width 2 height 11
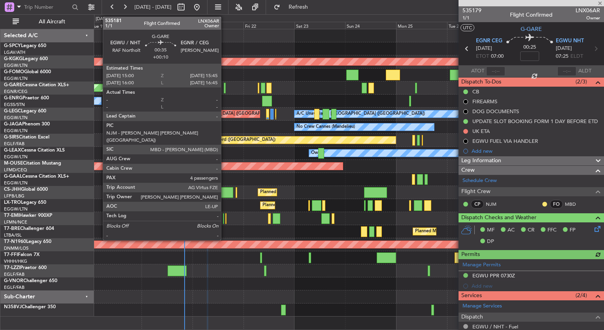
click at [224, 89] on div at bounding box center [225, 88] width 2 height 11
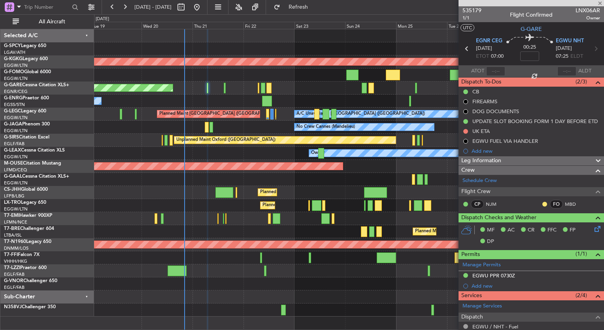
type input "+00:10"
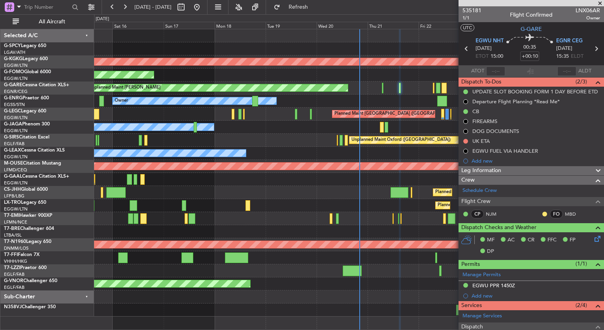
click at [363, 188] on div "AOG Maint [GEOGRAPHIC_DATA] (Ataturk) Planned Maint Windsor Locks ([PERSON_NAME…" at bounding box center [348, 172] width 509 height 287
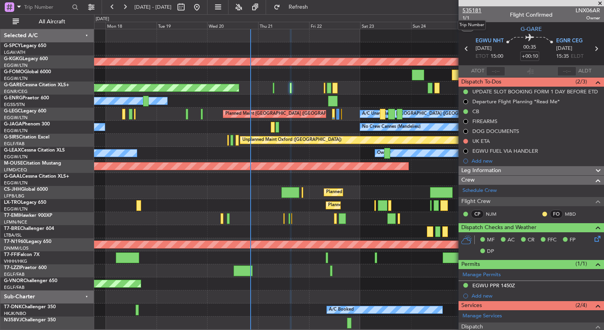
click at [472, 11] on span "535181" at bounding box center [471, 10] width 19 height 8
click at [466, 141] on button at bounding box center [465, 141] width 5 height 5
click at [463, 174] on span "Completed" at bounding box center [469, 176] width 26 height 8
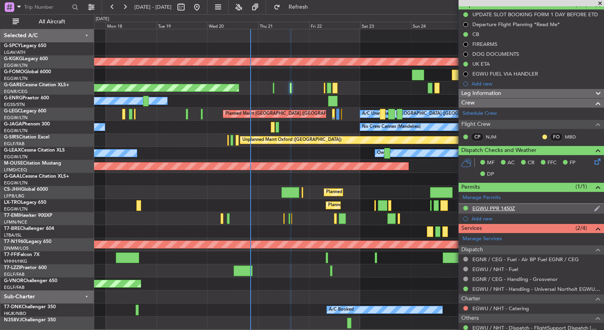
scroll to position [119, 0]
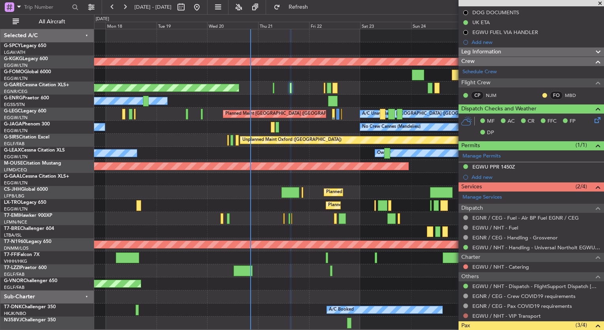
click at [464, 315] on button at bounding box center [465, 315] width 5 height 5
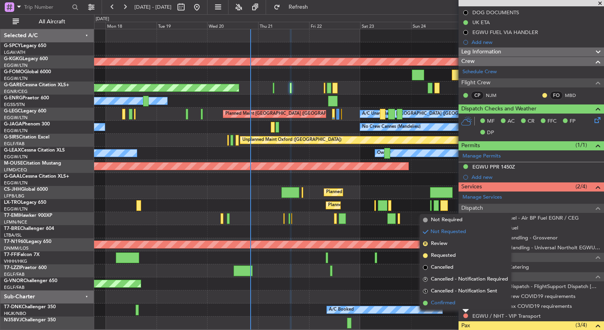
click at [435, 304] on span "Confirmed" at bounding box center [443, 303] width 24 height 8
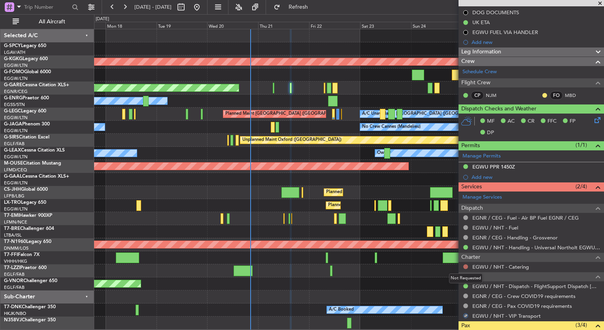
click at [465, 267] on button at bounding box center [465, 266] width 5 height 5
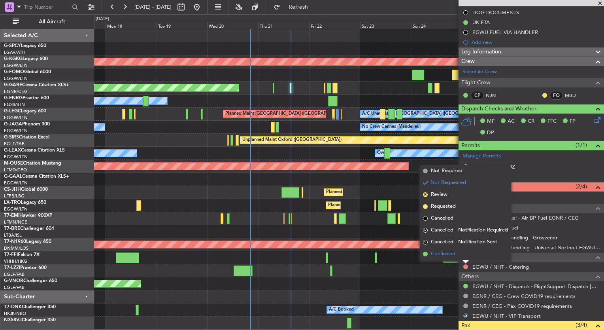
click at [452, 255] on span "Confirmed" at bounding box center [443, 254] width 24 height 8
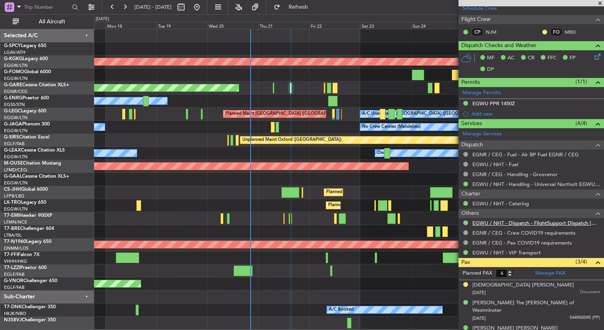
scroll to position [198, 0]
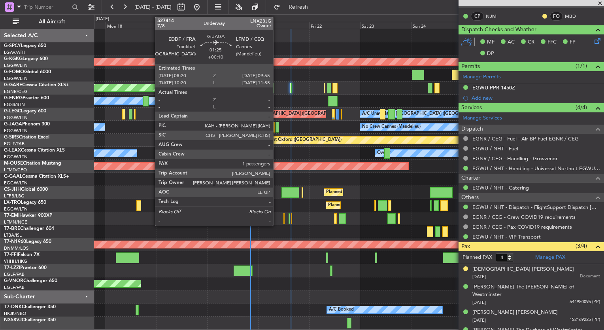
click at [277, 126] on div at bounding box center [277, 127] width 4 height 11
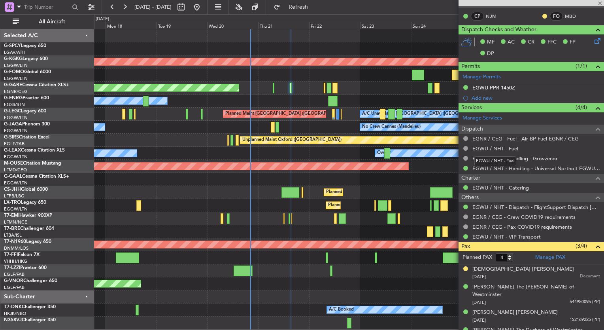
type input "1"
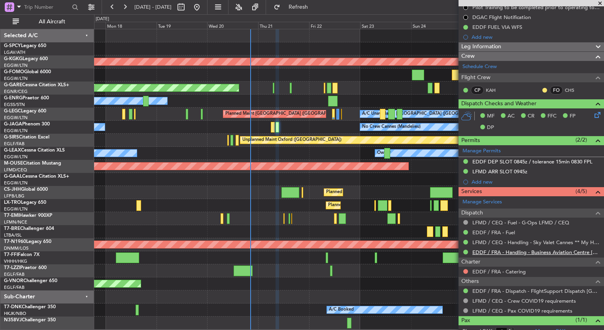
scroll to position [138, 0]
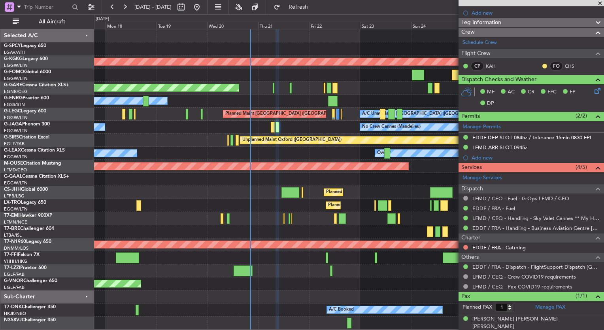
click at [425, 264] on div "AOG Maint [GEOGRAPHIC_DATA] (Ataturk) Planned Maint Windsor Locks ([PERSON_NAME…" at bounding box center [348, 179] width 509 height 300
click at [465, 245] on button at bounding box center [465, 247] width 5 height 5
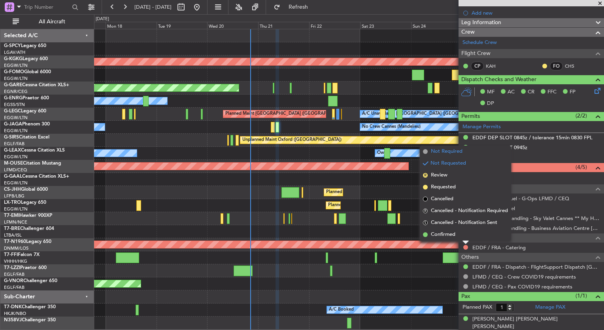
click at [449, 147] on li "Not Required" at bounding box center [465, 151] width 91 height 12
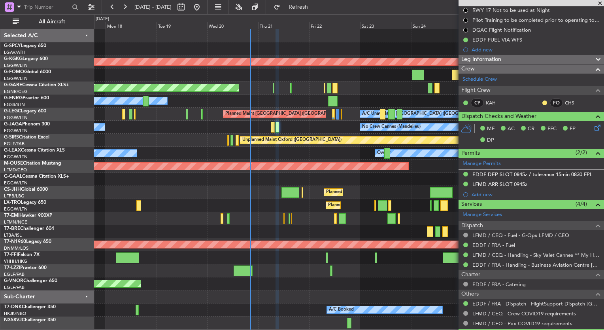
scroll to position [59, 0]
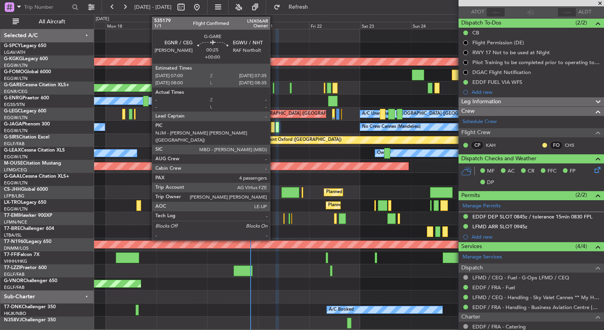
click at [273, 88] on div at bounding box center [274, 88] width 2 height 11
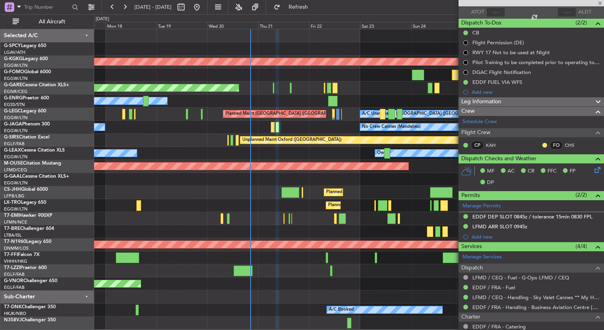
type input "4"
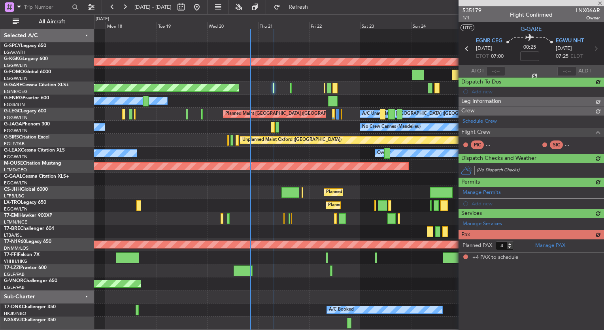
scroll to position [0, 0]
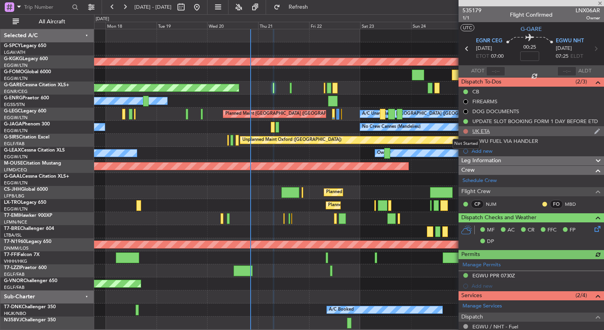
click at [465, 132] on button at bounding box center [465, 131] width 5 height 5
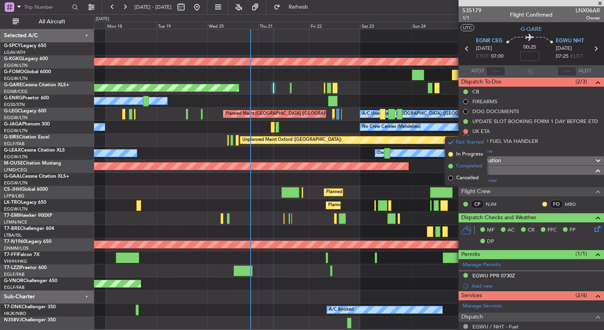
click at [463, 164] on span "Completed" at bounding box center [469, 166] width 26 height 8
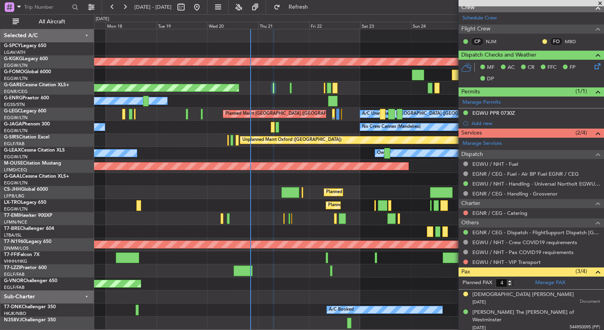
scroll to position [191, 0]
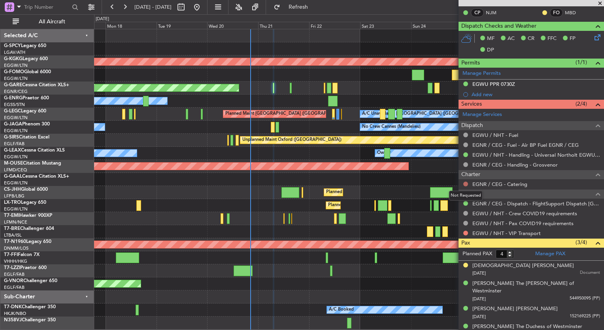
click at [465, 184] on button at bounding box center [465, 183] width 5 height 5
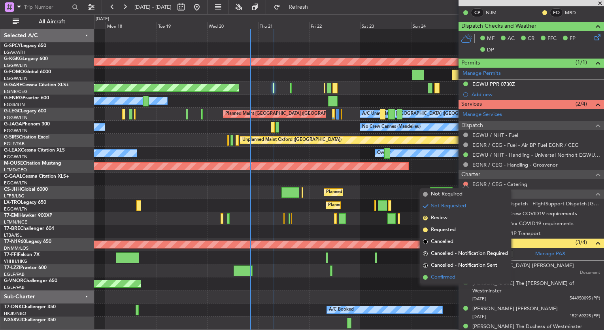
click at [457, 278] on li "Confirmed" at bounding box center [465, 277] width 91 height 12
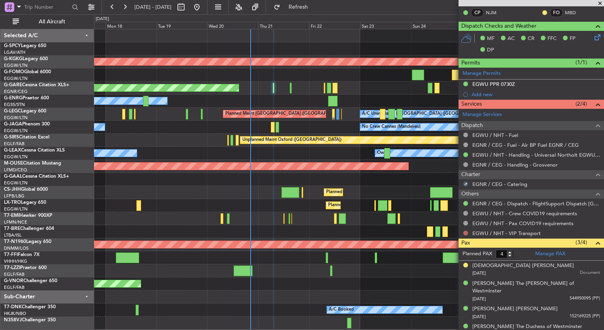
click at [466, 232] on button at bounding box center [465, 232] width 5 height 5
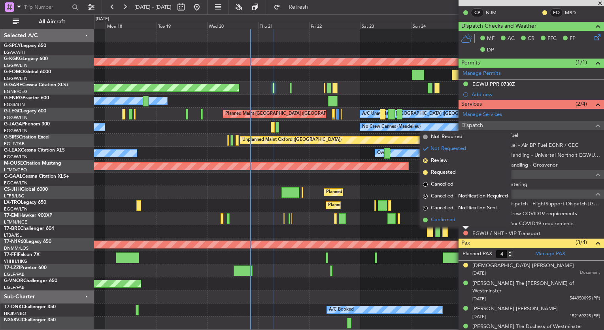
click at [460, 224] on li "Confirmed" at bounding box center [465, 220] width 91 height 12
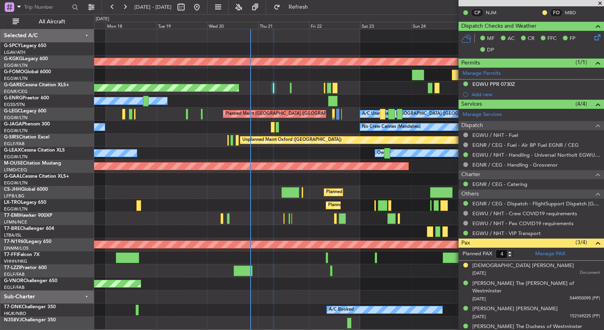
click at [292, 85] on div "Unplanned Maint [PERSON_NAME]" at bounding box center [348, 87] width 509 height 13
click at [292, 86] on div "Unplanned Maint [PERSON_NAME]" at bounding box center [348, 87] width 509 height 13
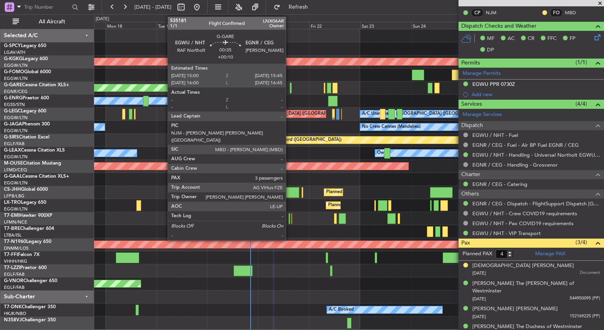
click at [290, 90] on div at bounding box center [291, 88] width 2 height 11
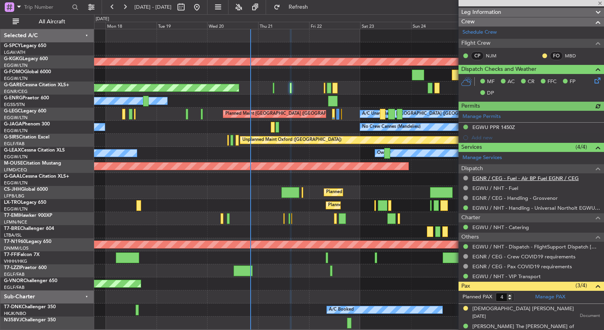
scroll to position [201, 0]
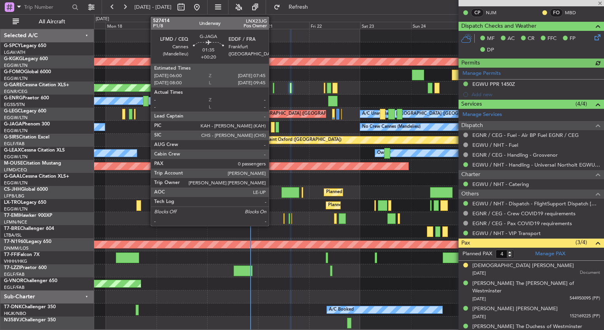
click at [272, 126] on div at bounding box center [273, 127] width 4 height 11
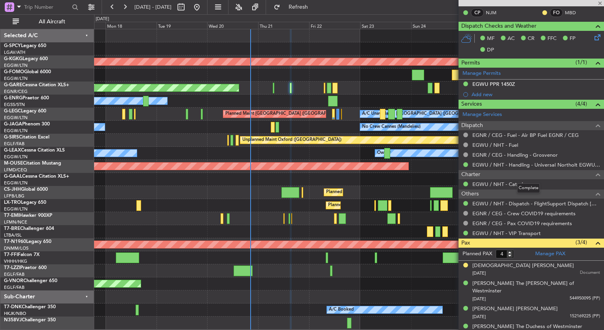
type input "+00:20"
type input "0"
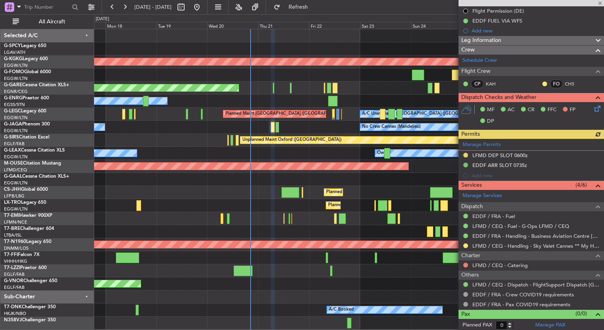
scroll to position [101, 0]
click at [465, 262] on button at bounding box center [465, 264] width 5 height 5
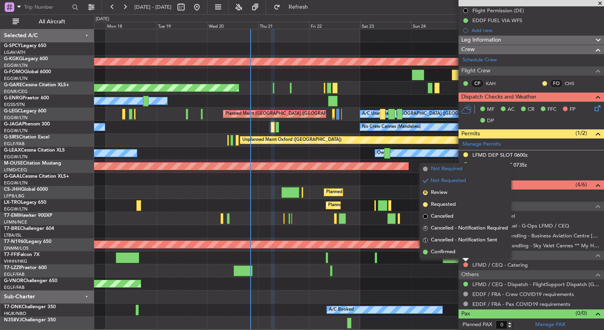
click at [447, 171] on span "Not Required" at bounding box center [447, 169] width 32 height 8
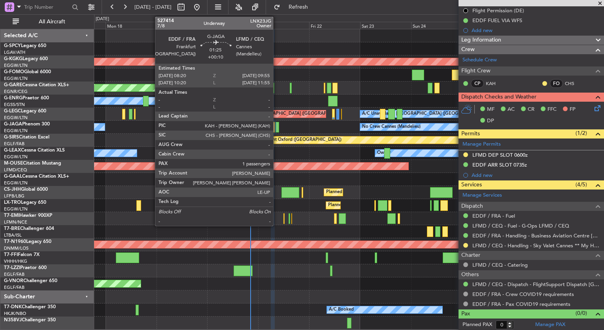
click at [277, 128] on div at bounding box center [277, 127] width 4 height 11
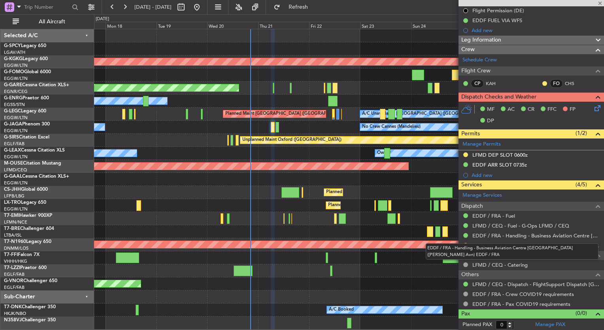
type input "+00:10"
type input "1"
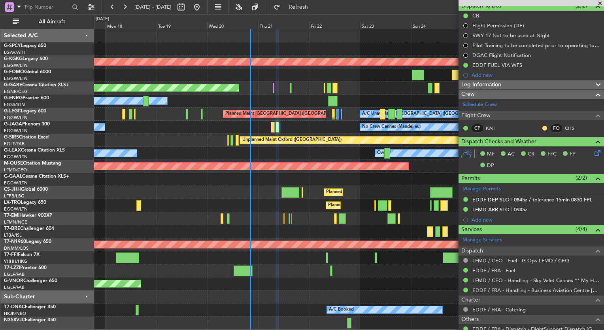
scroll to position [19, 0]
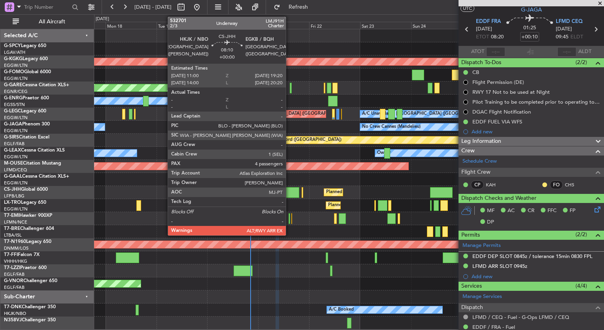
click at [289, 189] on div at bounding box center [290, 192] width 18 height 11
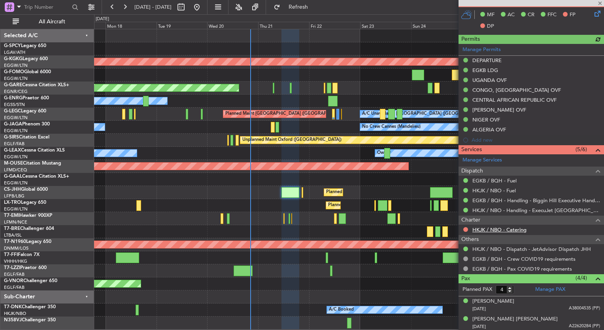
scroll to position [275, 0]
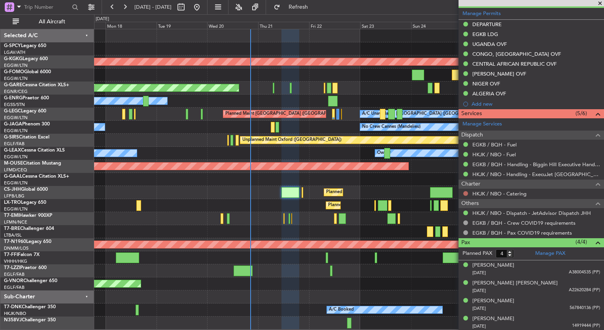
click at [464, 192] on button at bounding box center [465, 193] width 5 height 5
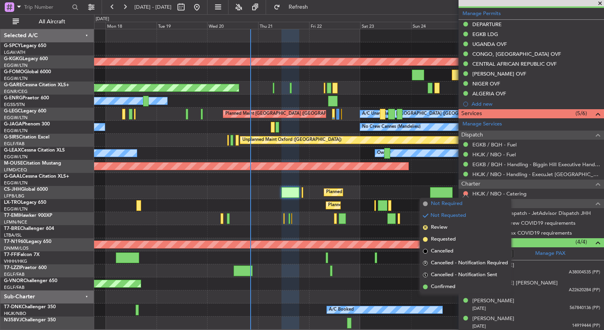
click at [426, 204] on span at bounding box center [425, 203] width 5 height 5
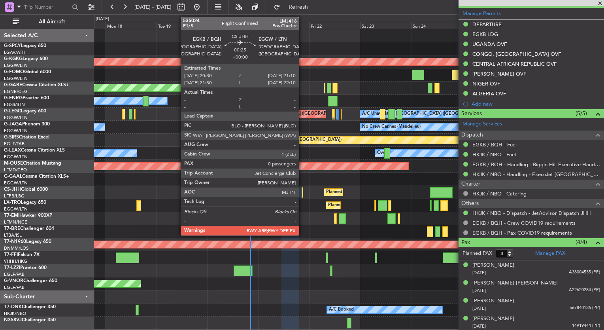
click at [302, 190] on div at bounding box center [302, 192] width 2 height 11
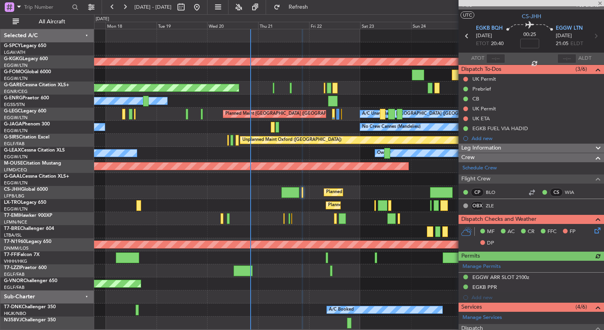
scroll to position [0, 0]
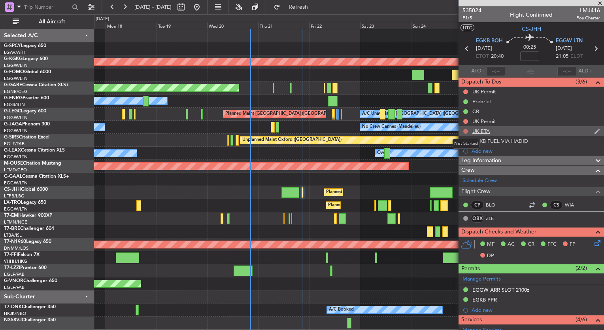
click at [465, 131] on button at bounding box center [465, 131] width 5 height 5
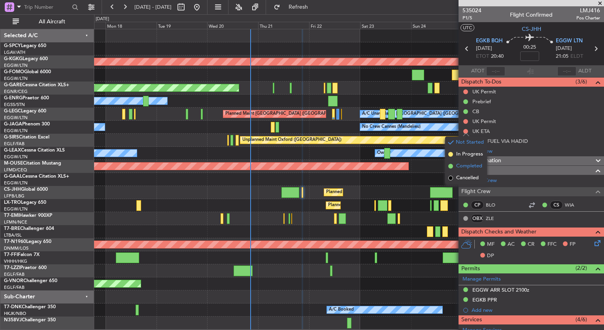
click at [467, 168] on span "Completed" at bounding box center [469, 166] width 26 height 8
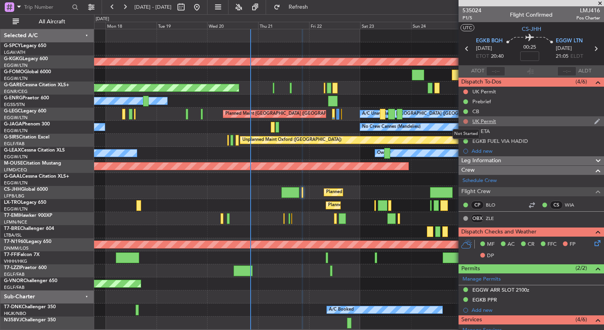
click at [466, 122] on button at bounding box center [465, 121] width 5 height 5
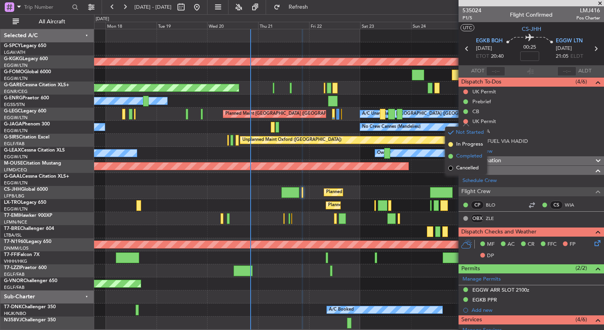
click at [468, 155] on span "Completed" at bounding box center [469, 156] width 26 height 8
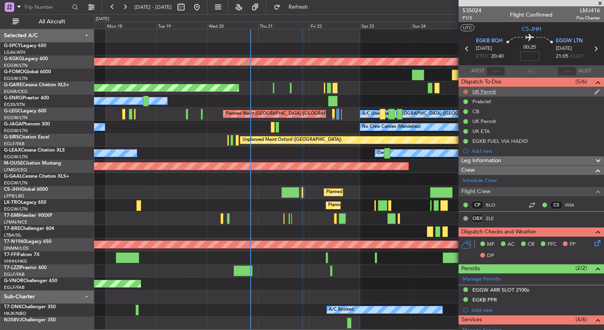
click at [466, 91] on button at bounding box center [465, 91] width 5 height 5
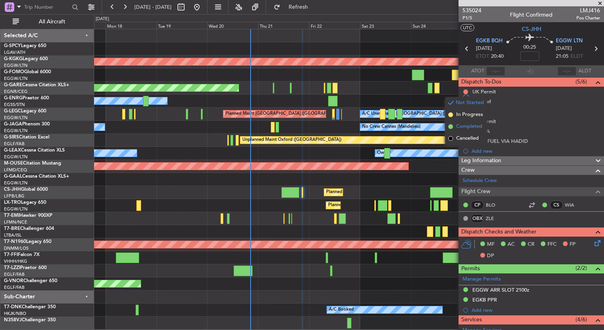
click at [461, 127] on span "Completed" at bounding box center [469, 126] width 26 height 8
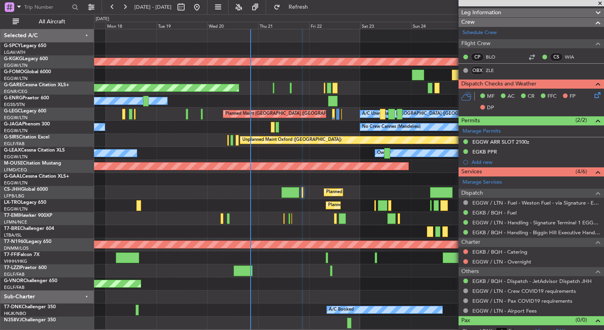
scroll to position [154, 0]
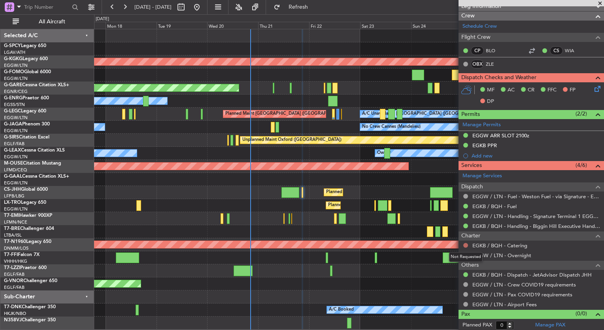
click at [466, 243] on button at bounding box center [465, 245] width 5 height 5
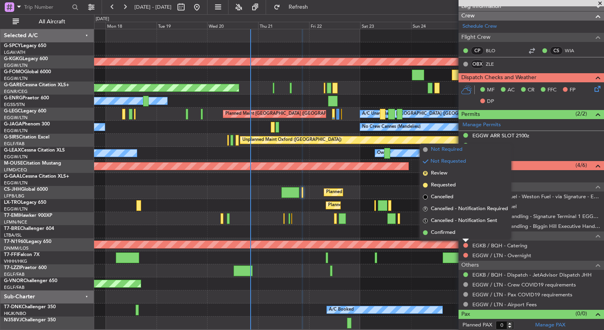
click at [451, 149] on span "Not Required" at bounding box center [447, 149] width 32 height 8
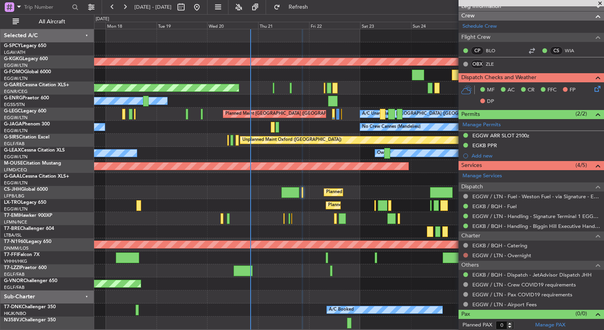
click at [464, 252] on button at bounding box center [465, 254] width 5 height 5
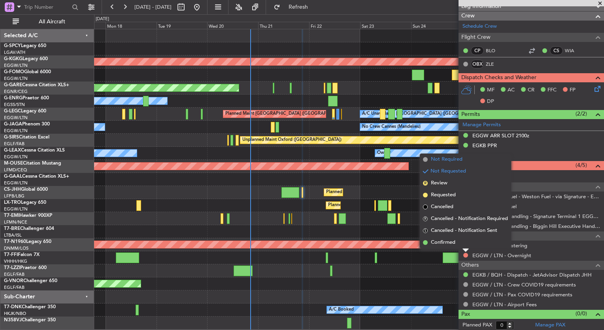
click at [448, 158] on span "Not Required" at bounding box center [447, 159] width 32 height 8
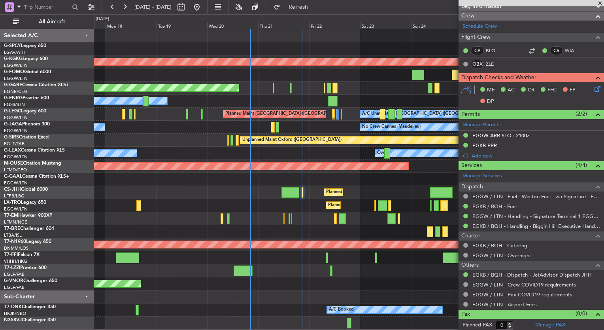
click at [288, 220] on div at bounding box center [348, 218] width 509 height 13
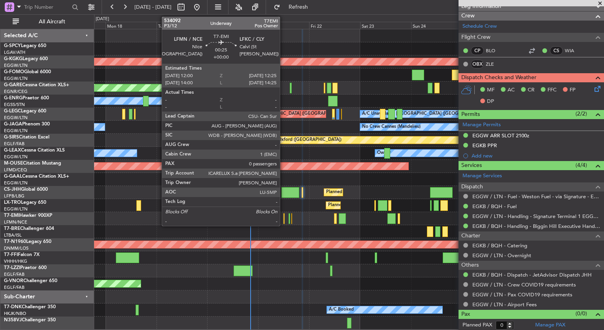
click at [283, 219] on div at bounding box center [283, 218] width 1 height 11
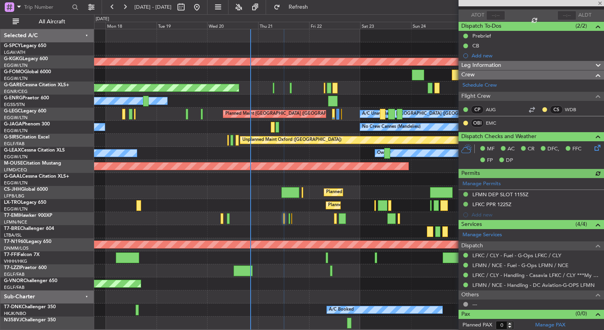
scroll to position [0, 0]
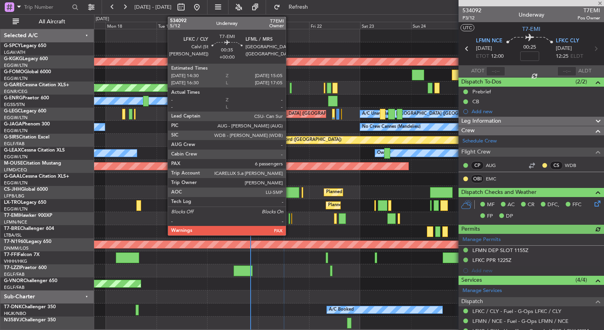
click at [289, 220] on div at bounding box center [289, 218] width 2 height 11
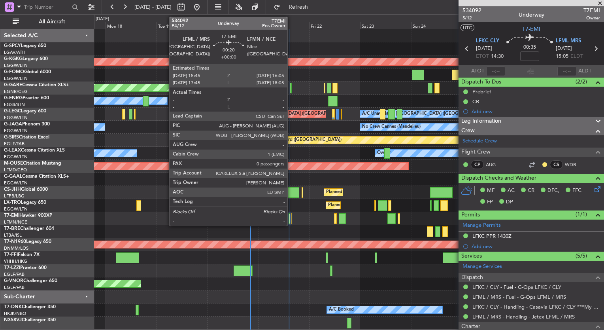
click at [291, 221] on div at bounding box center [291, 218] width 1 height 11
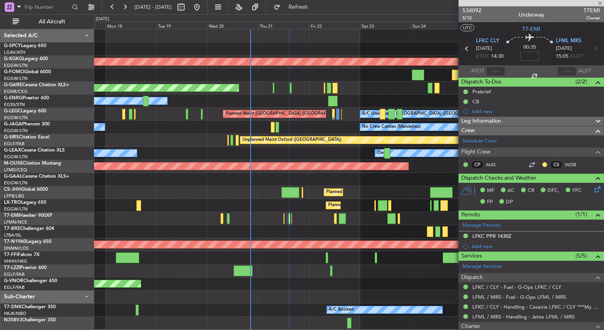
type input "0"
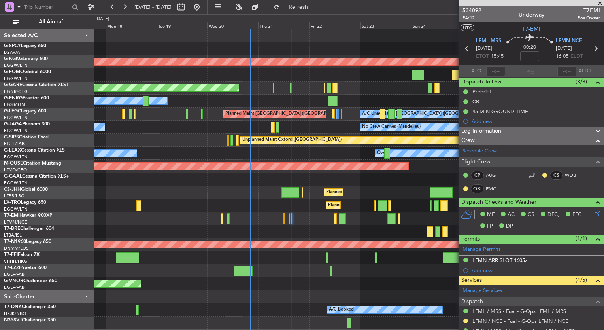
click at [599, 4] on span at bounding box center [600, 3] width 8 height 7
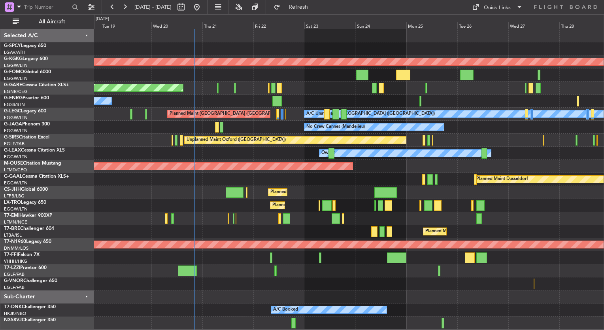
click at [409, 232] on div "Planned Maint [GEOGRAPHIC_DATA] ([GEOGRAPHIC_DATA])" at bounding box center [348, 231] width 509 height 13
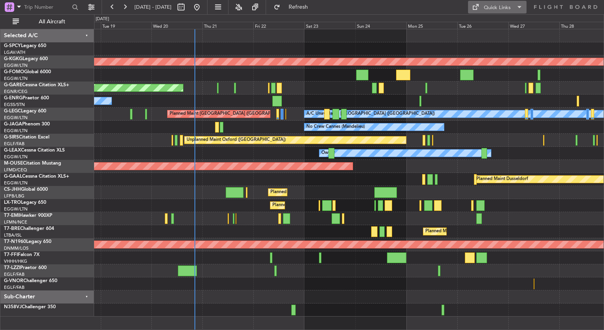
click at [491, 10] on div "Quick Links" at bounding box center [497, 8] width 27 height 8
click at [380, 218] on div at bounding box center [302, 165] width 604 height 330
click at [481, 9] on button "Quick Links" at bounding box center [497, 7] width 58 height 13
click at [486, 26] on button "Trip Builder" at bounding box center [497, 26] width 59 height 19
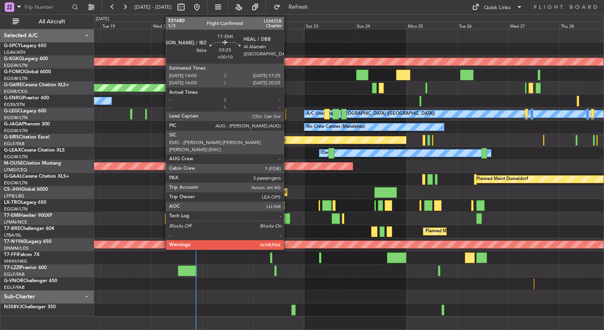
click at [288, 220] on div at bounding box center [287, 218] width 8 height 11
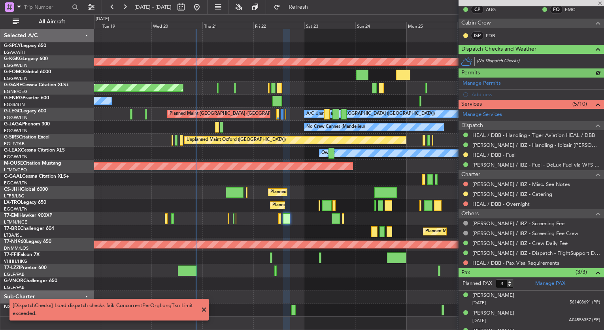
scroll to position [186, 0]
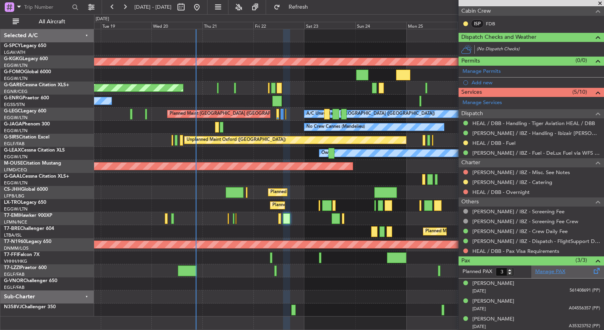
click at [550, 268] on link "Manage PAX" at bounding box center [550, 271] width 30 height 8
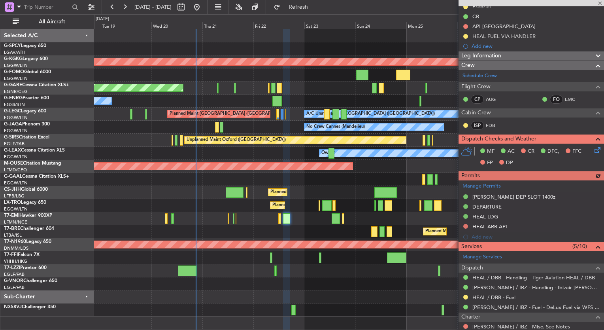
scroll to position [28, 0]
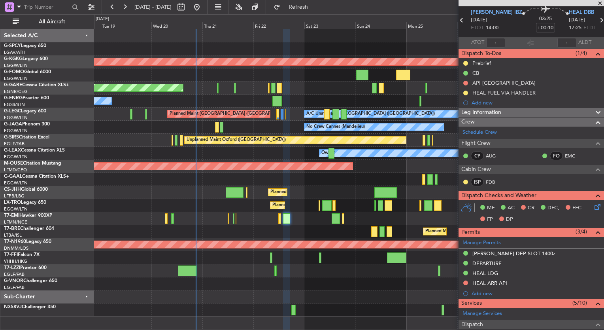
click at [598, 4] on span at bounding box center [600, 3] width 8 height 7
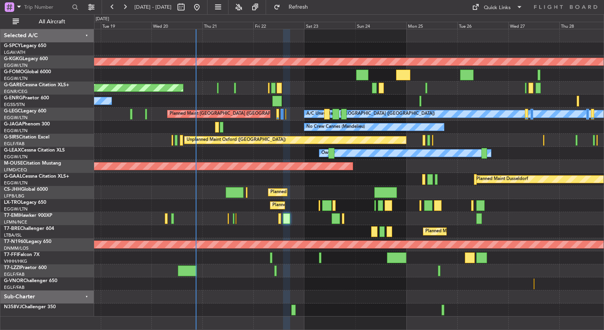
type input "0"
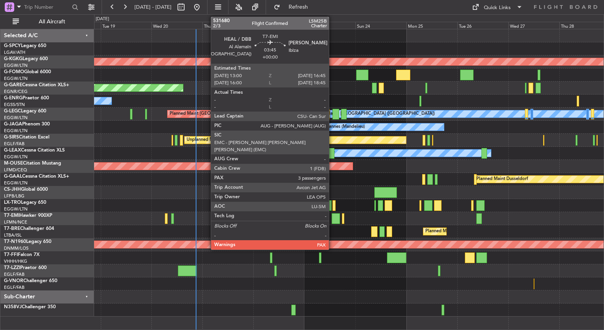
click at [332, 221] on div at bounding box center [335, 218] width 8 height 11
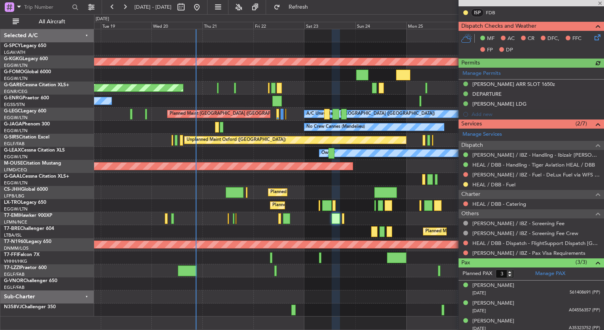
scroll to position [200, 0]
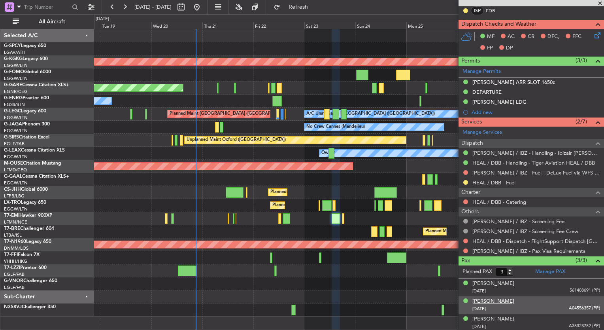
click at [503, 300] on div "[PERSON_NAME]" at bounding box center [493, 301] width 42 height 8
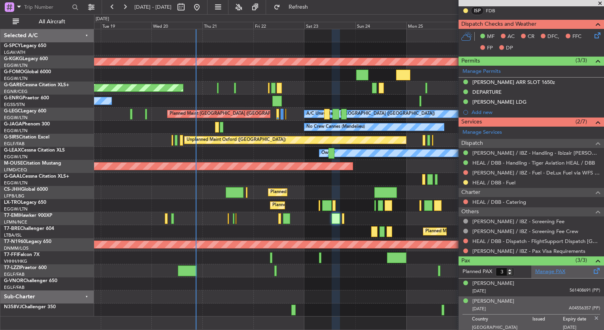
click at [540, 273] on link "Manage PAX" at bounding box center [550, 271] width 30 height 8
click at [174, 82] on div "Unplanned Maint [PERSON_NAME]" at bounding box center [348, 87] width 509 height 13
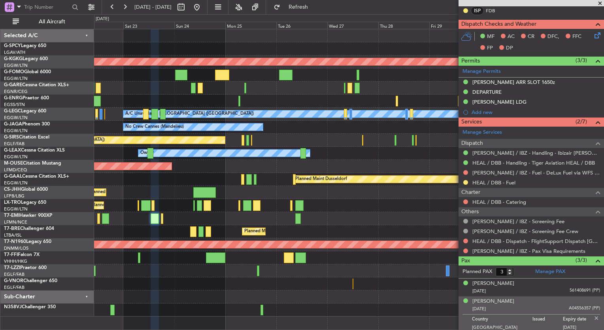
click at [107, 77] on div "AOG Maint [GEOGRAPHIC_DATA] (Ataturk) Unplanned Maint [PERSON_NAME] A/C Unavail…" at bounding box center [348, 172] width 509 height 287
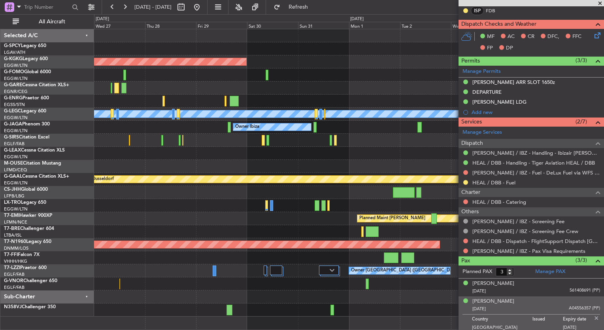
click at [52, 77] on div "AOG Maint [GEOGRAPHIC_DATA] (Ataturk) A/C Unavailable [GEOGRAPHIC_DATA] ([GEOGR…" at bounding box center [302, 171] width 604 height 315
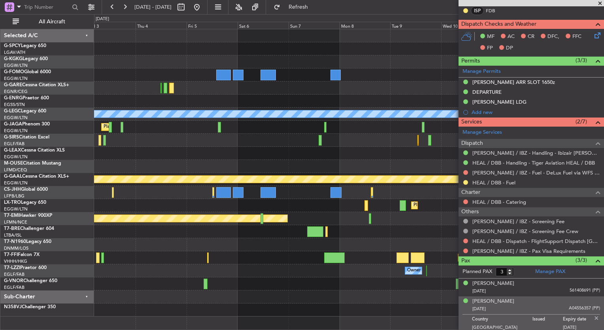
click at [117, 77] on div "A/C Unavailable [GEOGRAPHIC_DATA] ([GEOGRAPHIC_DATA]) Planned Maint [GEOGRAPHIC…" at bounding box center [348, 172] width 509 height 287
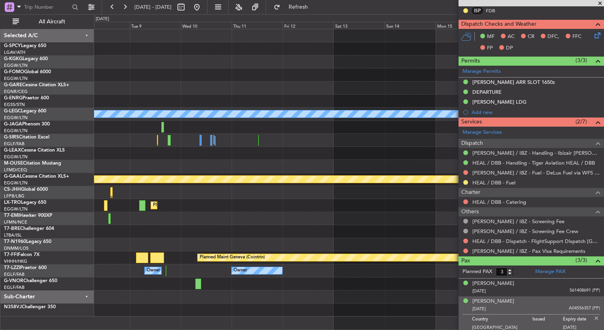
click at [69, 65] on div "A/C Unavailable [GEOGRAPHIC_DATA] ([GEOGRAPHIC_DATA]) Planned [GEOGRAPHIC_DATA]…" at bounding box center [302, 171] width 604 height 315
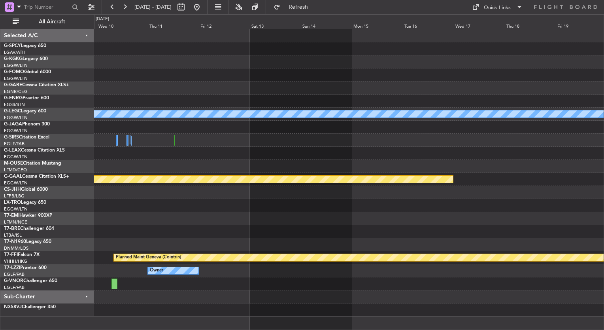
scroll to position [0, 0]
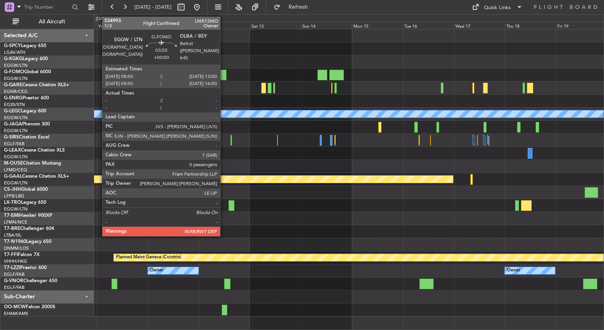
click at [224, 75] on div at bounding box center [221, 75] width 9 height 11
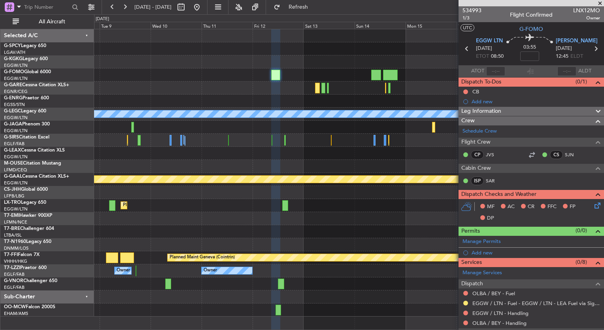
click at [386, 68] on div at bounding box center [348, 74] width 509 height 13
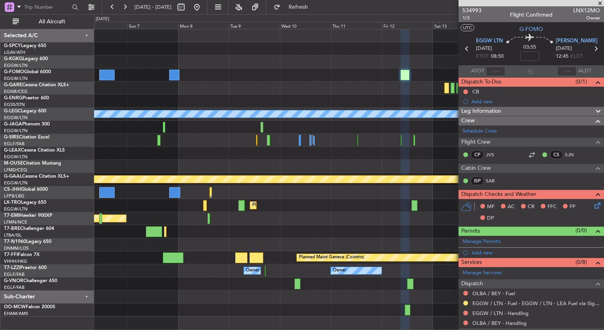
click at [318, 82] on div "A/C Unavailable [GEOGRAPHIC_DATA] ([GEOGRAPHIC_DATA]) Planned [GEOGRAPHIC_DATA]…" at bounding box center [348, 172] width 509 height 287
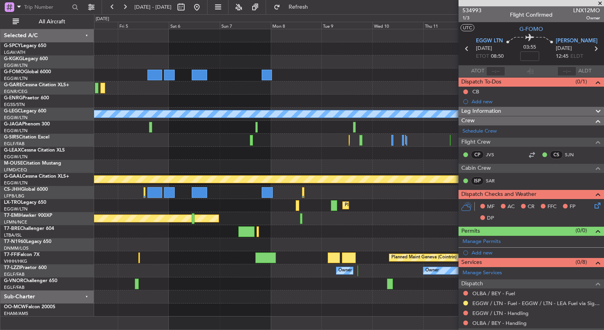
click at [373, 87] on div at bounding box center [348, 87] width 509 height 13
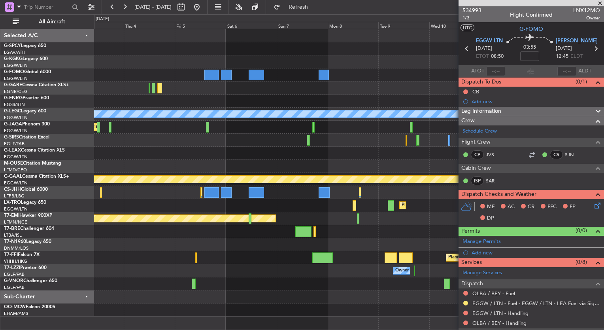
click at [425, 103] on div "A/C Unavailable [GEOGRAPHIC_DATA] ([GEOGRAPHIC_DATA]) Planned Maint [GEOGRAPHIC…" at bounding box center [348, 172] width 509 height 287
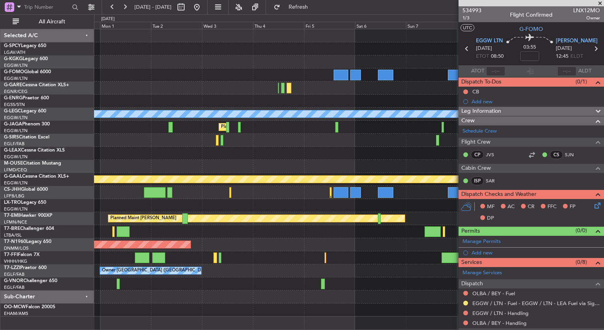
click at [17, 69] on div "AOG Maint [GEOGRAPHIC_DATA] (Ataturk) A/C Unavailable [GEOGRAPHIC_DATA] ([GEOGR…" at bounding box center [302, 171] width 604 height 315
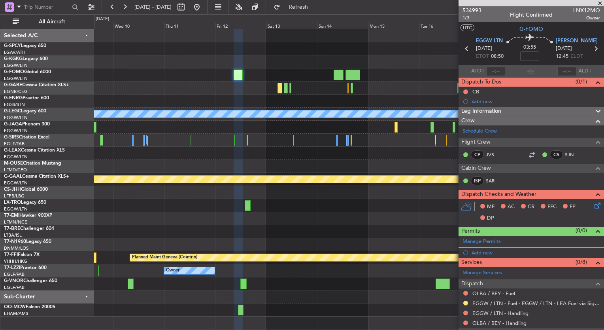
click at [68, 75] on div "A/C Unavailable [GEOGRAPHIC_DATA] ([GEOGRAPHIC_DATA]) Planned [GEOGRAPHIC_DATA]…" at bounding box center [302, 171] width 604 height 315
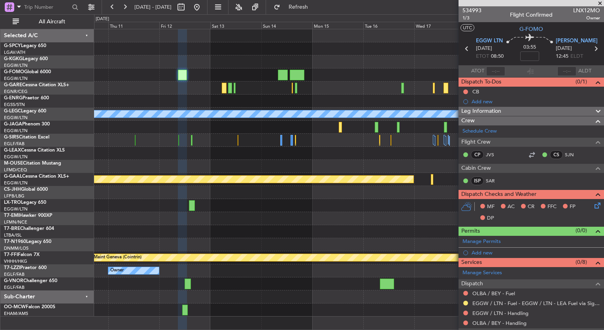
click at [150, 81] on div at bounding box center [348, 87] width 509 height 13
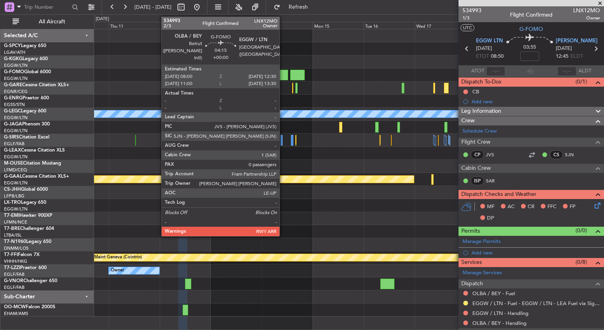
click at [283, 73] on div at bounding box center [283, 75] width 10 height 11
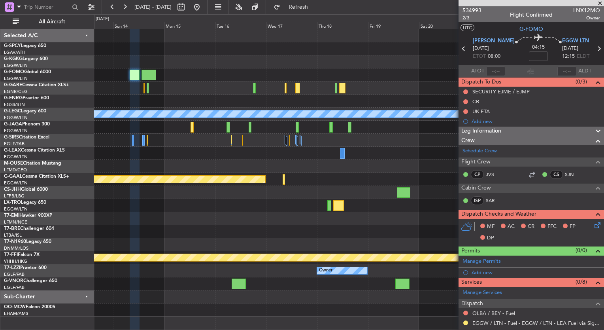
click at [176, 74] on div at bounding box center [348, 74] width 509 height 13
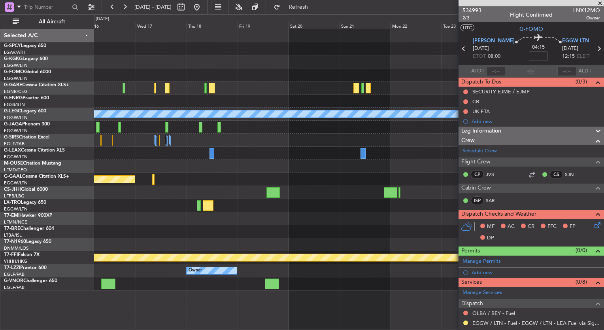
click at [79, 76] on div "A/C Unavailable [GEOGRAPHIC_DATA] ([GEOGRAPHIC_DATA]) Planned [GEOGRAPHIC_DATA]…" at bounding box center [302, 171] width 604 height 315
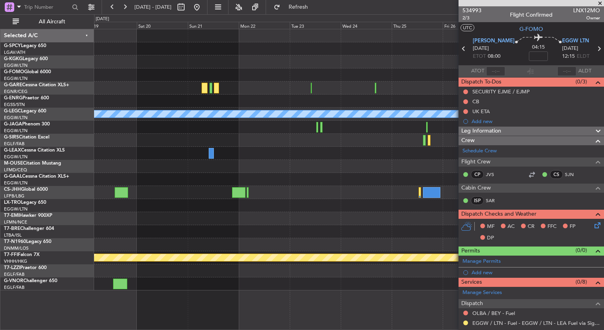
click at [158, 83] on div at bounding box center [348, 87] width 509 height 13
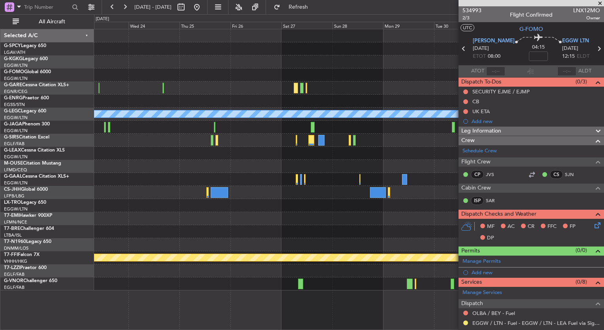
click at [250, 80] on div "A/C Unavailable [GEOGRAPHIC_DATA] ([GEOGRAPHIC_DATA]) Planned Maint Geneva ([GE…" at bounding box center [348, 159] width 509 height 261
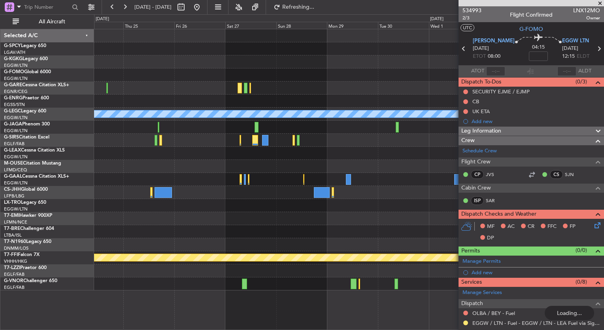
click at [260, 75] on div at bounding box center [348, 74] width 509 height 13
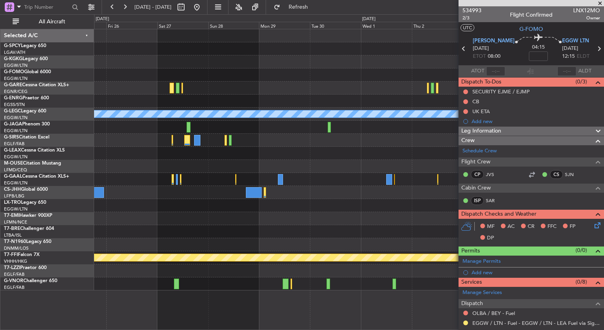
click at [250, 72] on div at bounding box center [348, 74] width 509 height 13
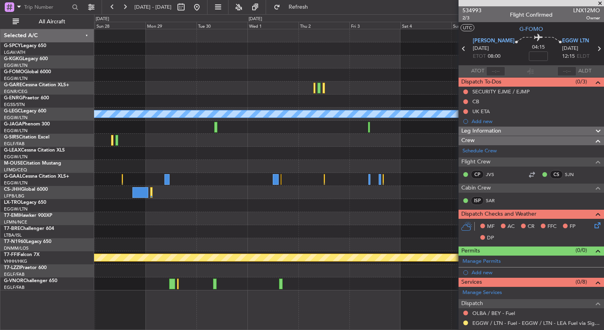
click at [241, 72] on div at bounding box center [348, 74] width 509 height 13
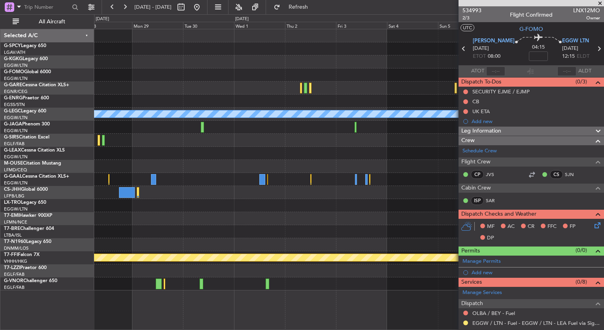
click at [198, 67] on div "A/C Unavailable [GEOGRAPHIC_DATA] ([GEOGRAPHIC_DATA]) Planned Maint Geneva ([GE…" at bounding box center [348, 159] width 509 height 261
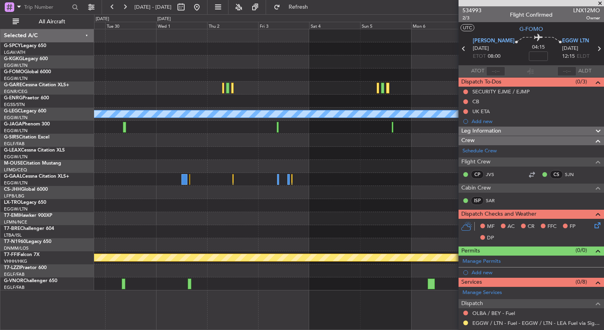
click at [343, 77] on div "A/C Unavailable [GEOGRAPHIC_DATA] ([GEOGRAPHIC_DATA]) Planned Maint Geneva ([GE…" at bounding box center [348, 159] width 509 height 261
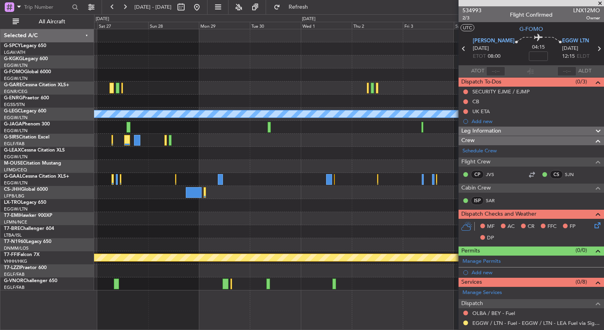
click at [325, 82] on div "A/C Unavailable [GEOGRAPHIC_DATA] ([GEOGRAPHIC_DATA]) Planned Maint Geneva ([GE…" at bounding box center [348, 159] width 509 height 261
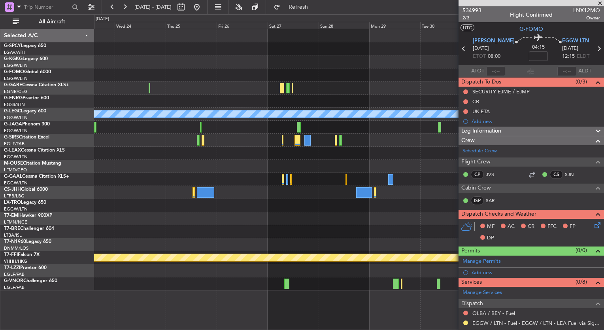
click at [315, 77] on div at bounding box center [348, 74] width 509 height 13
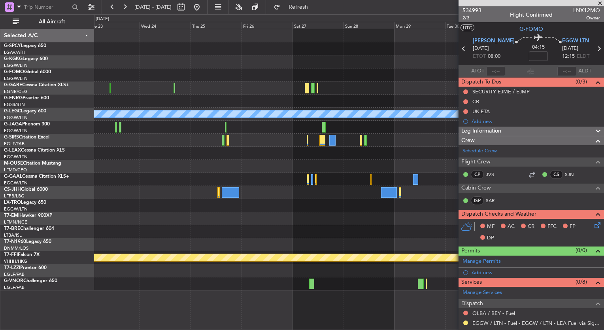
click at [334, 70] on div at bounding box center [348, 74] width 509 height 13
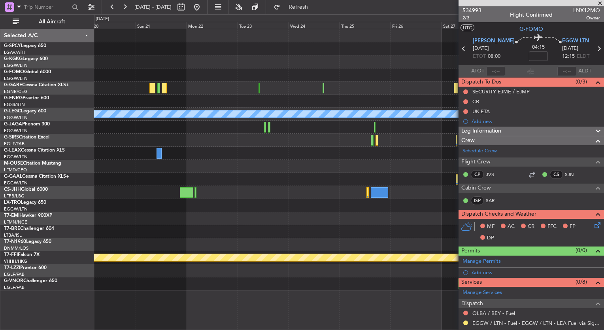
click at [384, 73] on div at bounding box center [348, 74] width 509 height 13
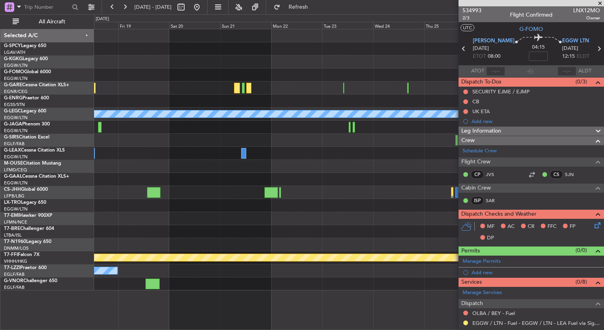
click at [385, 72] on div at bounding box center [348, 74] width 509 height 13
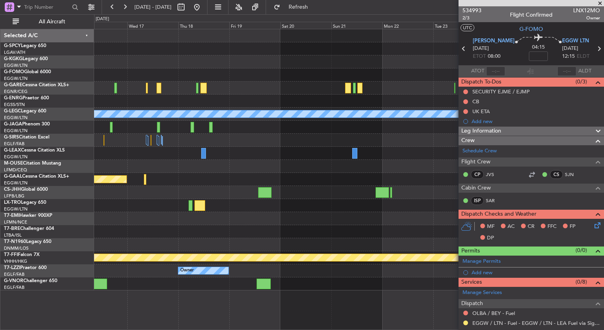
click at [389, 77] on div at bounding box center [348, 74] width 509 height 13
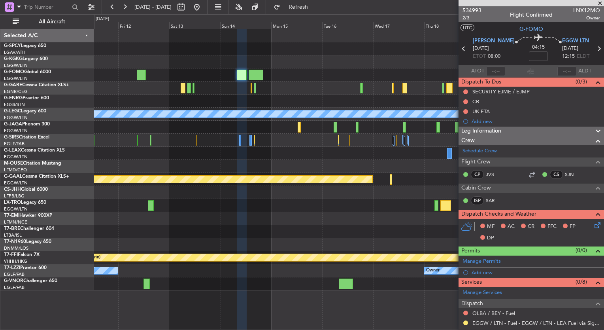
click at [373, 77] on div at bounding box center [348, 74] width 509 height 13
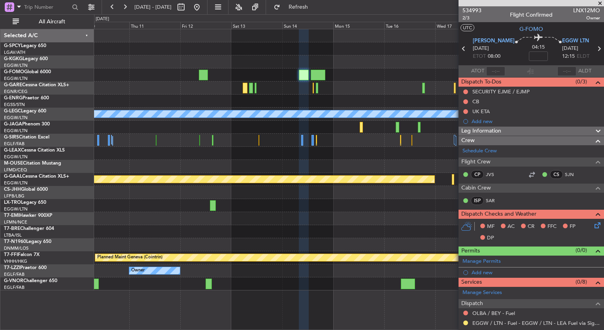
click at [366, 77] on div at bounding box center [348, 74] width 509 height 13
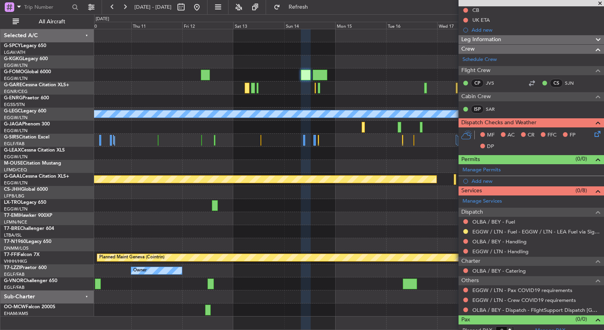
scroll to position [97, 0]
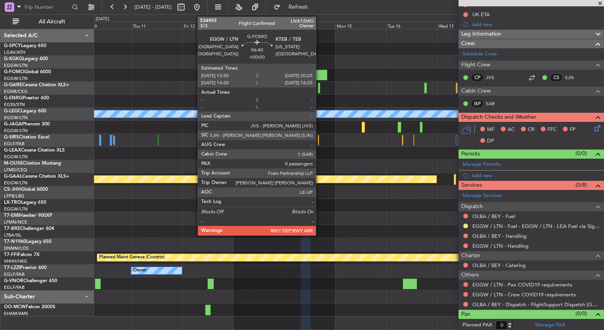
click at [319, 76] on div at bounding box center [320, 75] width 15 height 11
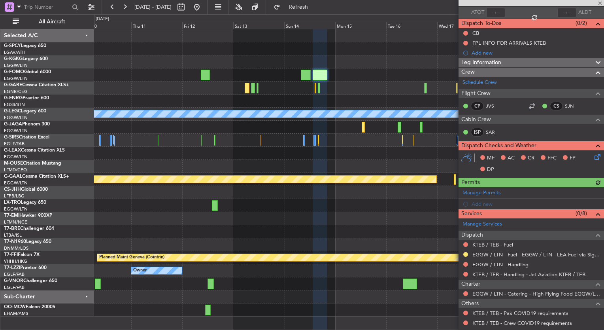
scroll to position [87, 0]
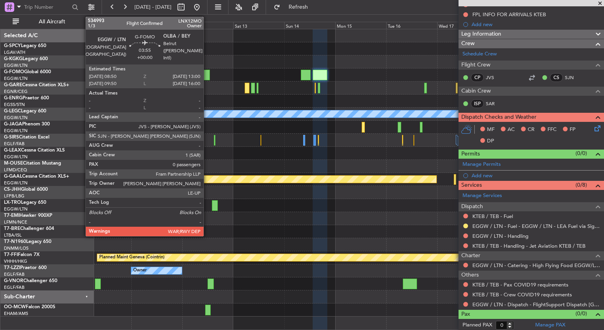
click at [207, 77] on div at bounding box center [205, 75] width 9 height 11
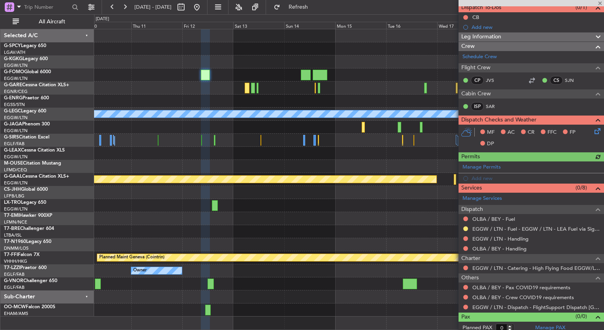
scroll to position [77, 0]
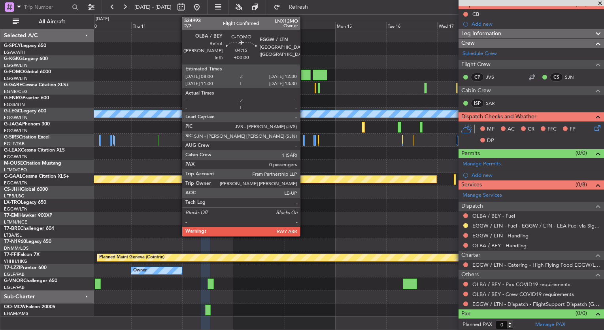
click at [303, 78] on div at bounding box center [306, 75] width 10 height 11
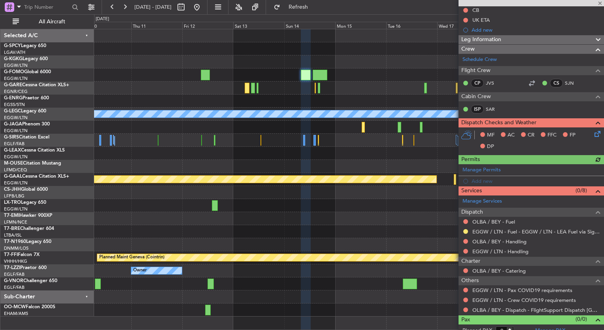
scroll to position [97, 0]
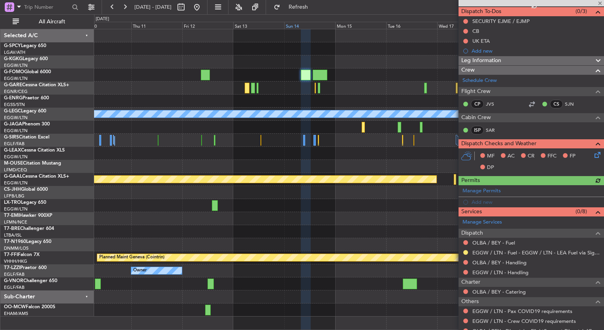
scroll to position [57, 0]
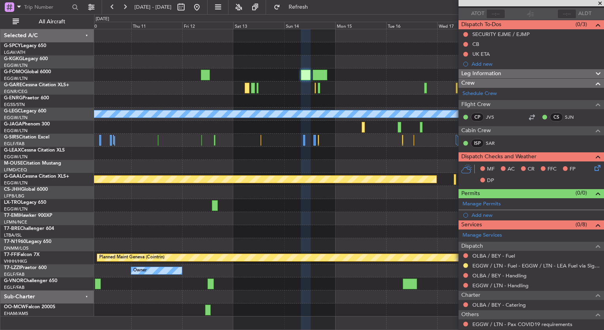
click at [228, 81] on div at bounding box center [348, 87] width 509 height 13
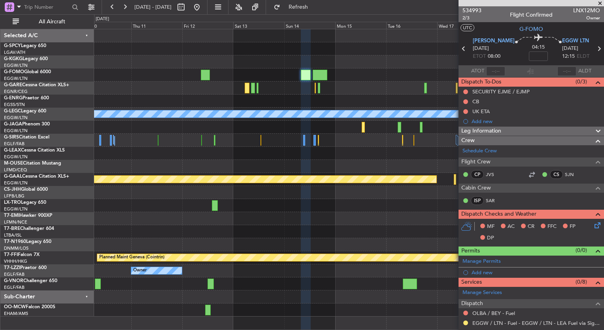
click at [602, 4] on span at bounding box center [600, 3] width 8 height 7
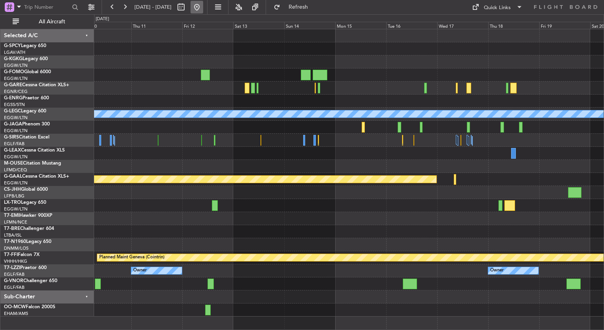
click at [203, 12] on button at bounding box center [196, 7] width 13 height 13
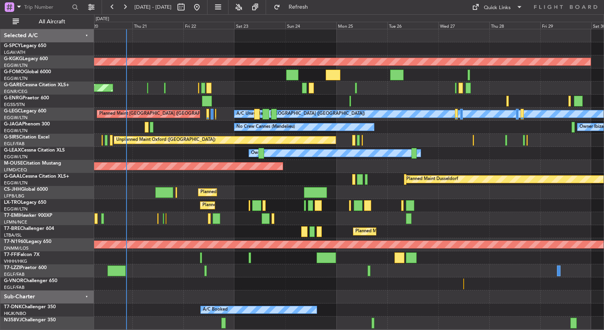
click at [84, 126] on div "AOG Maint Istanbul (Ataturk) Unplanned Maint Chester Owner A/C Unavailable Lond…" at bounding box center [302, 171] width 604 height 315
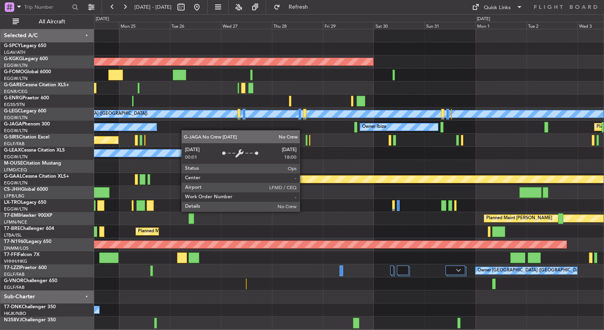
click at [125, 124] on div "AOG Maint Istanbul (Ataturk) A/C Unavailable London (Luton) Planned Maint Londo…" at bounding box center [348, 179] width 509 height 300
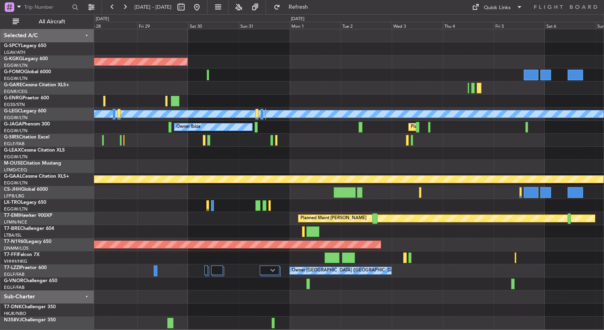
click at [243, 152] on div "Owner" at bounding box center [348, 153] width 509 height 13
click at [127, 8] on button at bounding box center [125, 7] width 13 height 13
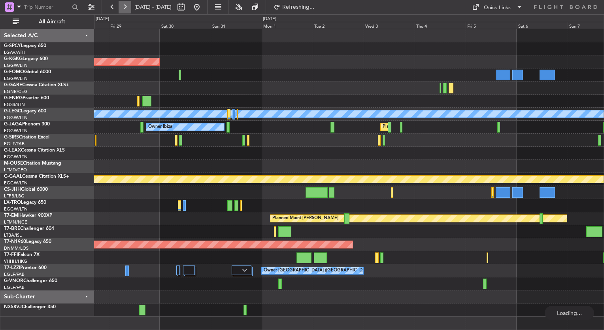
click at [127, 8] on button at bounding box center [125, 7] width 13 height 13
click at [128, 8] on button at bounding box center [125, 7] width 13 height 13
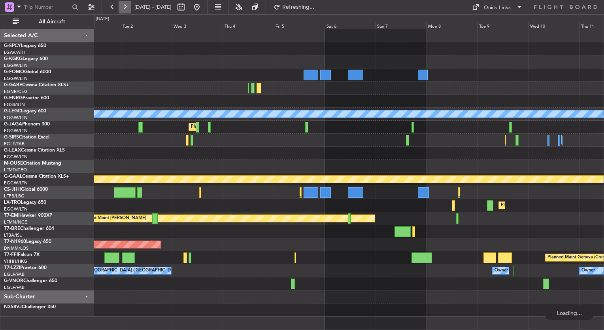
click at [128, 8] on button at bounding box center [125, 7] width 13 height 13
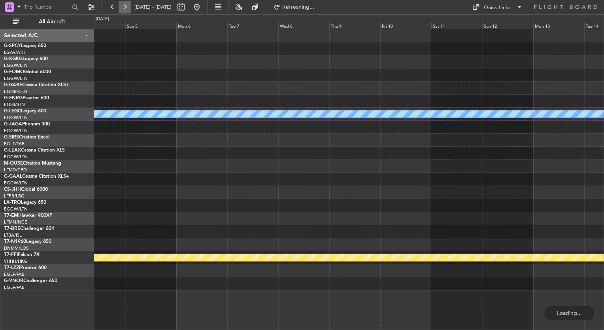
click at [128, 8] on button at bounding box center [125, 7] width 13 height 13
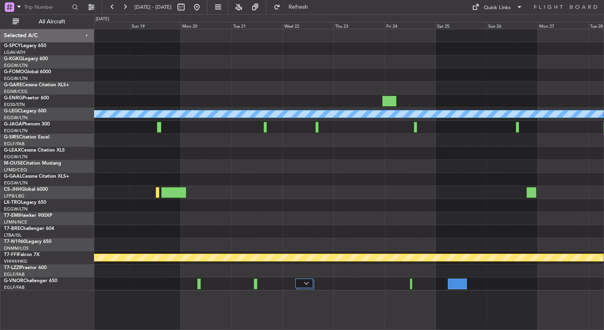
click at [289, 209] on div "A/C Unavailable [GEOGRAPHIC_DATA] ([GEOGRAPHIC_DATA]) Owner [GEOGRAPHIC_DATA] (…" at bounding box center [348, 159] width 509 height 261
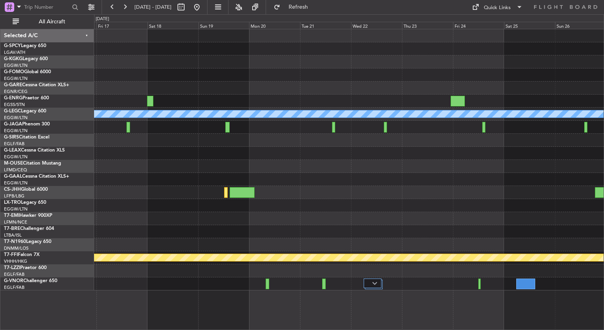
click at [203, 191] on div "A/C Unavailable [GEOGRAPHIC_DATA] ([GEOGRAPHIC_DATA]) Owner [GEOGRAPHIC_DATA] (…" at bounding box center [348, 159] width 509 height 261
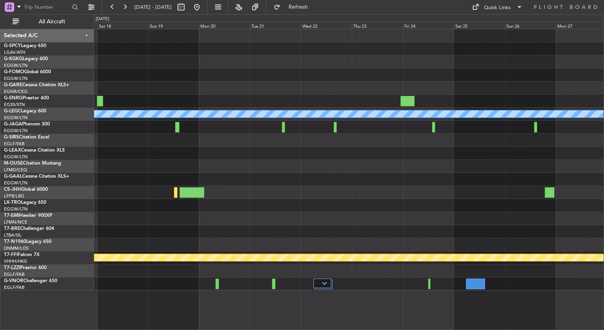
click at [451, 194] on div "A/C Unavailable [GEOGRAPHIC_DATA] ([GEOGRAPHIC_DATA]) Owner [GEOGRAPHIC_DATA] (…" at bounding box center [348, 159] width 509 height 261
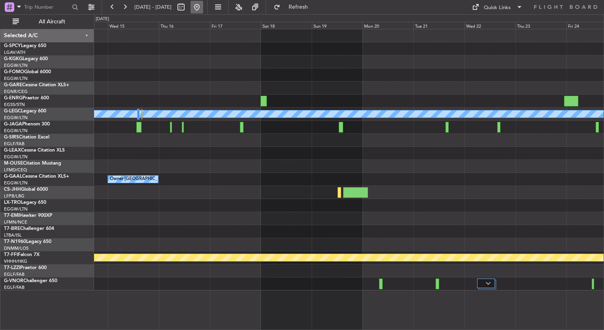
click at [203, 6] on button at bounding box center [196, 7] width 13 height 13
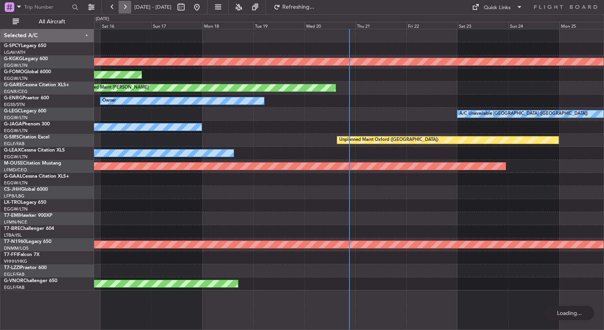
click at [128, 4] on button at bounding box center [125, 7] width 13 height 13
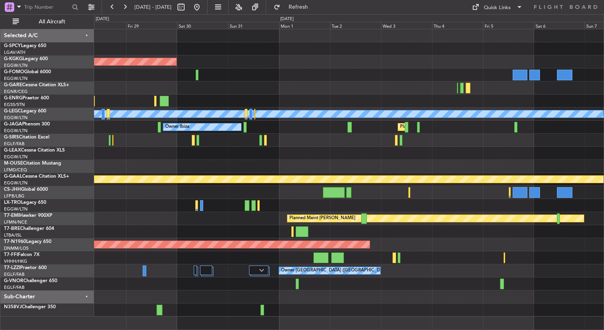
click at [127, 132] on div "AOG Maint Istanbul (Ataturk) A/C Unavailable London (Luton) Owner Ibiza Planned…" at bounding box center [348, 172] width 509 height 287
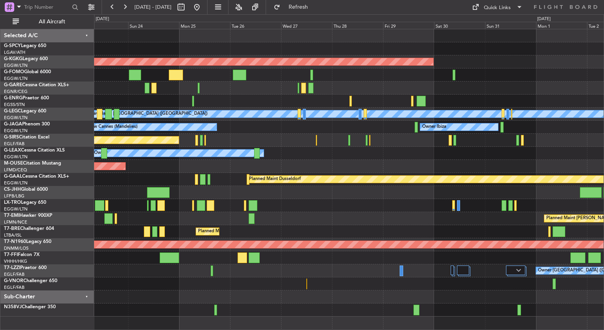
click at [515, 160] on div "AOG Maint Istanbul (Ataturk) A/C Unavailable London (Luton) Planned Maint Londo…" at bounding box center [348, 172] width 509 height 287
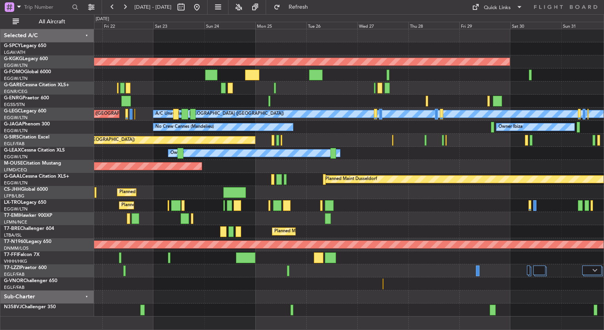
click at [350, 221] on div "Planned Maint [PERSON_NAME]" at bounding box center [348, 218] width 509 height 13
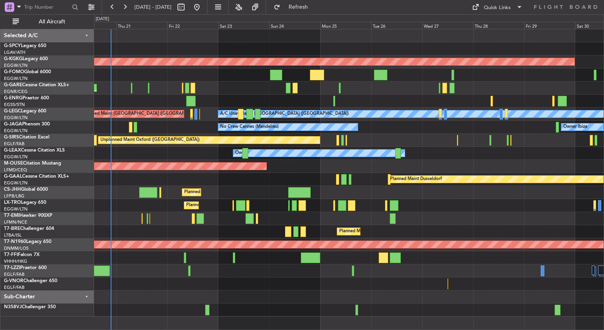
click at [251, 193] on div "Planned Maint [GEOGRAPHIC_DATA] ([GEOGRAPHIC_DATA])" at bounding box center [348, 192] width 509 height 13
click at [123, 7] on button at bounding box center [125, 7] width 13 height 13
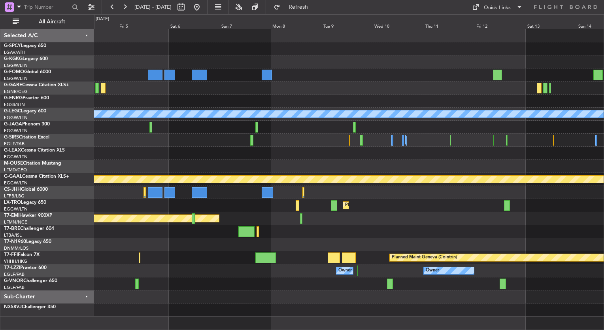
click at [28, 70] on div "A/C Unavailable [GEOGRAPHIC_DATA] ([GEOGRAPHIC_DATA]) Planned Maint [GEOGRAPHIC…" at bounding box center [302, 171] width 604 height 315
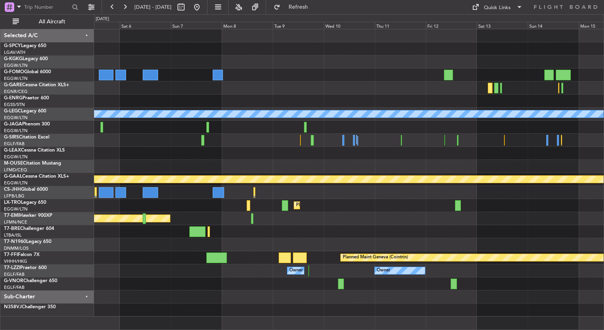
click at [183, 83] on div at bounding box center [348, 87] width 509 height 13
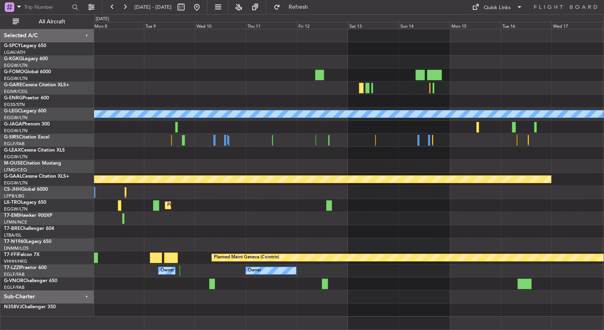
click at [136, 81] on div at bounding box center [348, 87] width 509 height 13
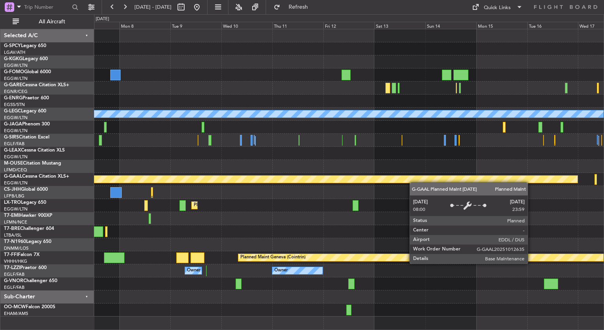
click at [440, 175] on div "A/C Unavailable London (Luton) Planned Maint Dusseldorf Planned Maint Dusseldor…" at bounding box center [348, 172] width 509 height 287
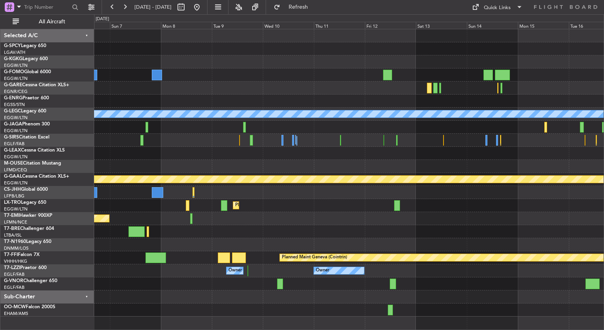
click at [423, 192] on div "A/C Unavailable London (Luton) Planned Maint Dusseldorf Planned Maint Dusseldor…" at bounding box center [348, 172] width 509 height 287
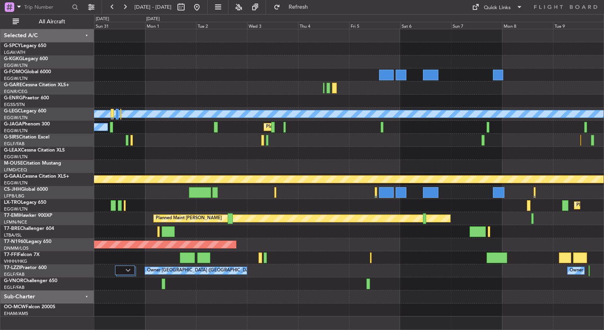
click at [422, 204] on div "AOG Maint Istanbul (Ataturk) A/C Unavailable London (Luton) Planned Maint Londo…" at bounding box center [348, 172] width 509 height 287
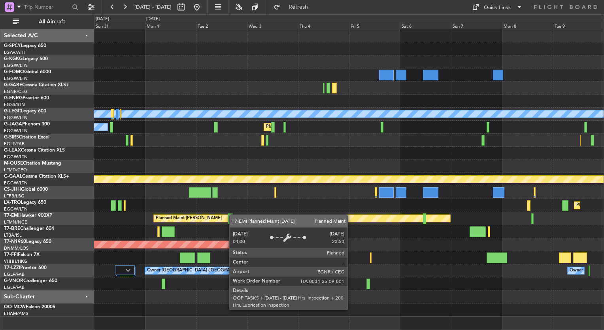
click at [233, 217] on div at bounding box center [230, 218] width 5 height 11
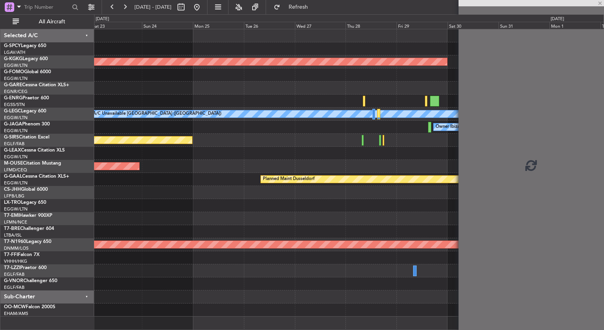
click at [473, 232] on fb-app "11 Sep 2025 - 21 Sep 2025 Refresh Quick Links All Aircraft AOG Maint Istanbul (…" at bounding box center [302, 168] width 604 height 324
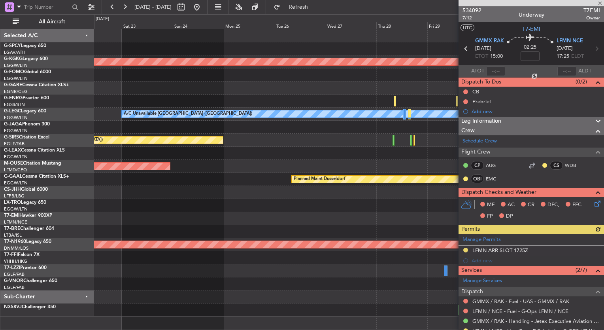
click at [601, 2] on div at bounding box center [530, 3] width 145 height 6
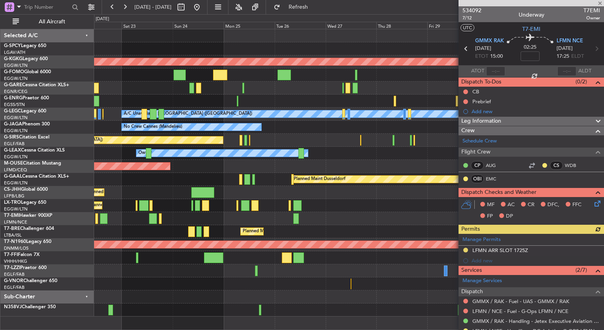
click at [599, 2] on div at bounding box center [530, 3] width 145 height 6
click at [599, 1] on span at bounding box center [600, 3] width 8 height 7
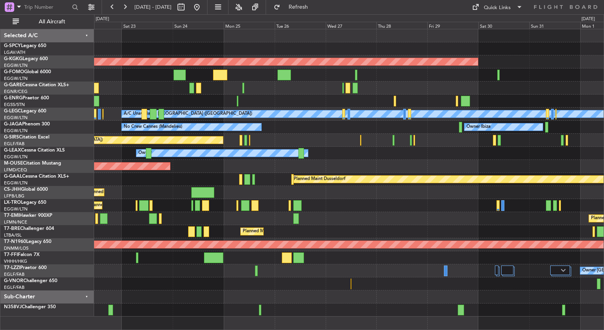
type input "0"
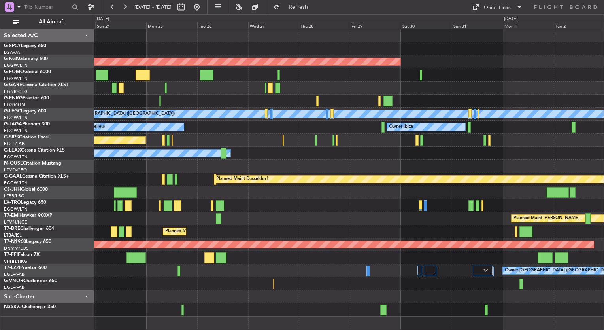
click at [246, 96] on div at bounding box center [348, 100] width 509 height 13
click at [499, 6] on div "Quick Links" at bounding box center [497, 8] width 27 height 8
click at [491, 21] on button "Trip Builder" at bounding box center [497, 26] width 59 height 19
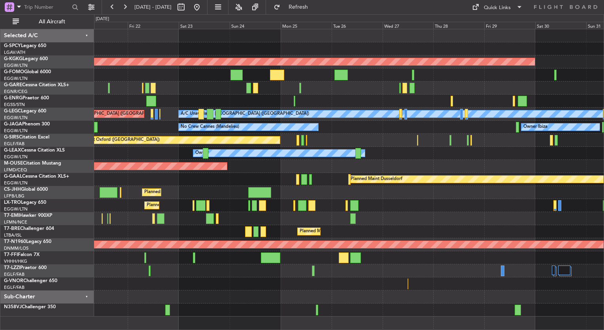
click at [404, 183] on div "AOG Maint Istanbul (Ataturk) Unplanned Maint Chester Owner A/C Unavailable Lond…" at bounding box center [348, 172] width 509 height 287
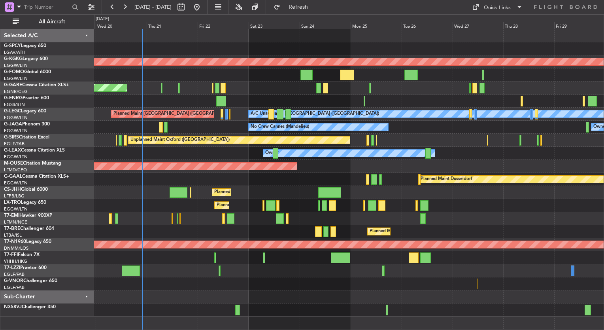
click at [261, 238] on div "AOG Maint Istanbul (Ataturk) Unplanned Maint Chester Owner Planned Maint London…" at bounding box center [348, 172] width 509 height 287
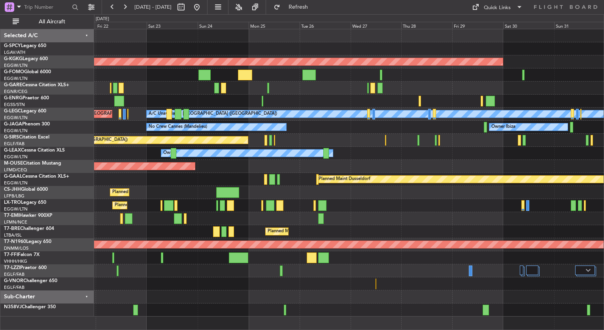
click at [257, 215] on div "Planned Maint [PERSON_NAME]" at bounding box center [348, 218] width 509 height 13
